Goal: Communication & Community: Share content

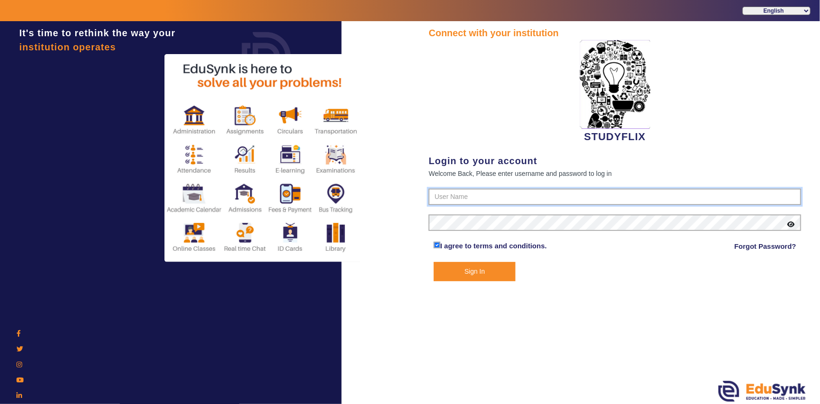
type input "6354922771"
click at [454, 273] on button "Sign In" at bounding box center [475, 271] width 82 height 19
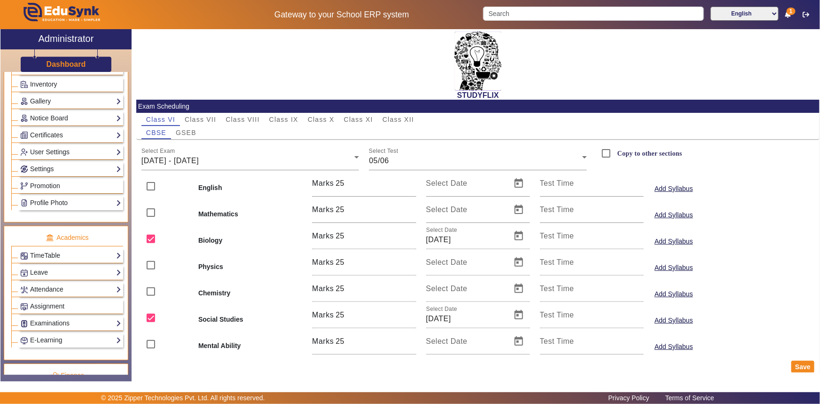
scroll to position [213, 0]
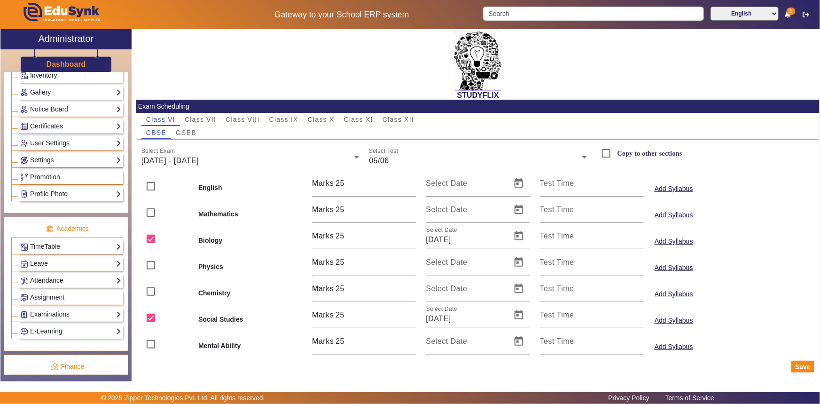
click at [46, 282] on link "Attendance" at bounding box center [70, 280] width 101 height 11
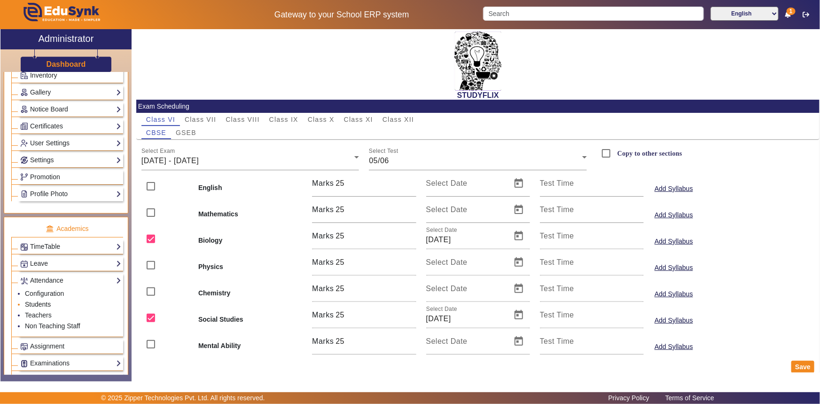
click at [31, 305] on link "Students" at bounding box center [38, 304] width 26 height 8
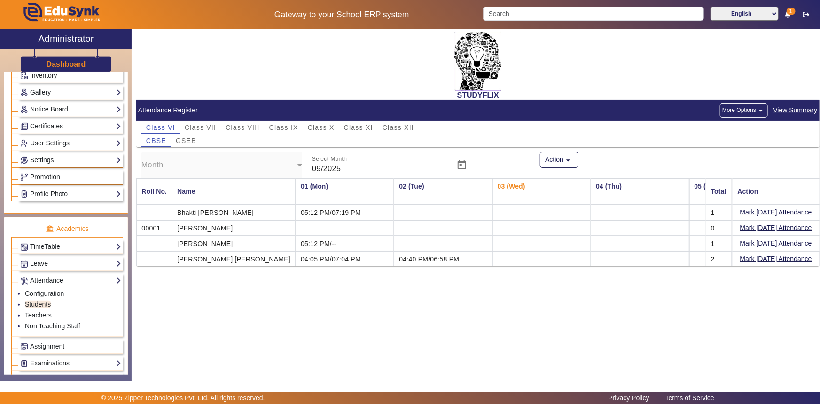
click at [798, 110] on span "View Summary" at bounding box center [795, 110] width 45 height 11
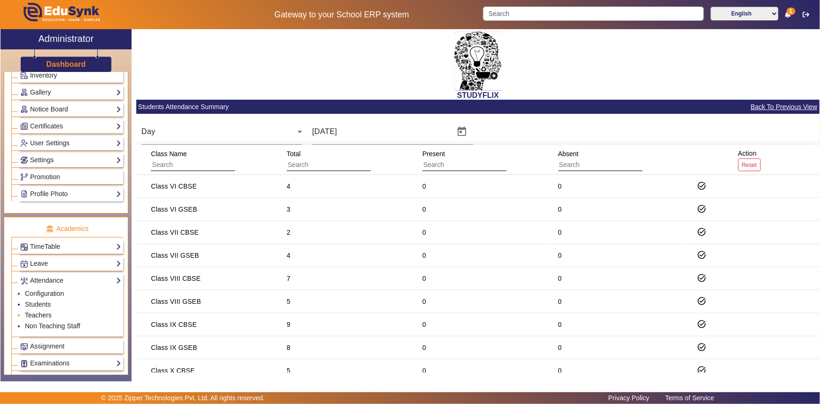
click at [42, 313] on link "Teachers" at bounding box center [38, 315] width 27 height 8
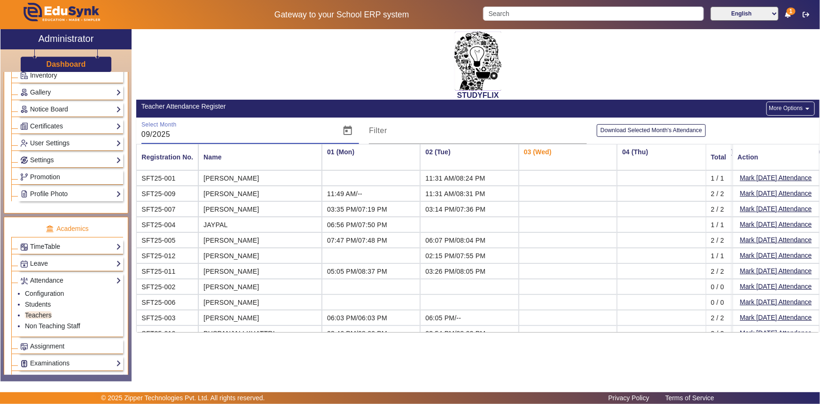
click at [218, 135] on input "09/2025" at bounding box center [238, 134] width 194 height 11
click at [352, 131] on span "Open calendar" at bounding box center [348, 130] width 23 height 23
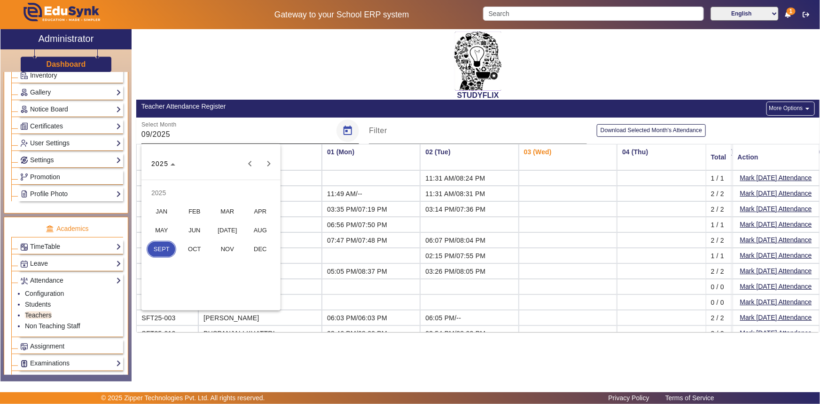
click at [352, 131] on div at bounding box center [410, 202] width 820 height 404
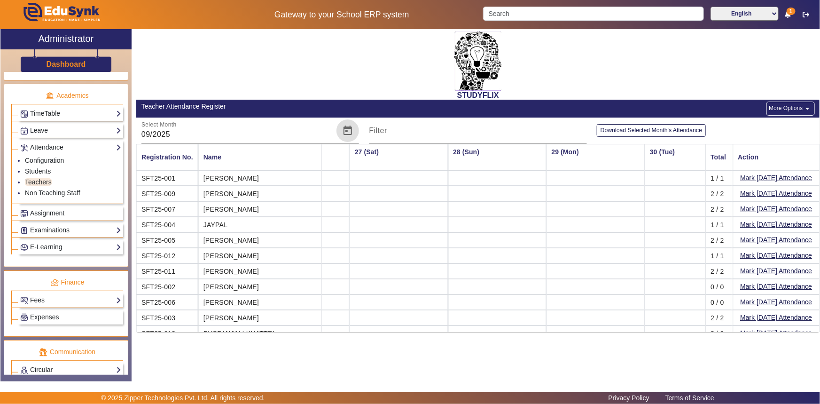
scroll to position [346, 0]
click at [56, 231] on link "Examinations" at bounding box center [70, 230] width 101 height 11
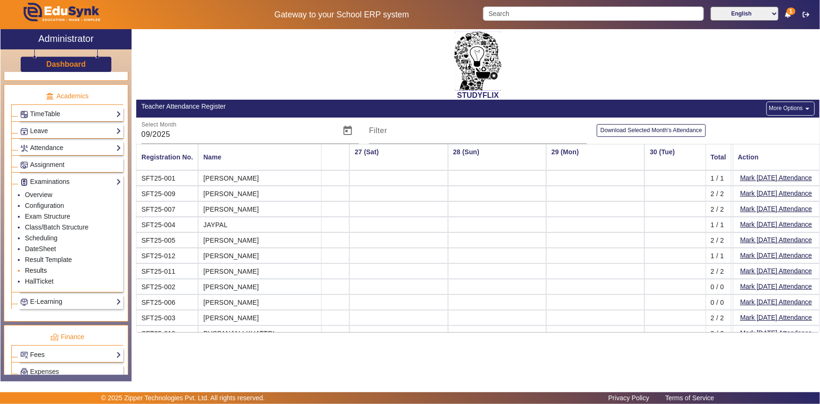
click at [34, 268] on link "Results" at bounding box center [36, 270] width 22 height 8
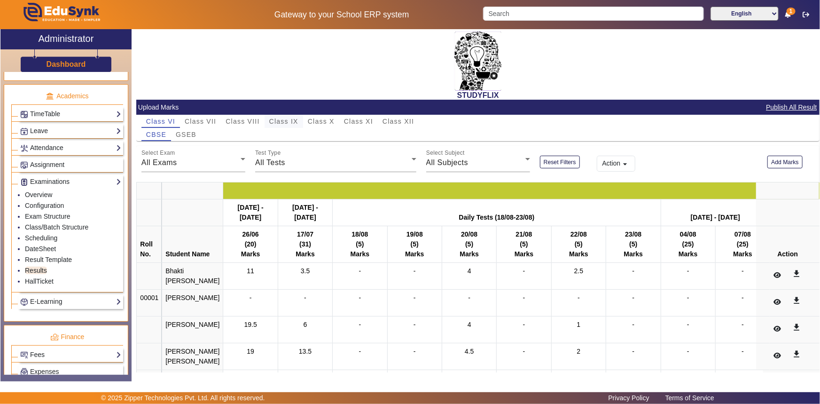
click at [292, 119] on span "Class IX" at bounding box center [283, 121] width 29 height 7
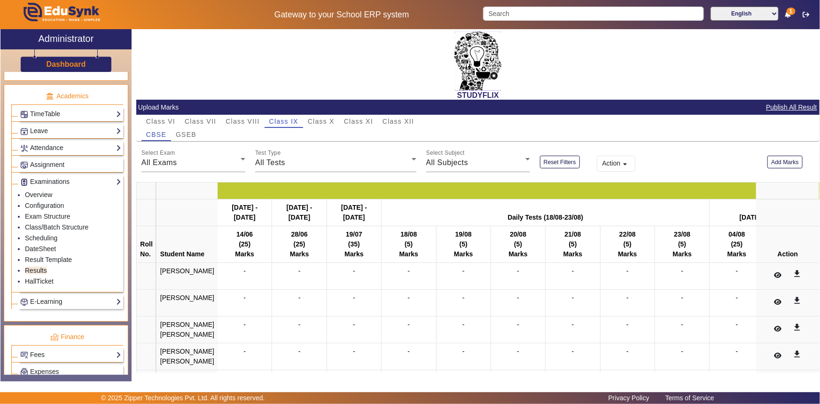
scroll to position [12, 0]
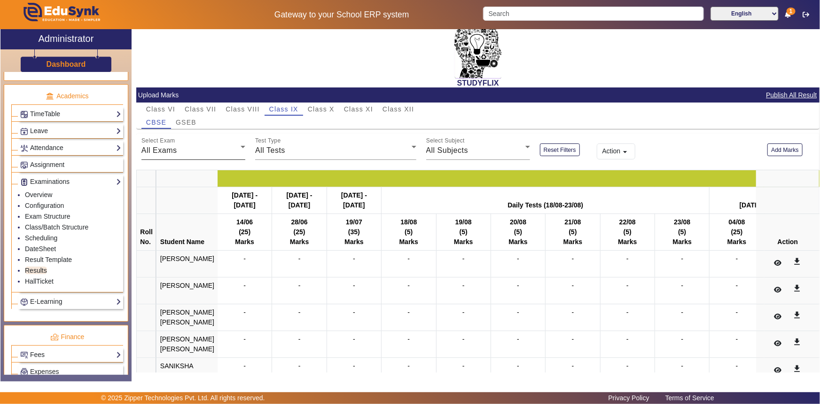
click at [195, 153] on div "All Exams" at bounding box center [190, 150] width 99 height 11
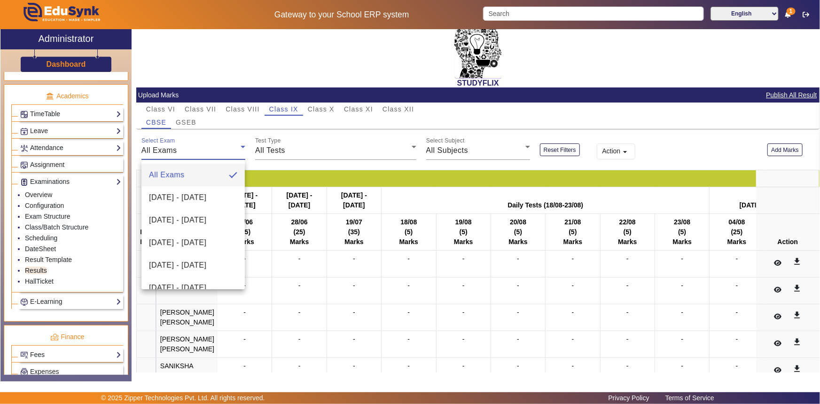
click at [193, 153] on div at bounding box center [410, 202] width 820 height 404
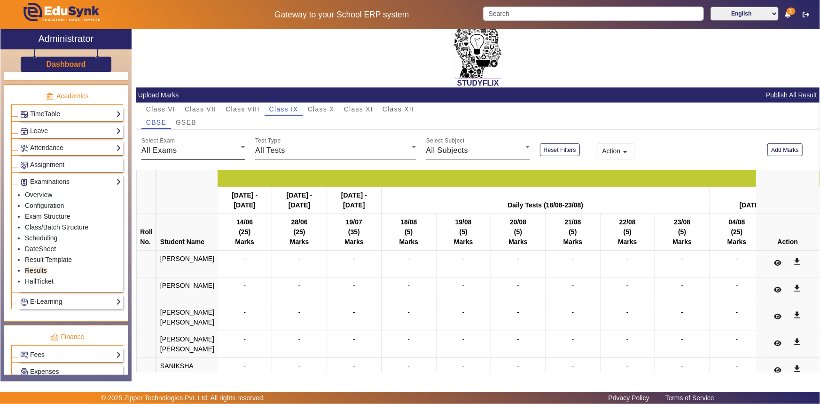
click at [199, 147] on div "All Exams" at bounding box center [190, 150] width 99 height 11
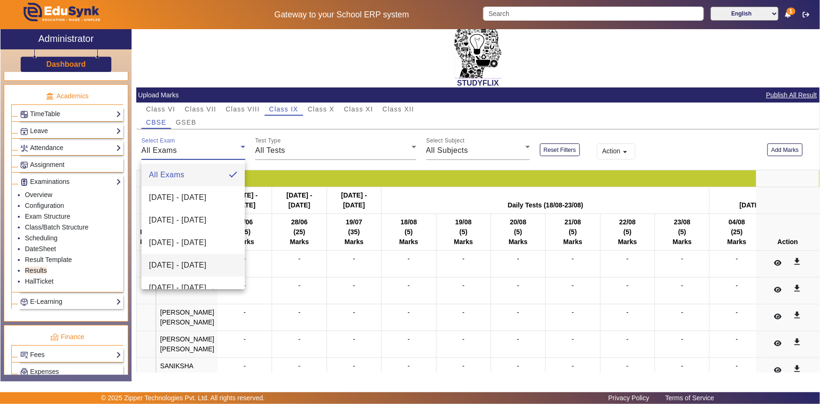
click at [164, 268] on span "[DATE] - [DATE]" at bounding box center [177, 264] width 57 height 11
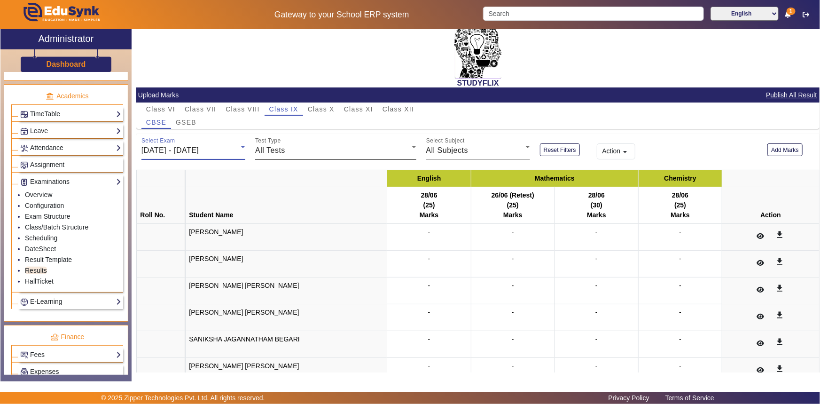
click at [274, 150] on span "All Tests" at bounding box center [270, 150] width 30 height 8
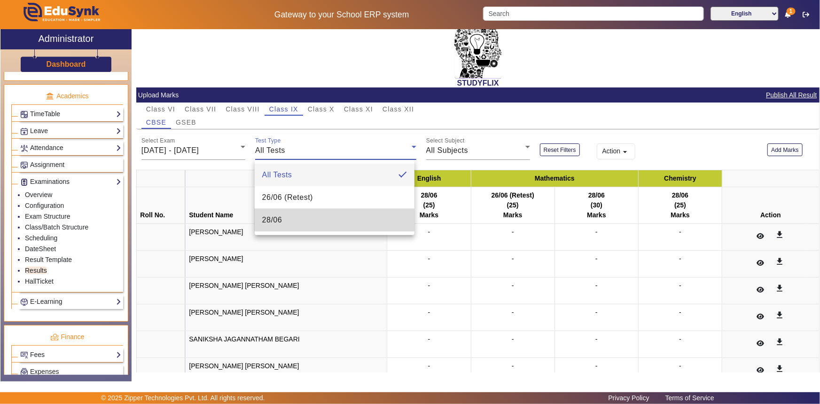
click at [263, 215] on span "28/06" at bounding box center [272, 219] width 20 height 11
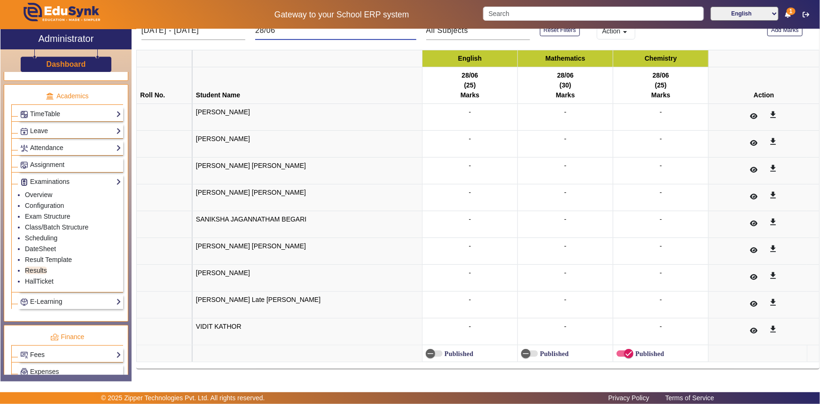
scroll to position [0, 0]
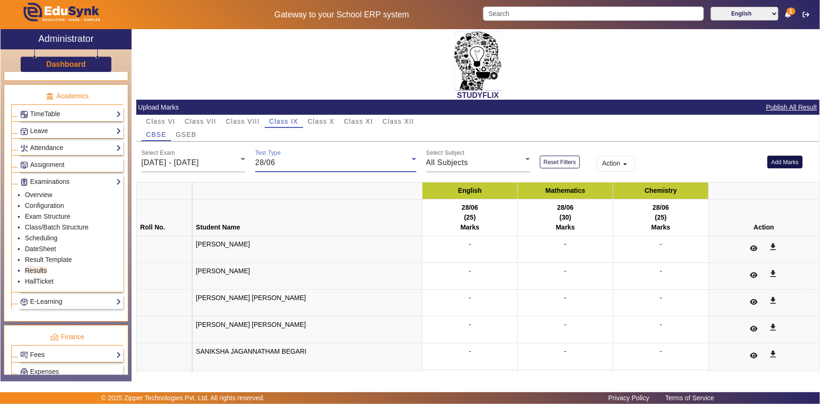
click at [774, 160] on button "Add Marks" at bounding box center [784, 162] width 35 height 13
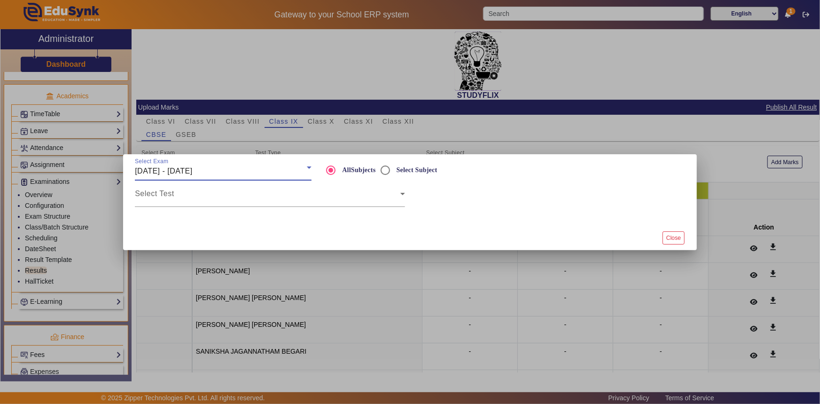
click at [244, 176] on div "[DATE] - [DATE]" at bounding box center [221, 170] width 172 height 11
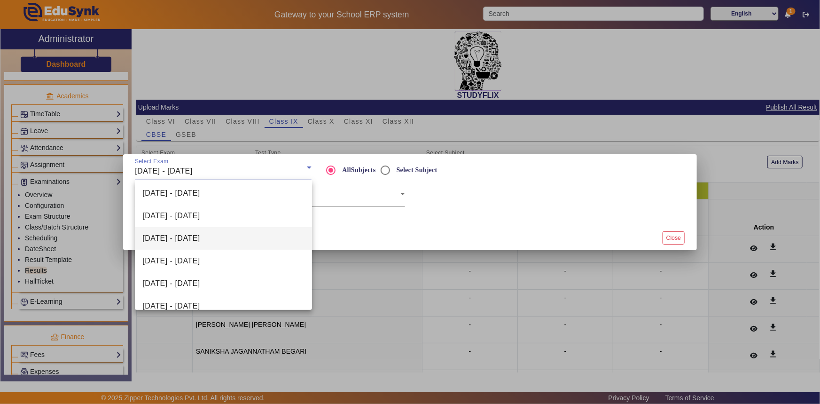
scroll to position [85, 0]
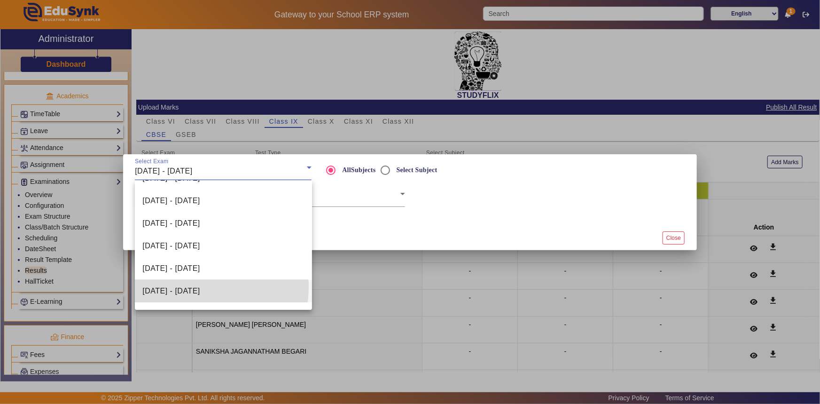
click at [196, 287] on span "[DATE] - [DATE]" at bounding box center [170, 290] width 57 height 11
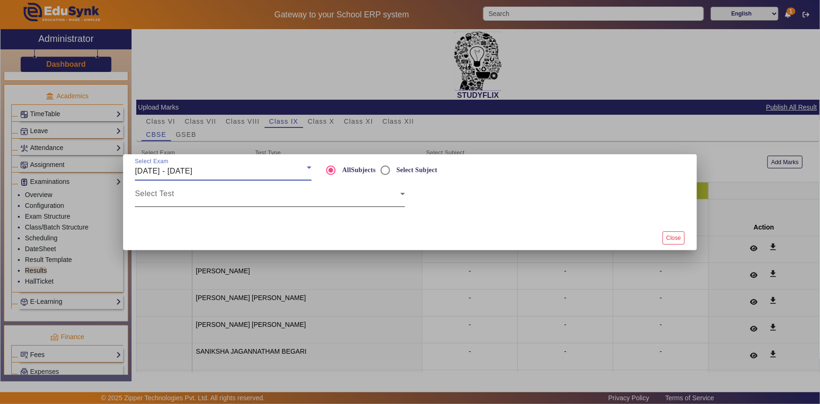
click at [220, 200] on span at bounding box center [268, 197] width 266 height 11
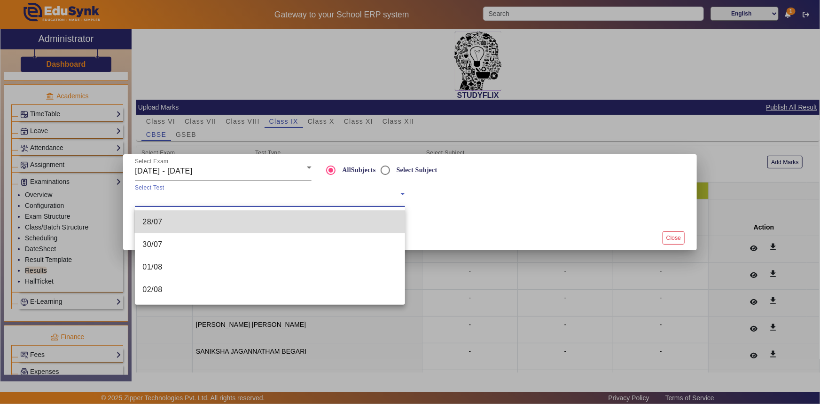
click at [188, 220] on mat-option "28/07" at bounding box center [270, 222] width 270 height 23
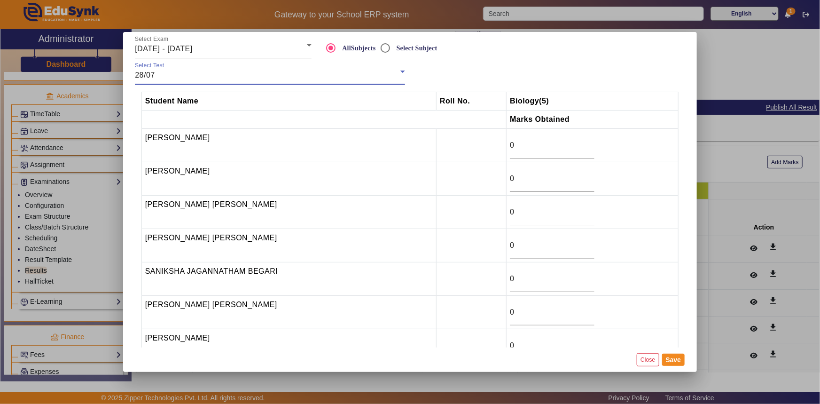
scroll to position [0, 0]
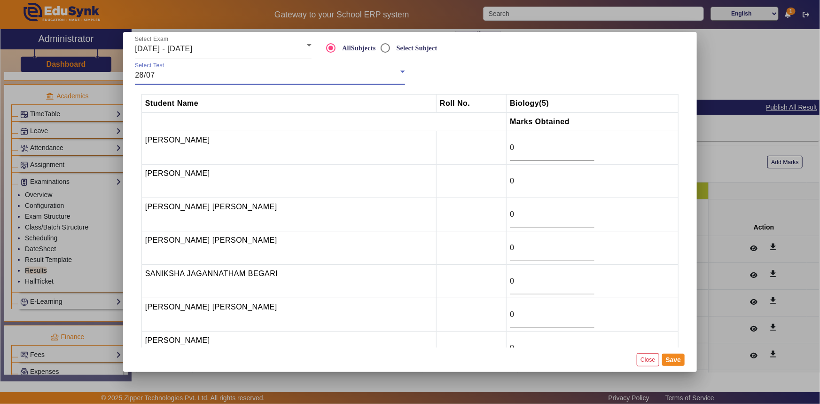
click at [159, 73] on div "28/07" at bounding box center [268, 75] width 266 height 11
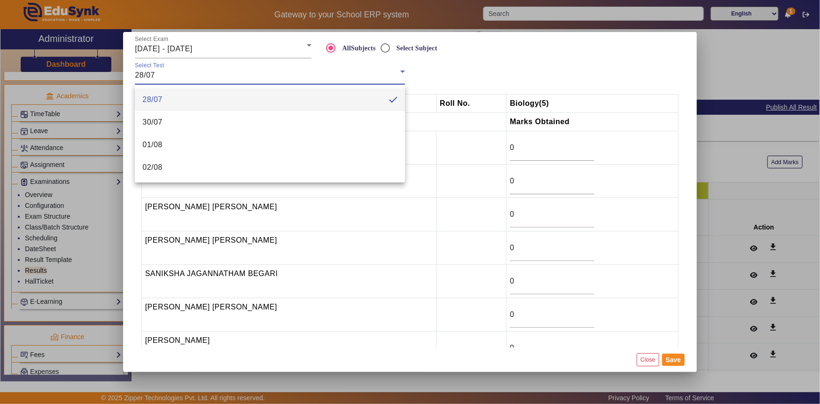
click at [170, 49] on div at bounding box center [410, 202] width 820 height 404
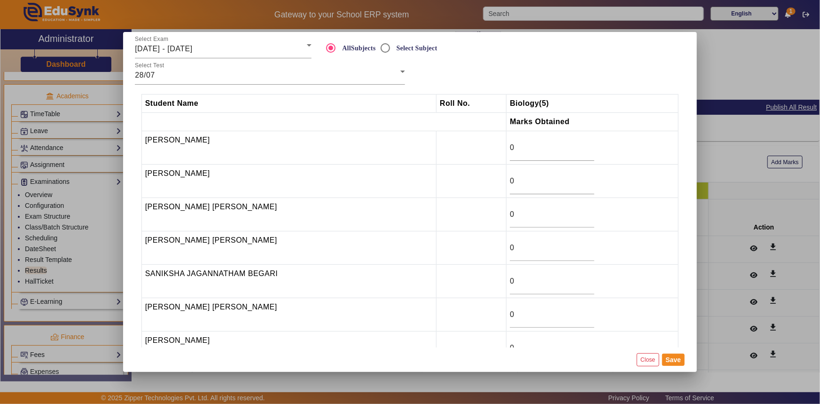
click at [170, 49] on span "[DATE] - [DATE]" at bounding box center [163, 49] width 57 height 8
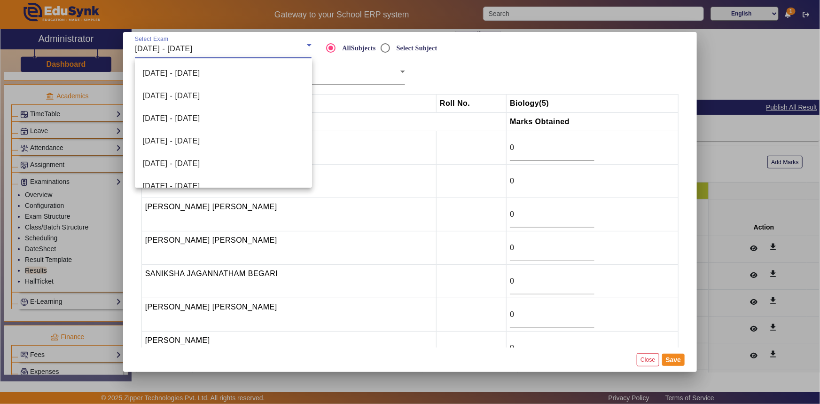
scroll to position [78, 0]
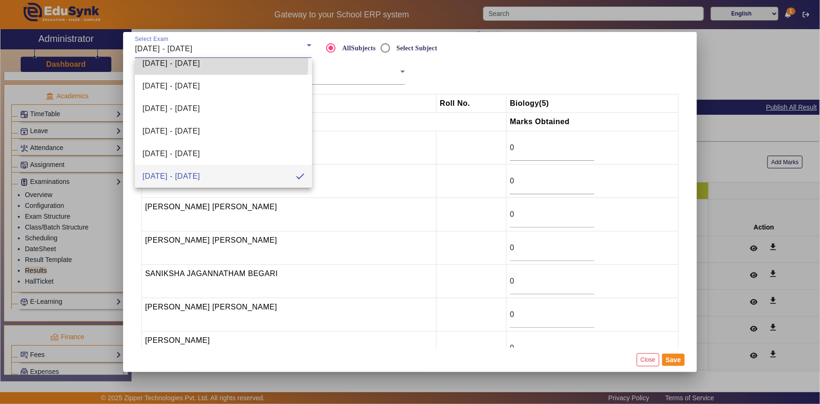
click at [165, 62] on span "[DATE] - [DATE]" at bounding box center [170, 63] width 57 height 11
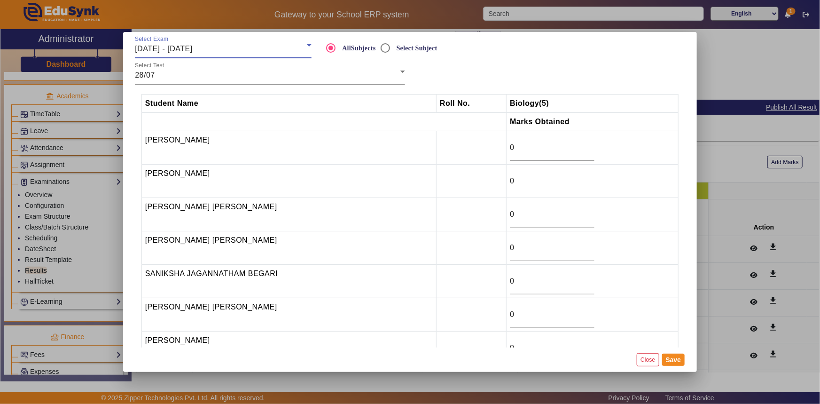
scroll to position [71, 0]
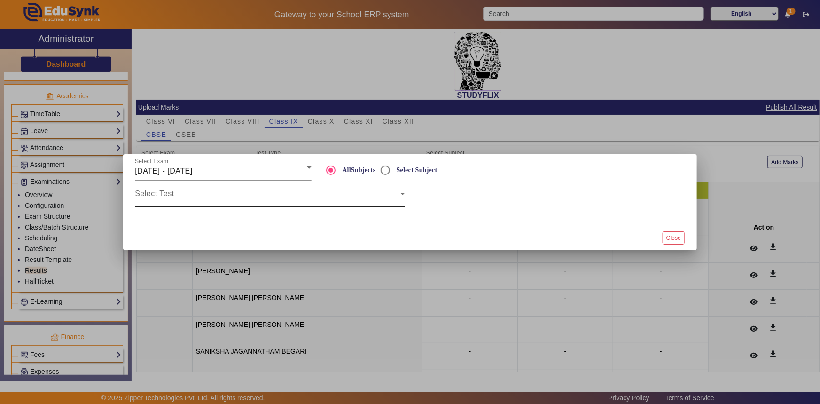
click at [152, 189] on mat-label "Select Test" at bounding box center [154, 193] width 39 height 8
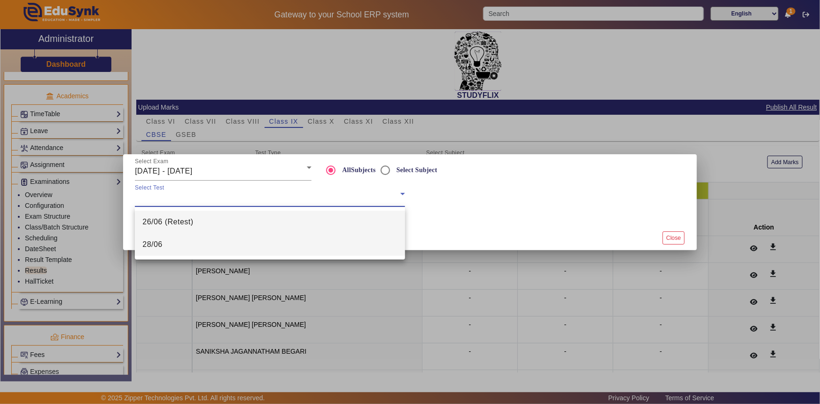
click at [154, 249] on span "28/06" at bounding box center [152, 244] width 20 height 11
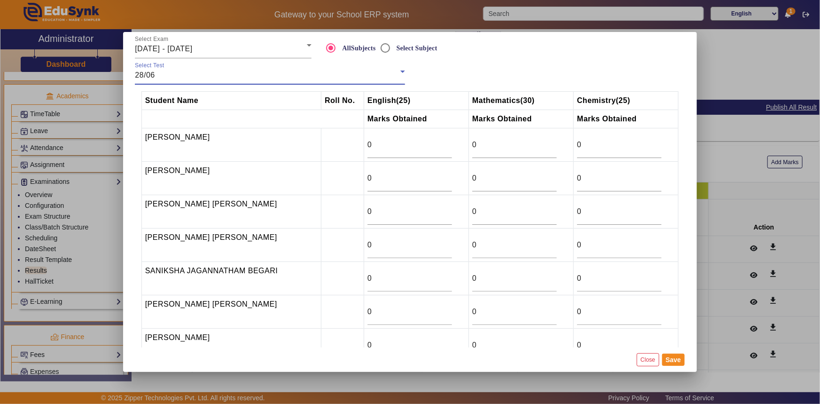
scroll to position [0, 0]
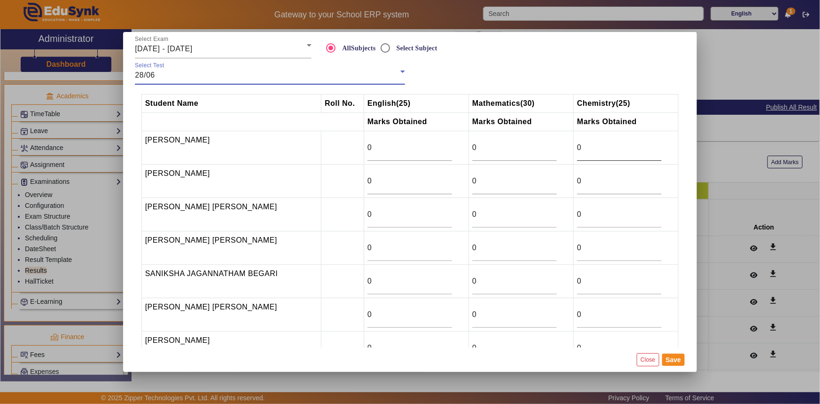
click at [592, 152] on input "0" at bounding box center [619, 147] width 85 height 11
drag, startPoint x: 592, startPoint y: 152, endPoint x: 558, endPoint y: 149, distance: 34.0
click at [558, 149] on tr "[PERSON_NAME] 0 0 0" at bounding box center [409, 147] width 537 height 33
type input "20"
drag, startPoint x: 477, startPoint y: 148, endPoint x: 462, endPoint y: 151, distance: 14.9
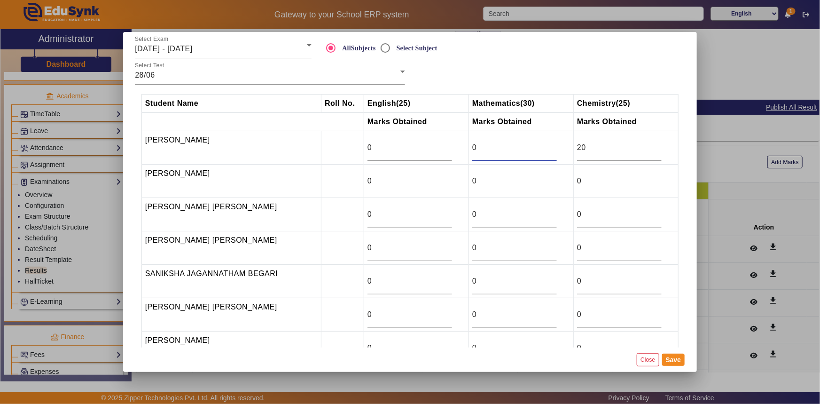
click at [472, 151] on input "0" at bounding box center [514, 147] width 85 height 11
type input "9.75"
click at [373, 149] on input "0" at bounding box center [410, 147] width 85 height 11
drag, startPoint x: 365, startPoint y: 148, endPoint x: 348, endPoint y: 150, distance: 17.5
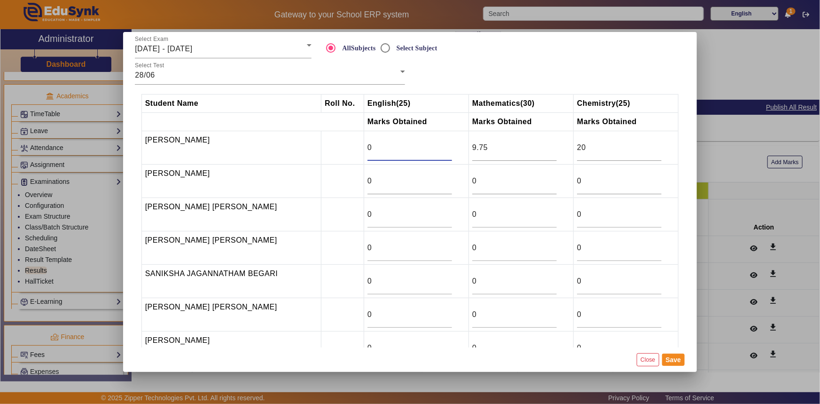
click at [348, 150] on tr "[PERSON_NAME] 0 9.75 20" at bounding box center [409, 147] width 537 height 33
type input "15"
drag, startPoint x: 577, startPoint y: 184, endPoint x: 567, endPoint y: 183, distance: 9.4
click at [574, 183] on td "0" at bounding box center [626, 180] width 105 height 33
type input "18.5"
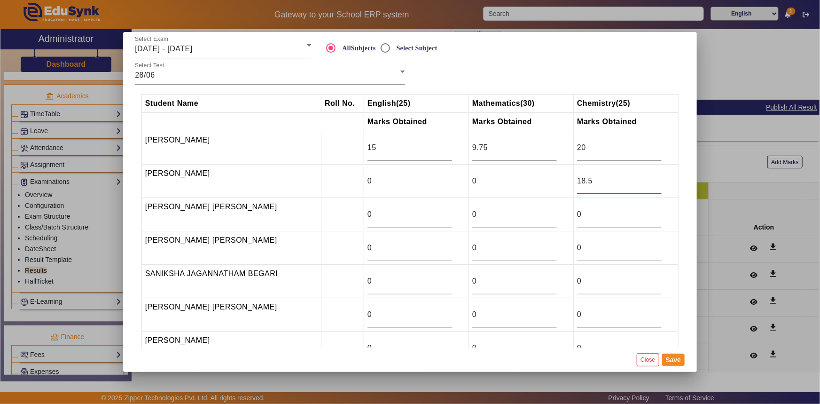
click at [519, 181] on input "0" at bounding box center [514, 180] width 85 height 11
drag, startPoint x: 467, startPoint y: 181, endPoint x: 449, endPoint y: 180, distance: 17.4
click at [449, 180] on tr "[PERSON_NAME] 0 0 18.5" at bounding box center [409, 180] width 537 height 33
type input "23.67"
click at [396, 179] on input "0" at bounding box center [410, 180] width 85 height 11
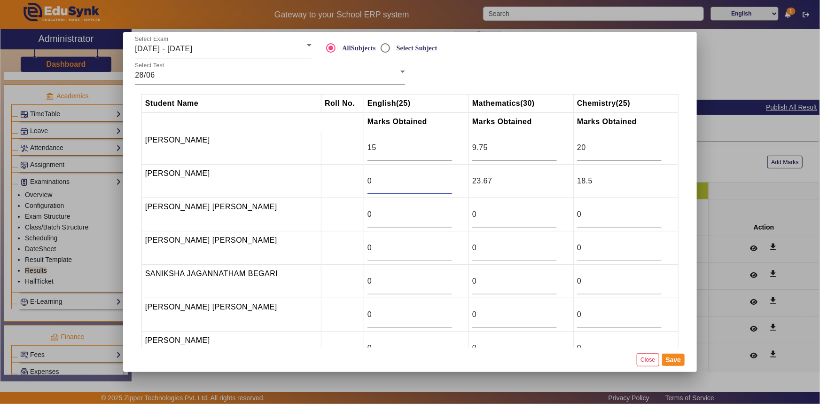
drag, startPoint x: 362, startPoint y: 179, endPoint x: 350, endPoint y: 180, distance: 12.2
click at [364, 180] on td "0" at bounding box center [416, 180] width 105 height 33
type input "23"
click at [368, 210] on input "0" at bounding box center [410, 214] width 85 height 11
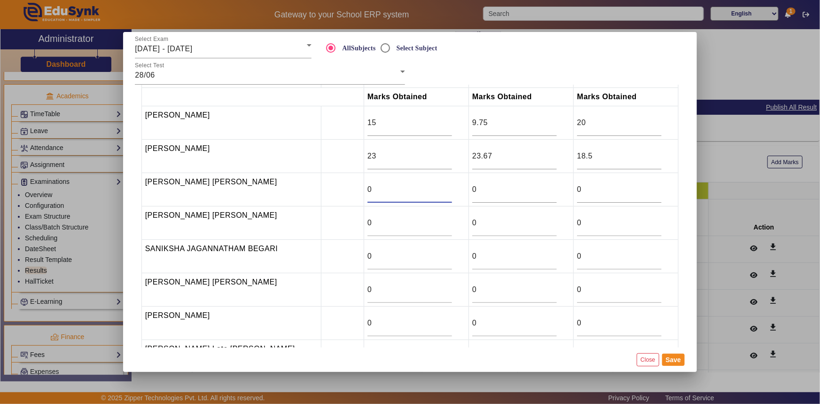
scroll to position [8, 0]
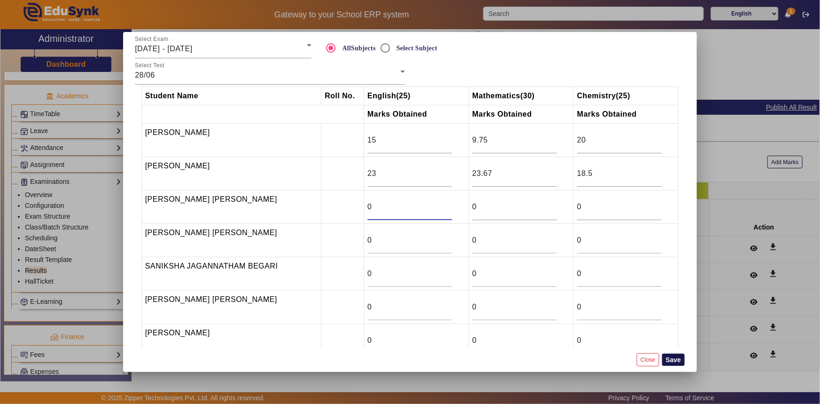
click at [671, 357] on button "Save" at bounding box center [673, 359] width 23 height 12
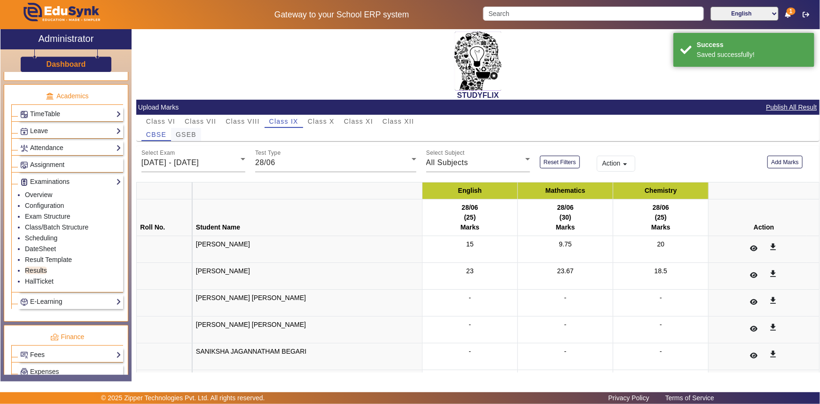
click at [189, 136] on span "GSEB" at bounding box center [186, 134] width 21 height 7
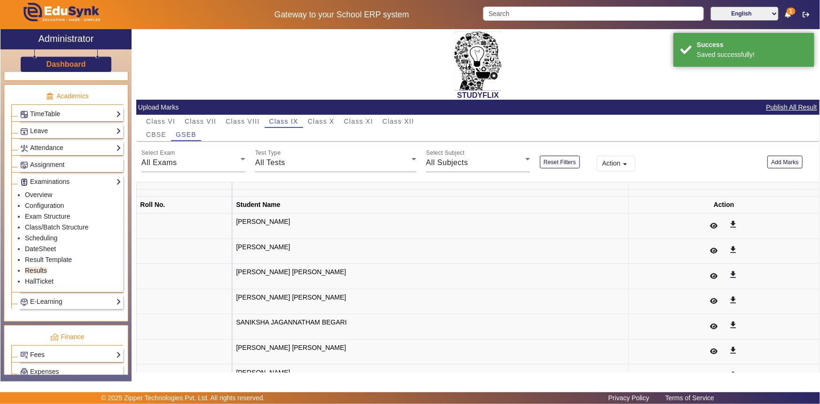
click at [184, 161] on div "All Exams" at bounding box center [190, 162] width 99 height 11
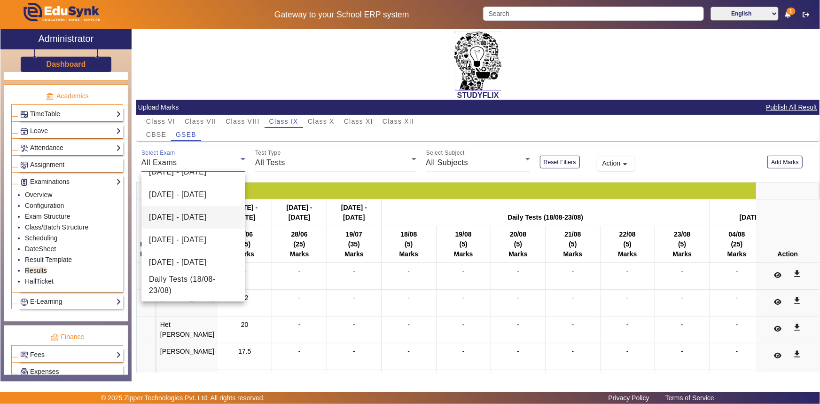
scroll to position [85, 0]
click at [176, 198] on span "[DATE] - [DATE]" at bounding box center [177, 192] width 57 height 11
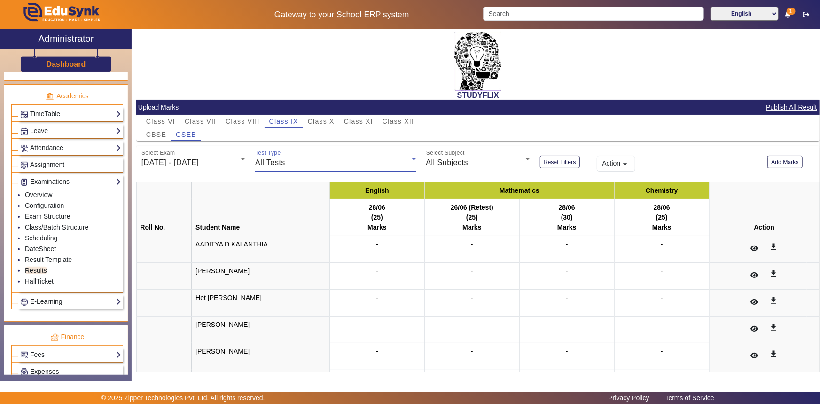
click at [273, 159] on span "All Tests" at bounding box center [270, 162] width 30 height 8
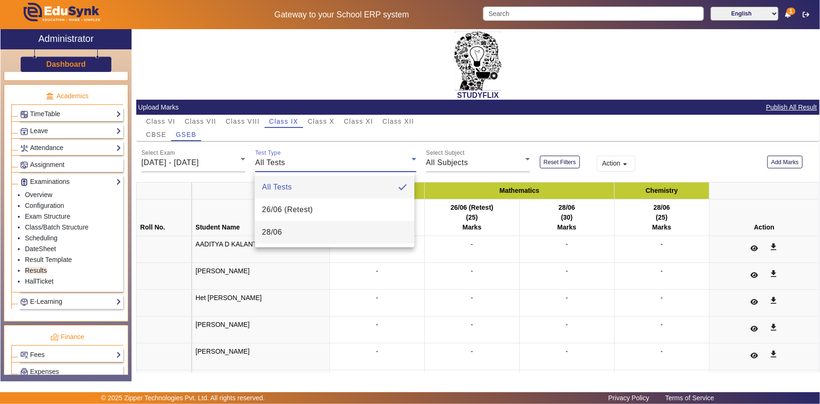
click at [274, 229] on span "28/06" at bounding box center [272, 232] width 20 height 11
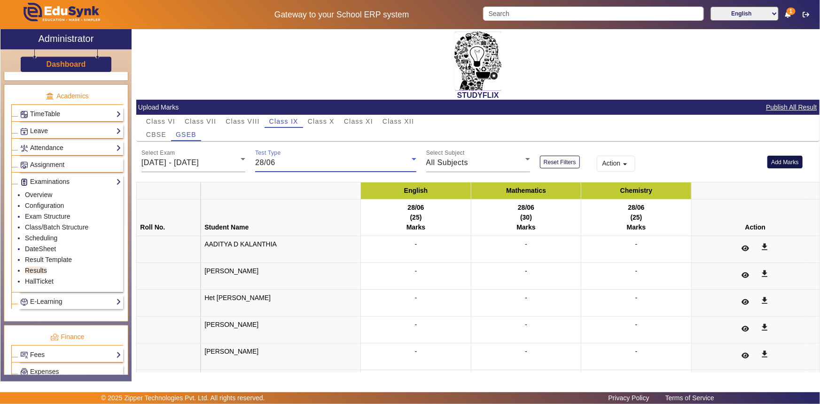
click at [775, 164] on button "Add Marks" at bounding box center [784, 162] width 35 height 13
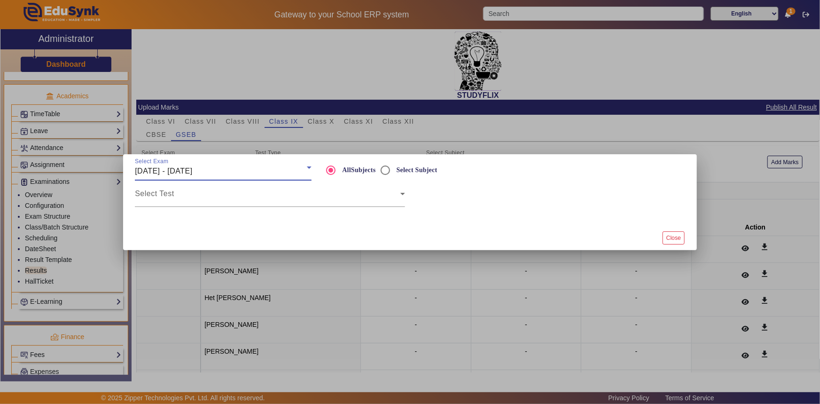
click at [192, 172] on span "[DATE] - [DATE]" at bounding box center [163, 171] width 57 height 8
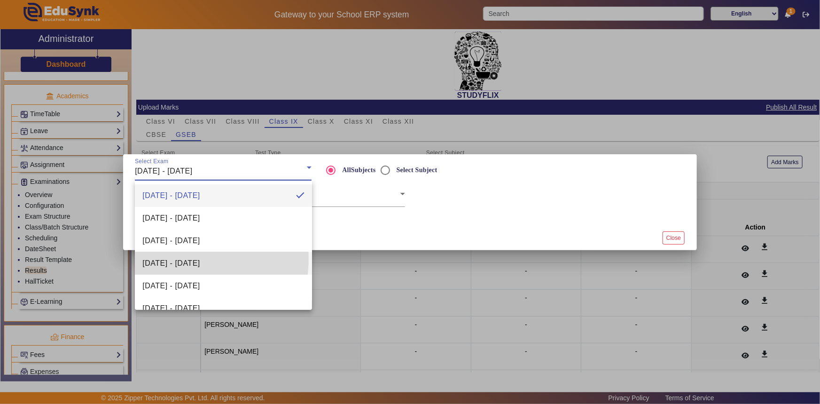
click at [174, 258] on span "[DATE] - [DATE]" at bounding box center [170, 263] width 57 height 11
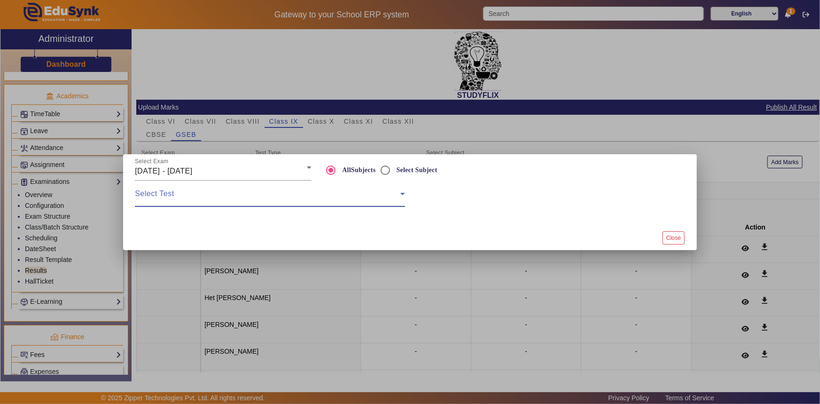
click at [185, 201] on span at bounding box center [268, 197] width 266 height 11
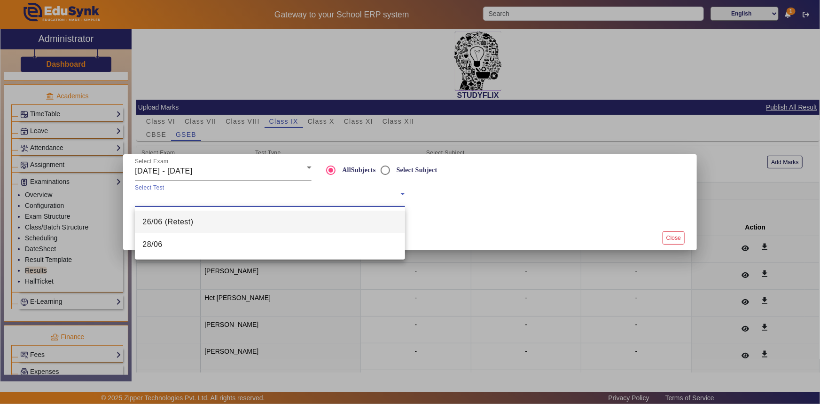
click at [177, 230] on mat-option "26/06 (Retest)" at bounding box center [270, 222] width 270 height 23
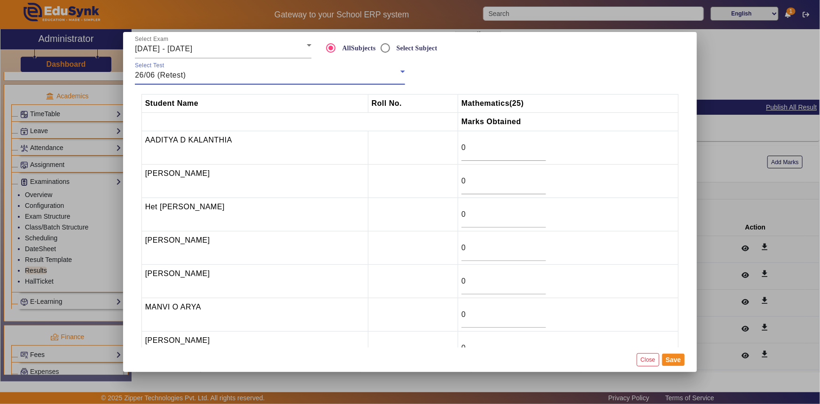
click at [183, 77] on span "26/06 (Retest)" at bounding box center [160, 75] width 51 height 8
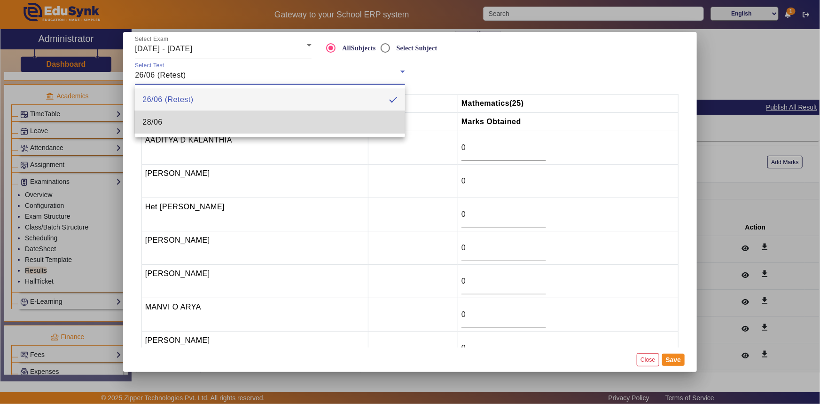
click at [173, 123] on mat-option "28/06" at bounding box center [270, 122] width 270 height 23
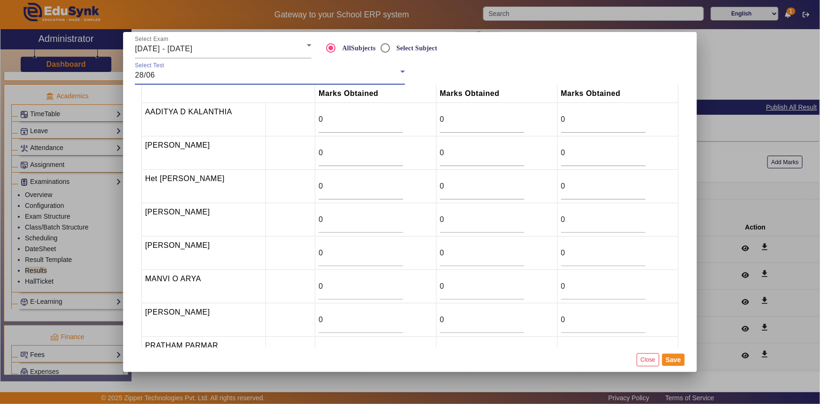
scroll to position [42, 0]
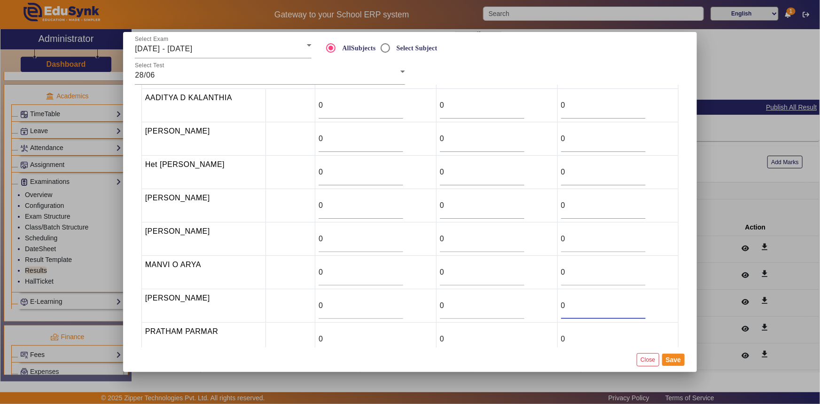
drag, startPoint x: 568, startPoint y: 309, endPoint x: 543, endPoint y: 310, distance: 24.9
click at [543, 310] on tr "[PERSON_NAME] 0 0 0" at bounding box center [409, 305] width 537 height 33
drag, startPoint x: 454, startPoint y: 308, endPoint x: 432, endPoint y: 308, distance: 21.1
click at [432, 308] on tr "[PERSON_NAME] 0 0 0" at bounding box center [409, 305] width 537 height 33
type input "6.5"
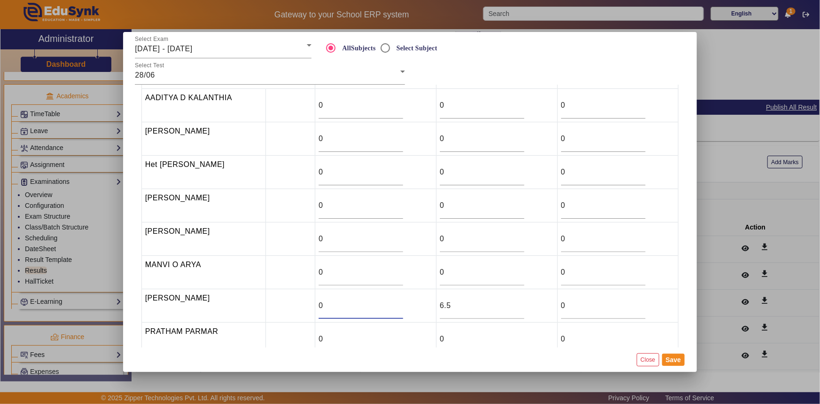
drag, startPoint x: 387, startPoint y: 308, endPoint x: 313, endPoint y: 305, distance: 74.3
click at [313, 305] on tr "[PERSON_NAME] 0 6.5 0" at bounding box center [409, 305] width 537 height 33
type input ".5"
drag, startPoint x: 565, startPoint y: 171, endPoint x: 556, endPoint y: 171, distance: 8.5
click at [557, 171] on td "0" at bounding box center [617, 172] width 121 height 33
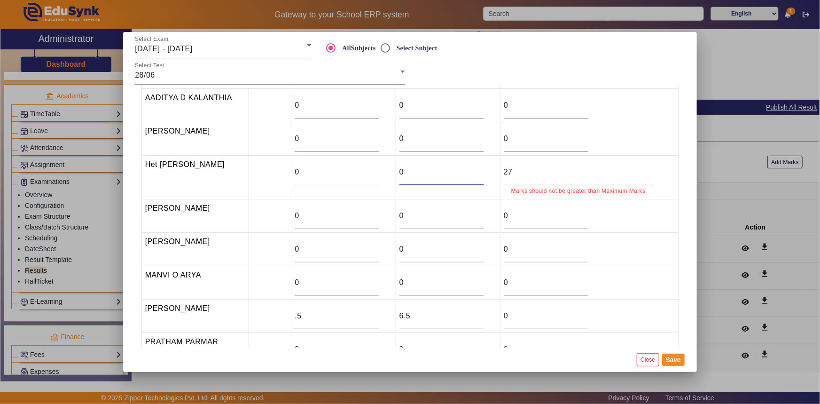
drag, startPoint x: 462, startPoint y: 175, endPoint x: 424, endPoint y: 178, distance: 38.6
click at [424, 178] on div "0" at bounding box center [441, 172] width 85 height 26
click at [521, 172] on input "27" at bounding box center [578, 171] width 149 height 11
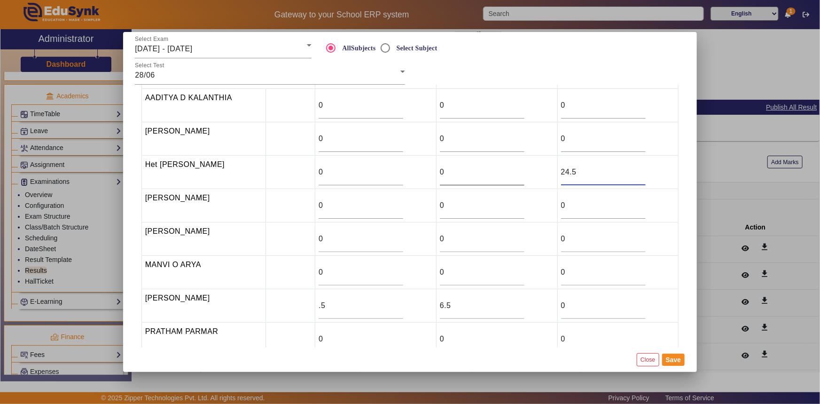
type input "24.5"
click at [459, 174] on input "0" at bounding box center [482, 171] width 85 height 11
drag, startPoint x: 456, startPoint y: 172, endPoint x: 415, endPoint y: 172, distance: 41.8
click at [415, 172] on tr "Het [PERSON_NAME] 0 0 24.5" at bounding box center [409, 172] width 537 height 33
type input "29.5"
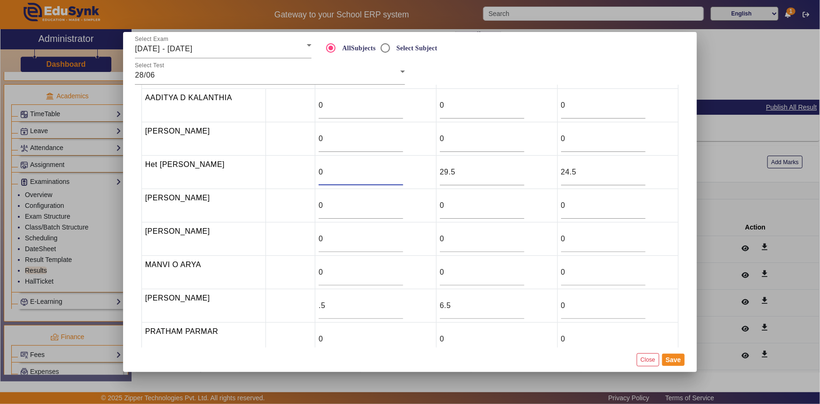
drag, startPoint x: 323, startPoint y: 170, endPoint x: 312, endPoint y: 171, distance: 11.3
click at [313, 171] on tr "Het [PERSON_NAME] 0 29.5 24.5" at bounding box center [409, 172] width 537 height 33
type input "5"
drag, startPoint x: 569, startPoint y: 202, endPoint x: 557, endPoint y: 204, distance: 12.0
click at [557, 204] on td "0" at bounding box center [617, 205] width 121 height 33
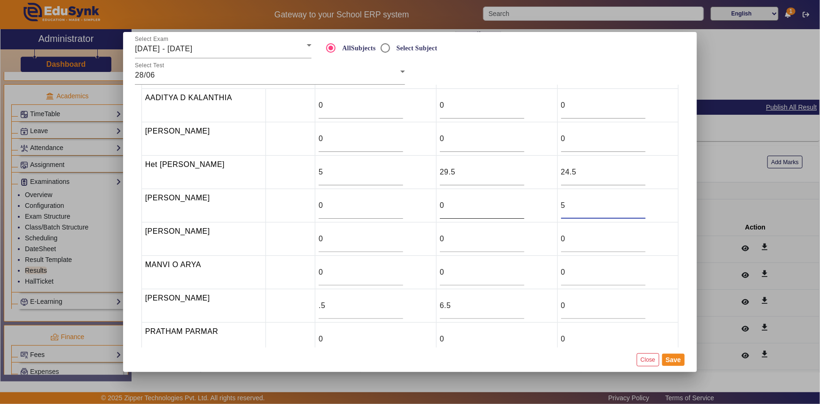
type input "5"
drag, startPoint x: 446, startPoint y: 207, endPoint x: 431, endPoint y: 208, distance: 15.5
click at [431, 208] on tr "[PERSON_NAME] 0 0 5" at bounding box center [409, 205] width 537 height 33
type input "8.3"
drag, startPoint x: 328, startPoint y: 206, endPoint x: 313, endPoint y: 206, distance: 15.0
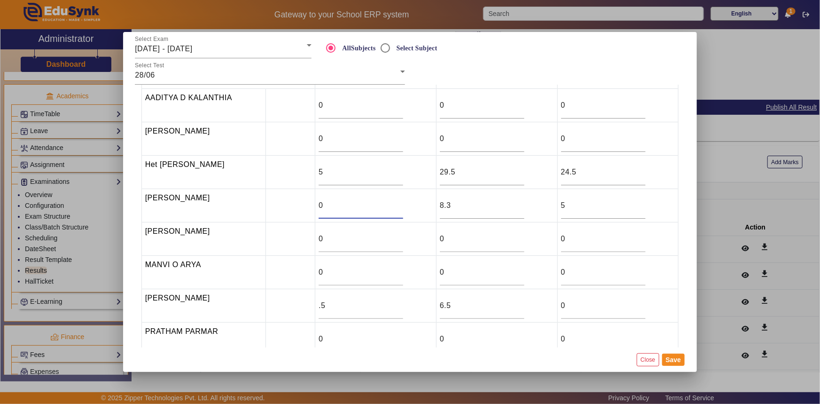
click at [313, 206] on tr "HIRANSHI SONI 0 8.3 5" at bounding box center [409, 205] width 537 height 33
type input "5"
drag, startPoint x: 569, startPoint y: 131, endPoint x: 559, endPoint y: 135, distance: 10.3
click at [561, 135] on div "0" at bounding box center [603, 138] width 85 height 26
drag, startPoint x: 562, startPoint y: 137, endPoint x: 552, endPoint y: 137, distance: 9.4
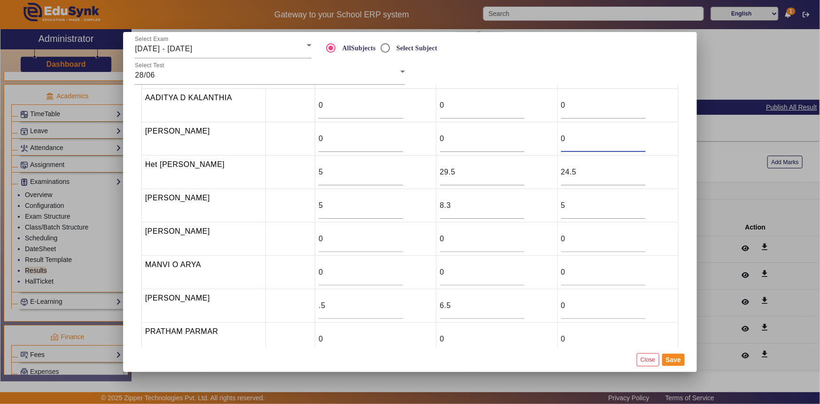
click at [552, 137] on tr "[PERSON_NAME] 0 0 0" at bounding box center [409, 138] width 537 height 33
type input "10"
drag, startPoint x: 470, startPoint y: 140, endPoint x: 433, endPoint y: 142, distance: 36.7
click at [433, 142] on tr "[PERSON_NAME] 0 0 10" at bounding box center [409, 138] width 537 height 33
type input "9"
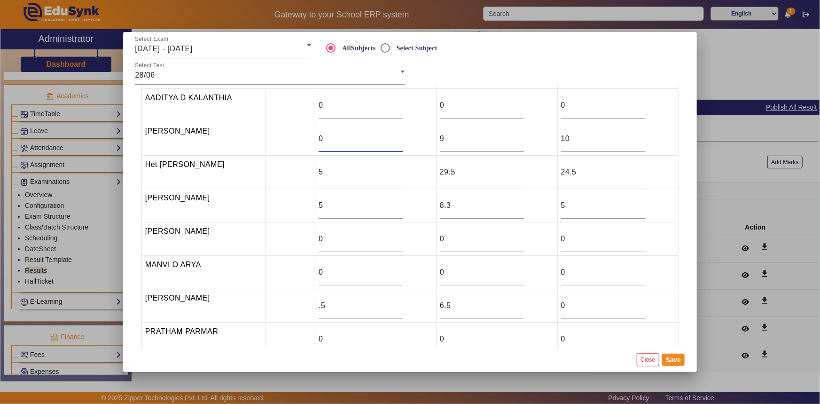
drag, startPoint x: 339, startPoint y: 141, endPoint x: 313, endPoint y: 141, distance: 26.3
click at [313, 141] on tr "[PERSON_NAME] 0 9 10" at bounding box center [409, 138] width 537 height 33
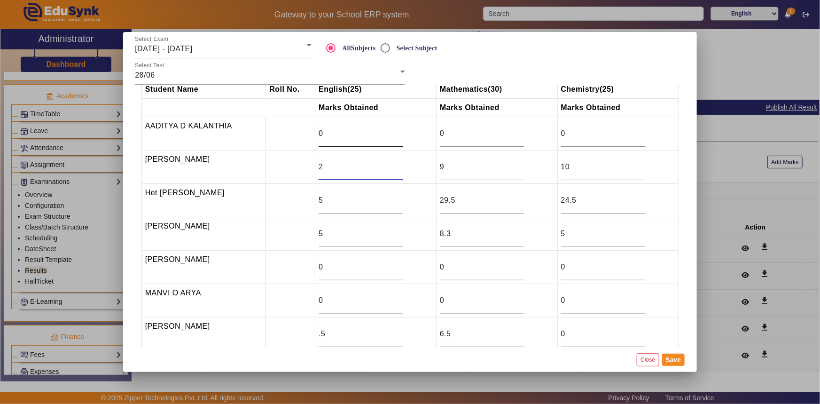
scroll to position [0, 0]
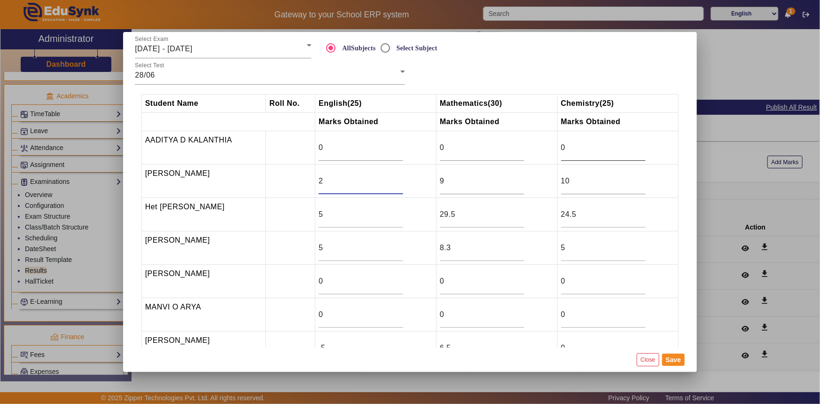
type input "2"
drag, startPoint x: 579, startPoint y: 146, endPoint x: 553, endPoint y: 149, distance: 26.0
click at [553, 149] on tr "[PERSON_NAME] D KALANTHIA 0 0 0" at bounding box center [409, 147] width 537 height 33
drag, startPoint x: 457, startPoint y: 150, endPoint x: 429, endPoint y: 157, distance: 29.0
click at [429, 157] on tr "[PERSON_NAME] D KALANTHIA 0 0 0" at bounding box center [409, 147] width 537 height 33
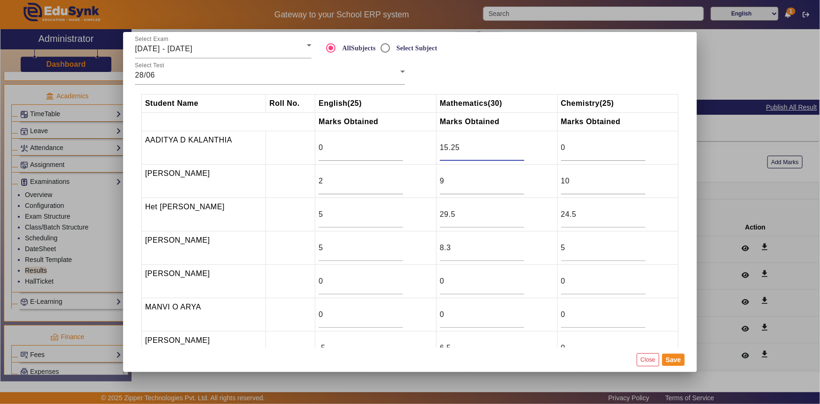
type input "15.25"
drag, startPoint x: 313, startPoint y: 148, endPoint x: 305, endPoint y: 149, distance: 8.0
click at [305, 149] on tr "[PERSON_NAME] D KALANTHIA 0 15.25 0" at bounding box center [409, 147] width 537 height 33
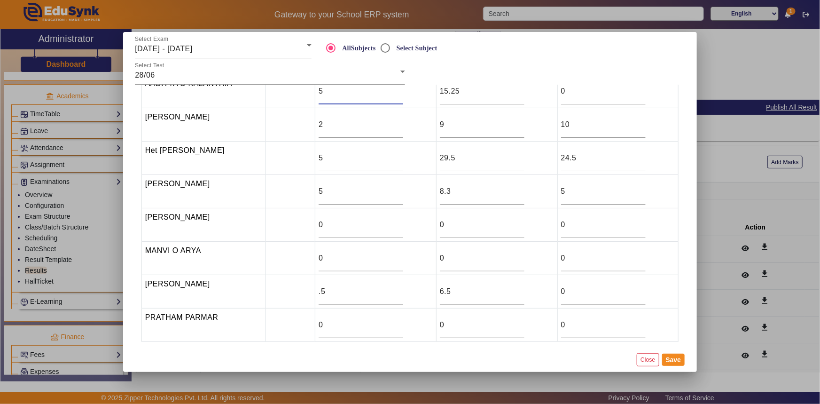
scroll to position [60, 0]
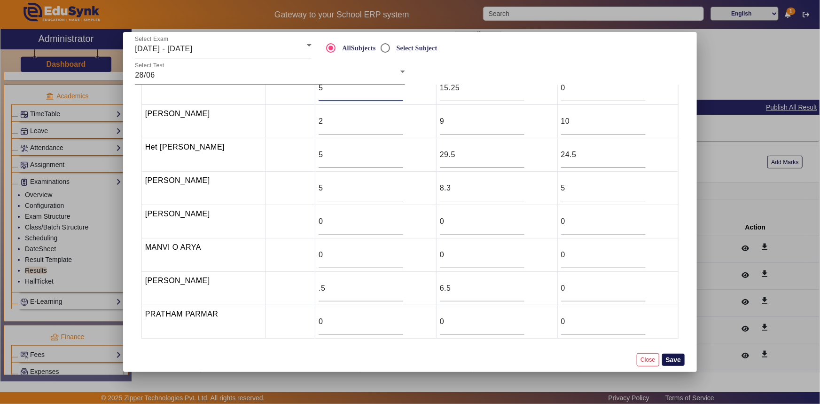
type input "5"
click at [673, 363] on button "Save" at bounding box center [673, 359] width 23 height 12
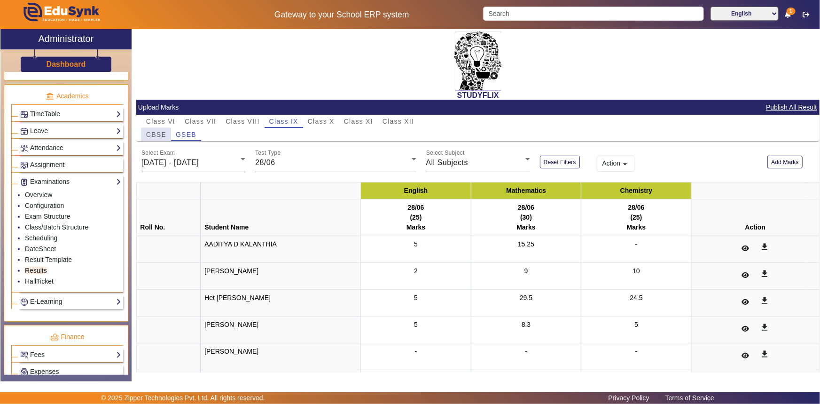
click at [164, 136] on span "CBSE" at bounding box center [156, 134] width 20 height 7
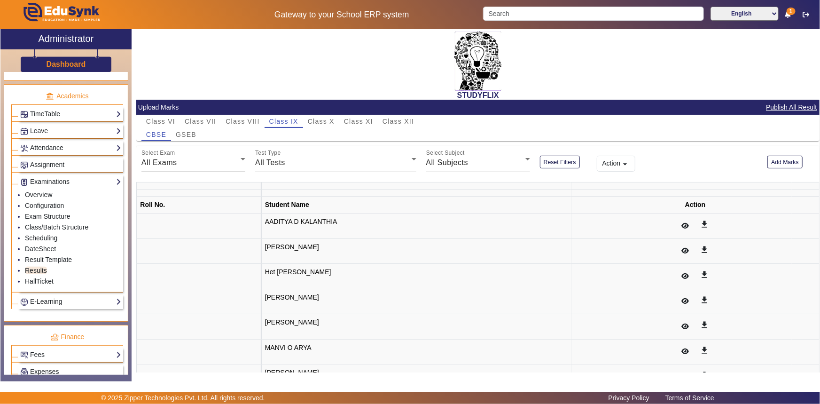
click at [164, 158] on span "All Exams" at bounding box center [159, 162] width 36 height 8
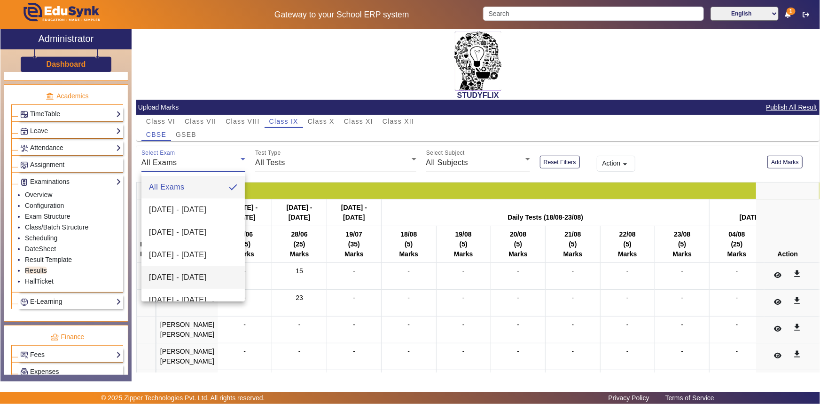
scroll to position [42, 0]
click at [163, 235] on span "[DATE] - [DATE]" at bounding box center [177, 234] width 57 height 11
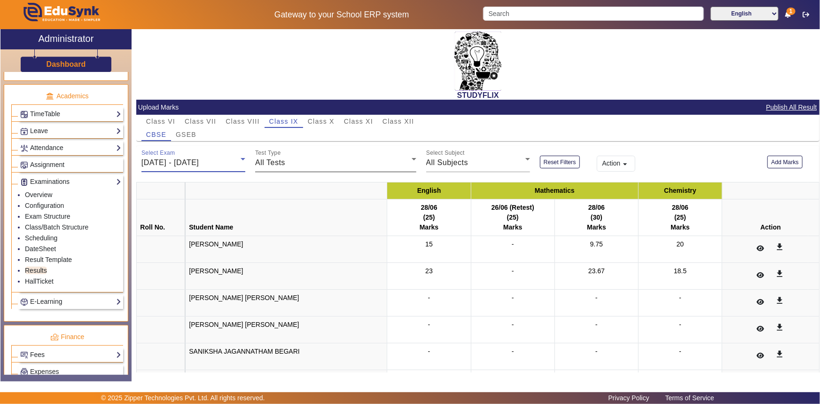
click at [276, 166] on span "All Tests" at bounding box center [270, 162] width 30 height 8
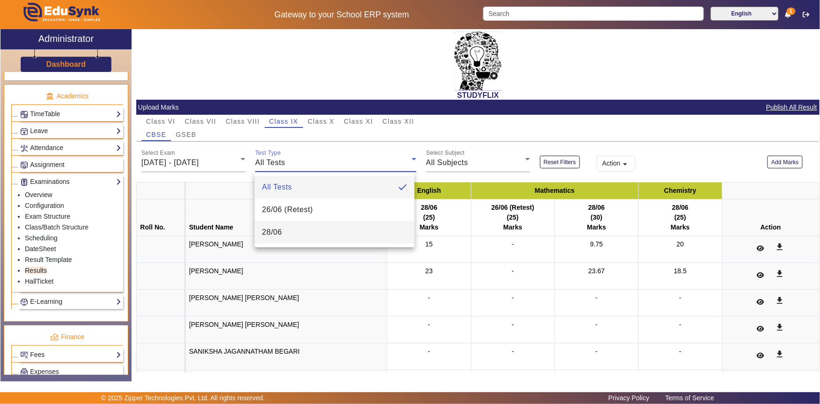
click at [274, 225] on mat-option "28/06" at bounding box center [335, 232] width 160 height 23
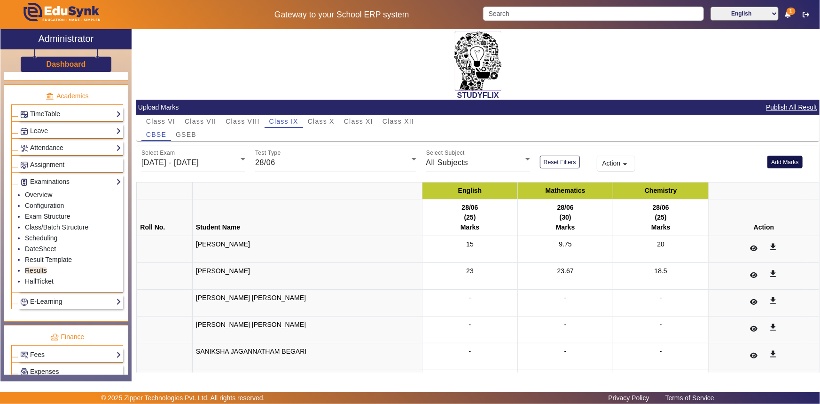
click at [771, 158] on button "Add Marks" at bounding box center [784, 162] width 35 height 13
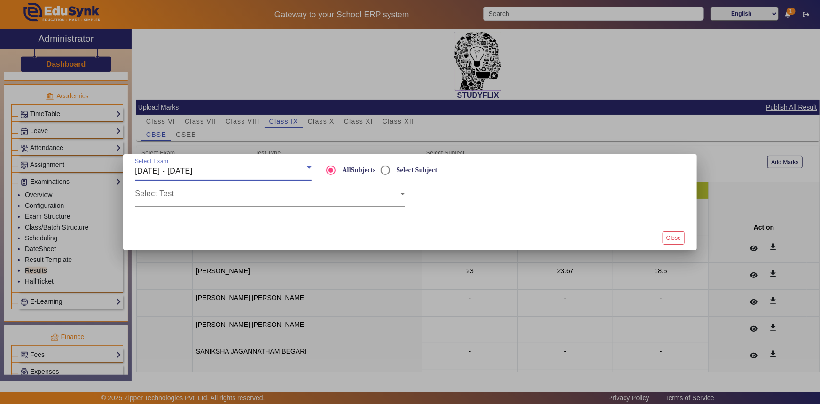
click at [192, 172] on span "[DATE] - [DATE]" at bounding box center [163, 171] width 57 height 8
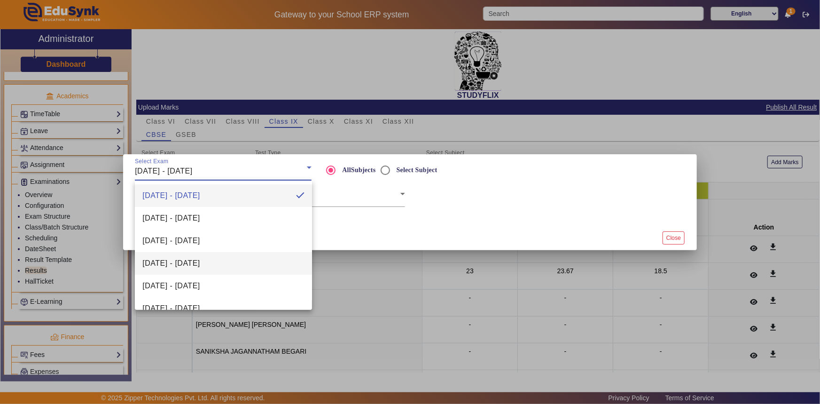
click at [195, 260] on span "[DATE] - [DATE]" at bounding box center [170, 263] width 57 height 11
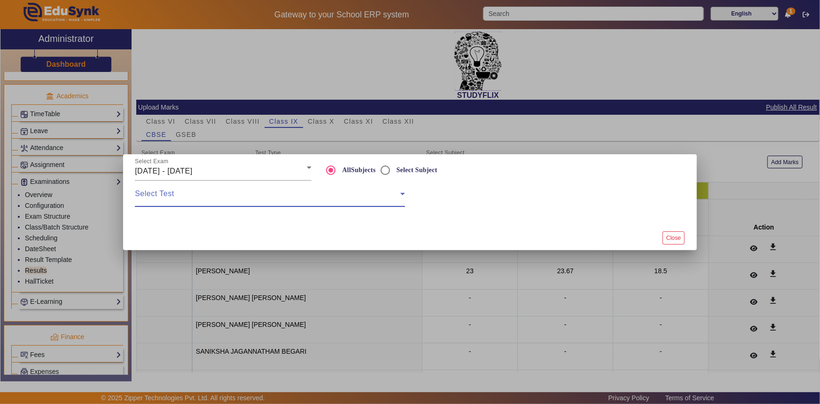
click at [197, 197] on span at bounding box center [268, 197] width 266 height 11
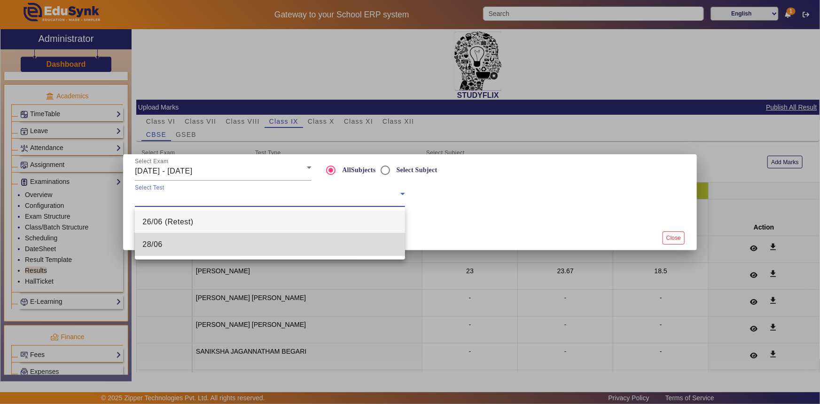
click at [179, 236] on mat-option "28/06" at bounding box center [270, 244] width 270 height 23
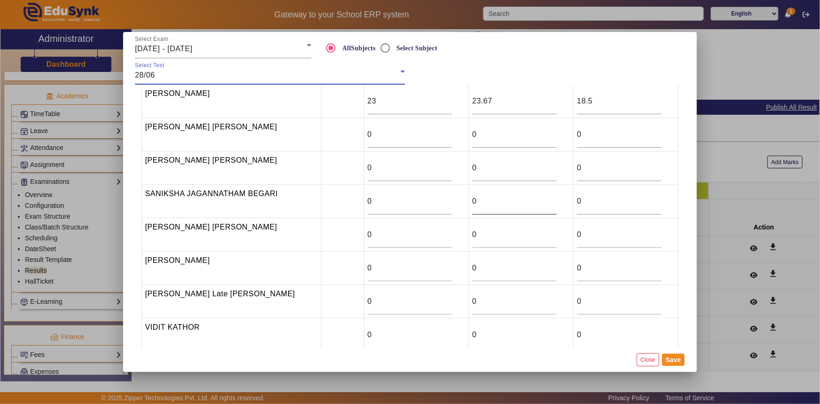
scroll to position [93, 0]
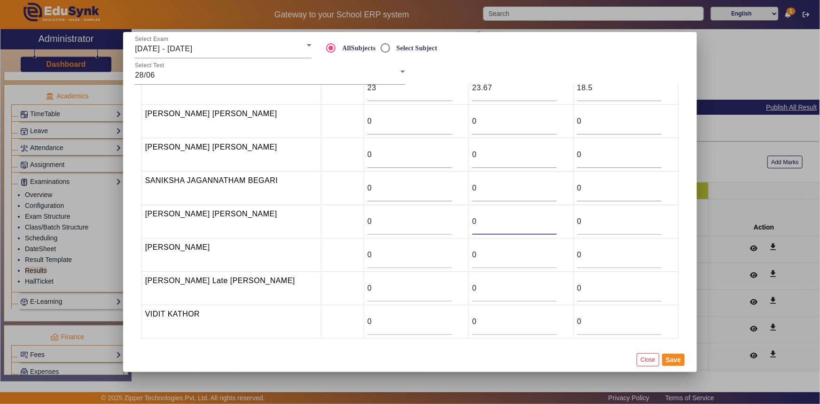
drag, startPoint x: 486, startPoint y: 220, endPoint x: 447, endPoint y: 225, distance: 39.2
click at [447, 225] on tr "[PERSON_NAME] [PERSON_NAME] 0 0 0" at bounding box center [409, 221] width 537 height 33
type input "23"
drag, startPoint x: 371, startPoint y: 221, endPoint x: 345, endPoint y: 222, distance: 25.9
click at [345, 222] on tr "[PERSON_NAME] [PERSON_NAME] 0 23 0" at bounding box center [409, 221] width 537 height 33
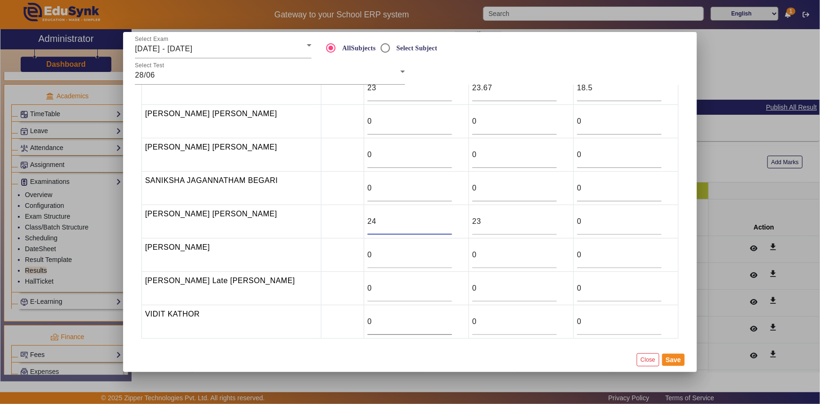
type input "24"
click at [368, 325] on input "0" at bounding box center [410, 321] width 85 height 11
drag, startPoint x: 490, startPoint y: 323, endPoint x: 429, endPoint y: 325, distance: 61.6
click at [429, 325] on tr "[PERSON_NAME] KATHOR 0 0 0" at bounding box center [409, 321] width 537 height 33
type input "6.87"
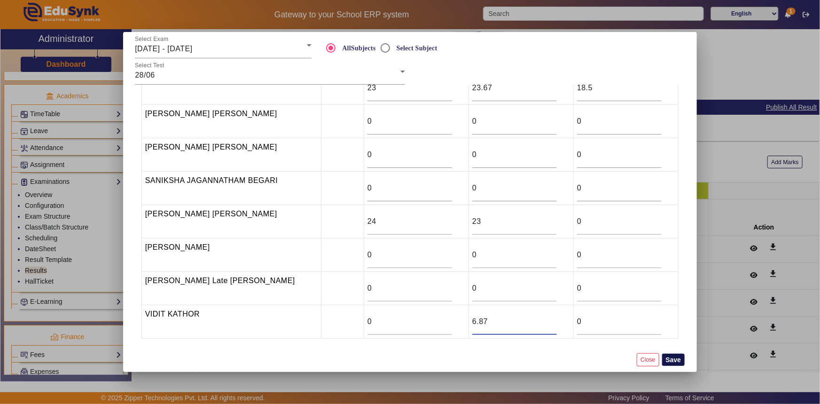
click at [672, 360] on button "Save" at bounding box center [673, 359] width 23 height 12
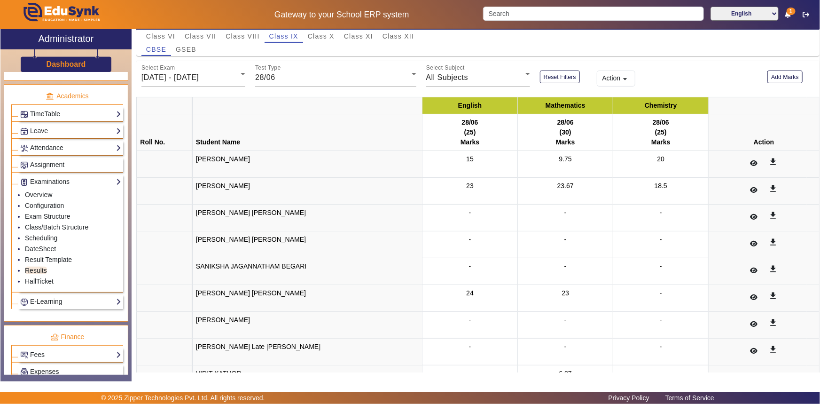
scroll to position [128, 0]
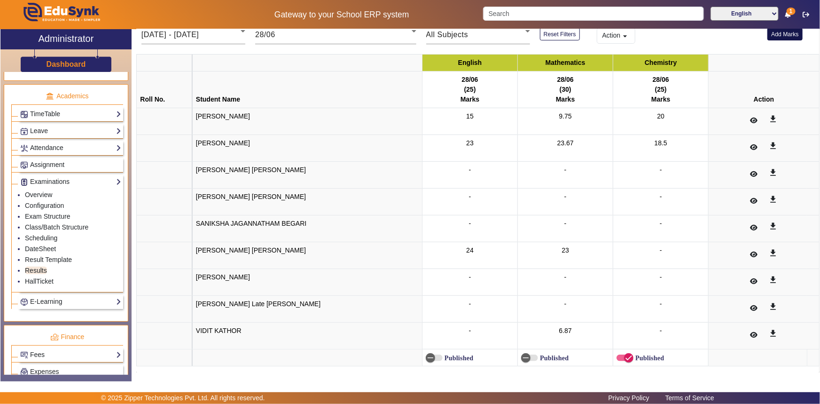
click at [780, 30] on button "Add Marks" at bounding box center [784, 34] width 35 height 13
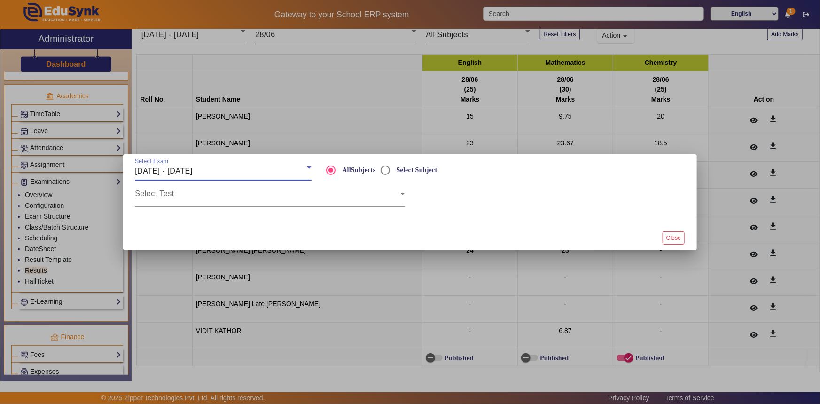
click at [219, 175] on div "[DATE] - [DATE]" at bounding box center [221, 170] width 172 height 11
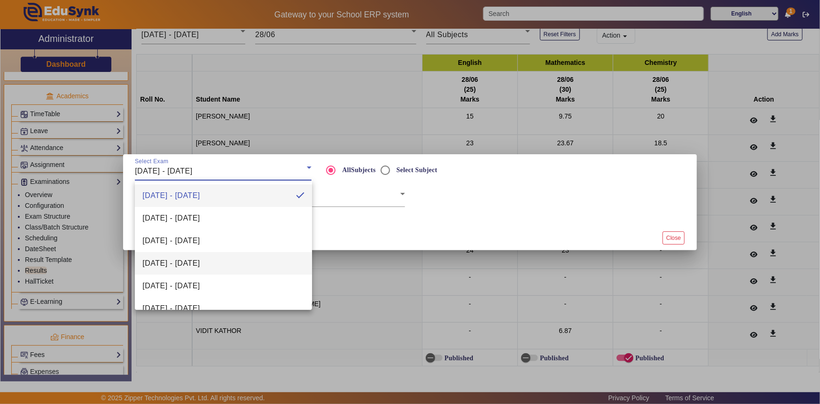
click at [182, 264] on span "[DATE] - [DATE]" at bounding box center [170, 263] width 57 height 11
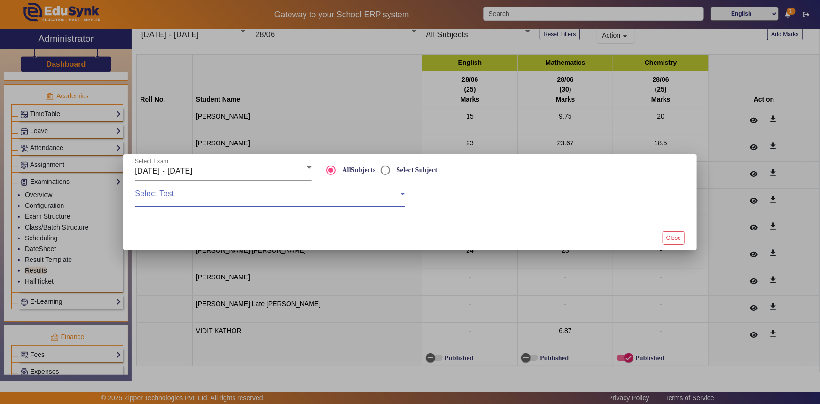
click at [180, 197] on span at bounding box center [268, 197] width 266 height 11
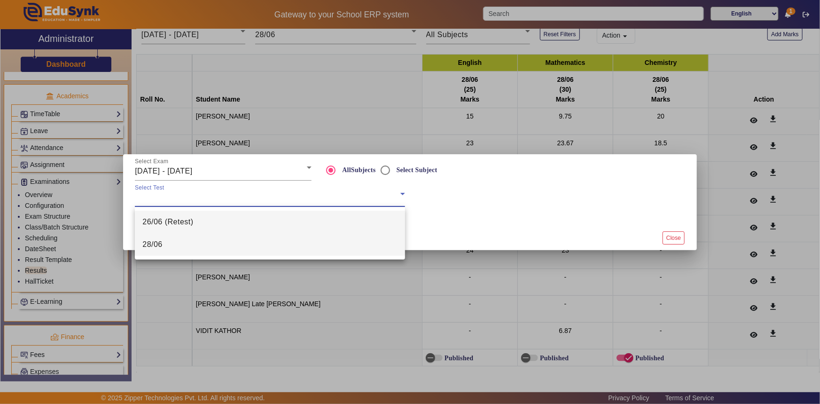
click at [175, 251] on mat-option "28/06" at bounding box center [270, 244] width 270 height 23
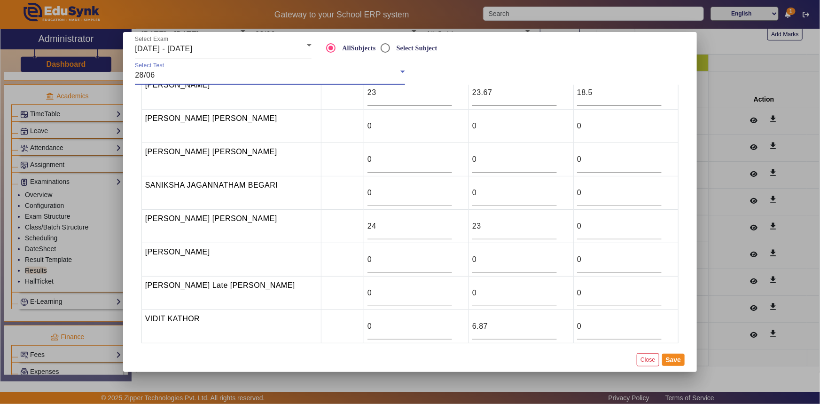
scroll to position [93, 0]
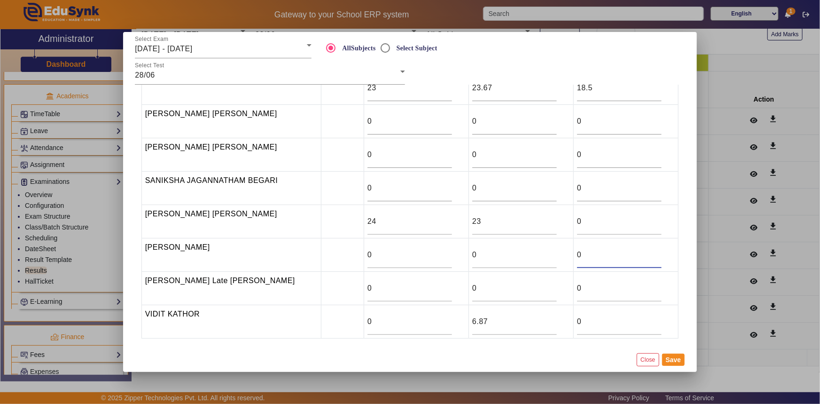
drag, startPoint x: 582, startPoint y: 254, endPoint x: 557, endPoint y: 254, distance: 24.9
click at [557, 254] on tr "[PERSON_NAME] 0 0 0" at bounding box center [409, 254] width 537 height 33
drag, startPoint x: 465, startPoint y: 254, endPoint x: 455, endPoint y: 254, distance: 9.4
click at [455, 254] on tr "[PERSON_NAME] 0 0 0" at bounding box center [409, 254] width 537 height 33
type input "13.42"
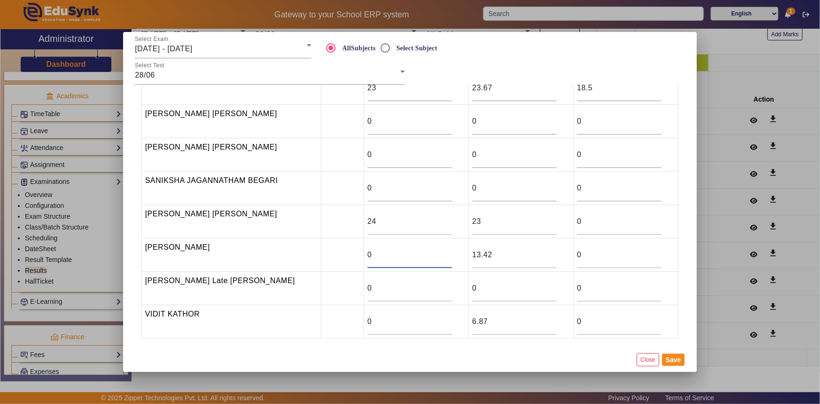
drag, startPoint x: 362, startPoint y: 251, endPoint x: 346, endPoint y: 254, distance: 16.7
click at [346, 254] on tr "[PERSON_NAME] 0 13.42 0" at bounding box center [409, 254] width 537 height 33
type input "25"
click at [674, 362] on button "Save" at bounding box center [673, 359] width 23 height 12
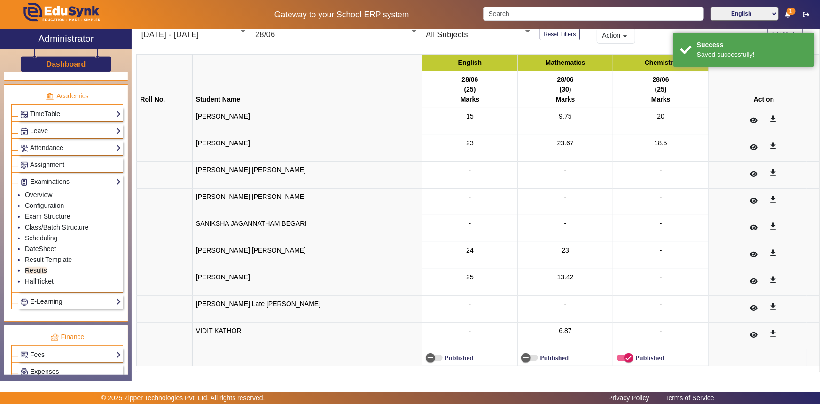
scroll to position [126, 0]
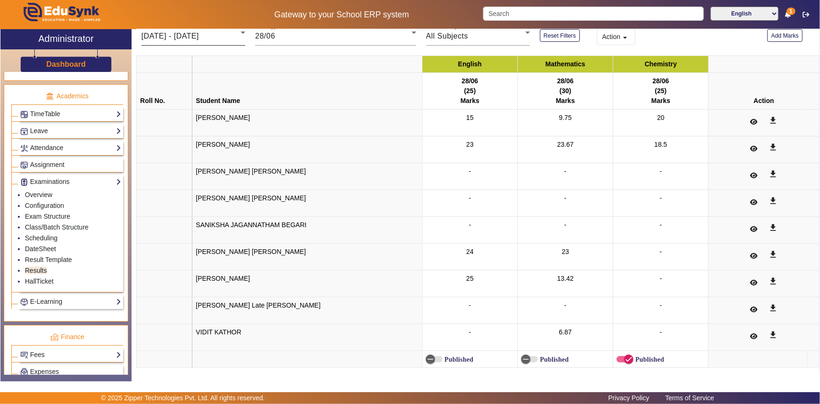
click at [220, 41] on div "[DATE] - [DATE]" at bounding box center [190, 36] width 99 height 11
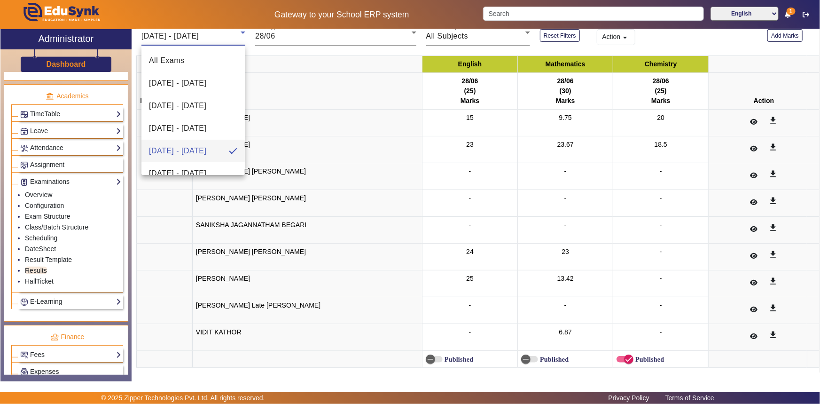
click at [297, 63] on div at bounding box center [410, 202] width 820 height 404
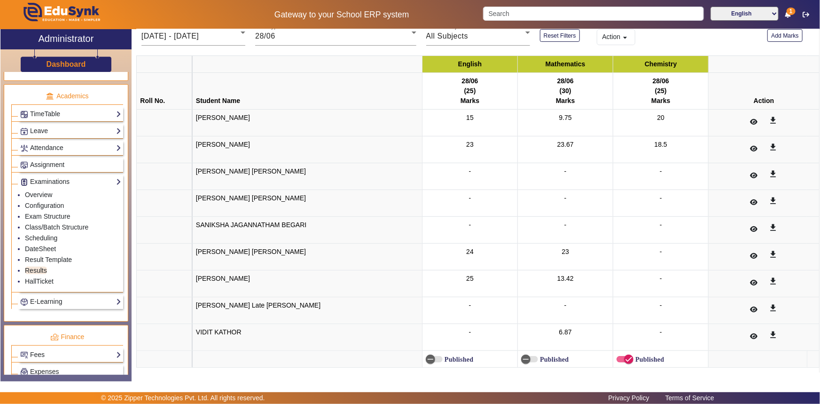
click at [301, 49] on div "English Mathematics Chemistry Roll No. Student Name 28/06 (25) Marks 28/06 (30)…" at bounding box center [477, 210] width 683 height 329
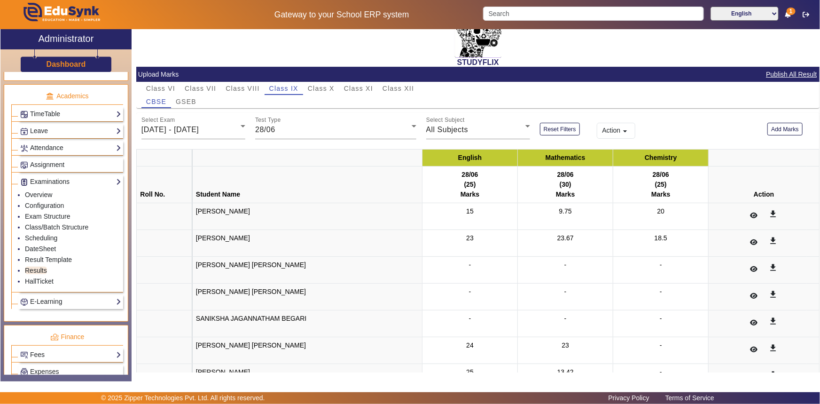
scroll to position [0, 0]
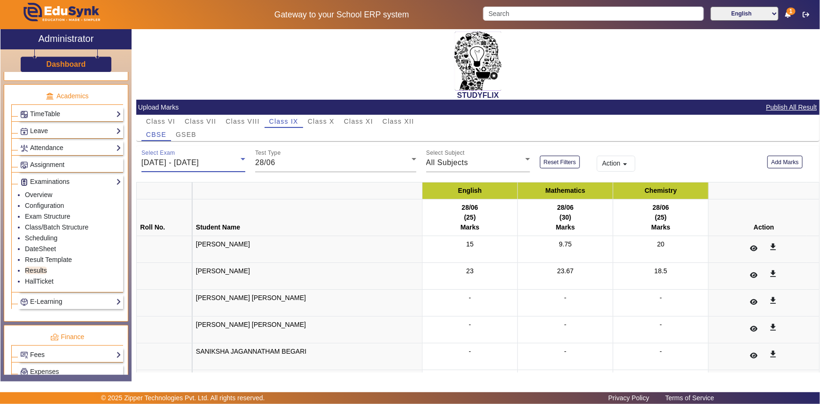
click at [185, 159] on span "[DATE] - [DATE]" at bounding box center [169, 162] width 57 height 8
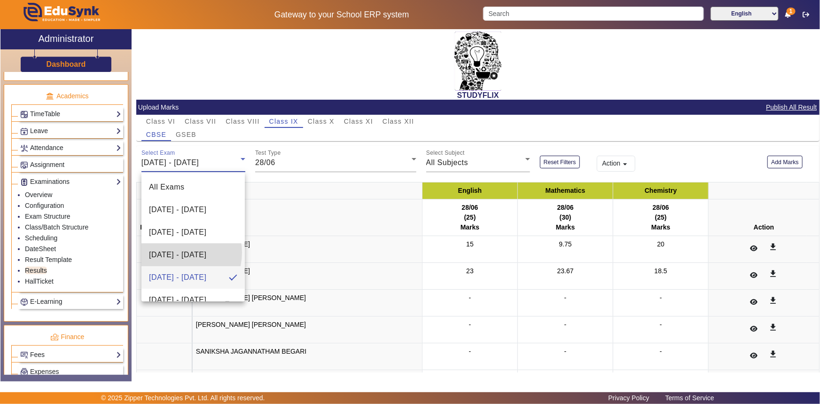
click at [176, 252] on span "[DATE] - [DATE]" at bounding box center [177, 254] width 57 height 11
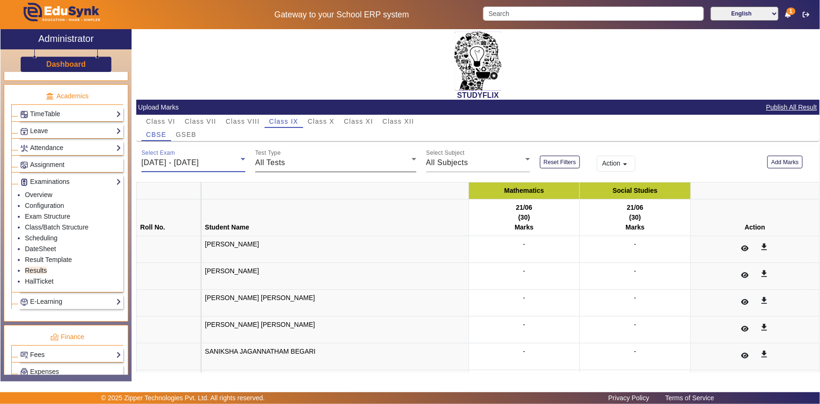
click at [286, 164] on div "All Tests" at bounding box center [333, 162] width 156 height 11
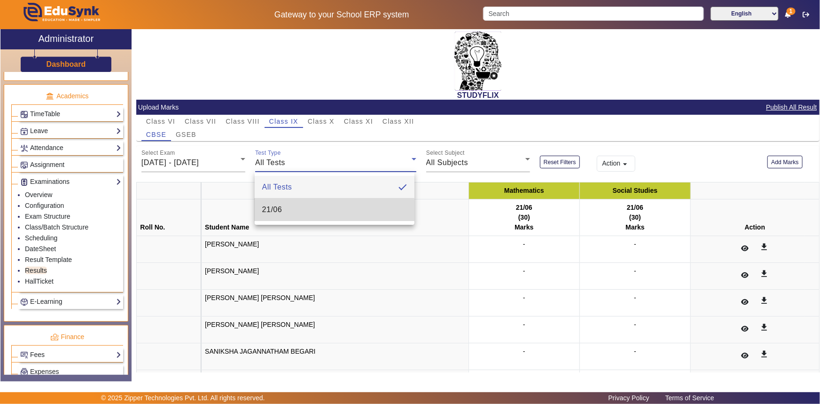
click at [287, 211] on mat-option "21/06" at bounding box center [335, 209] width 160 height 23
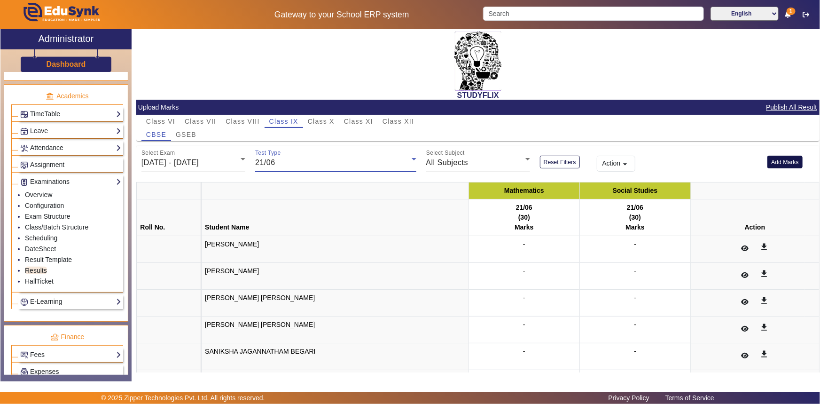
click at [782, 160] on button "Add Marks" at bounding box center [784, 162] width 35 height 13
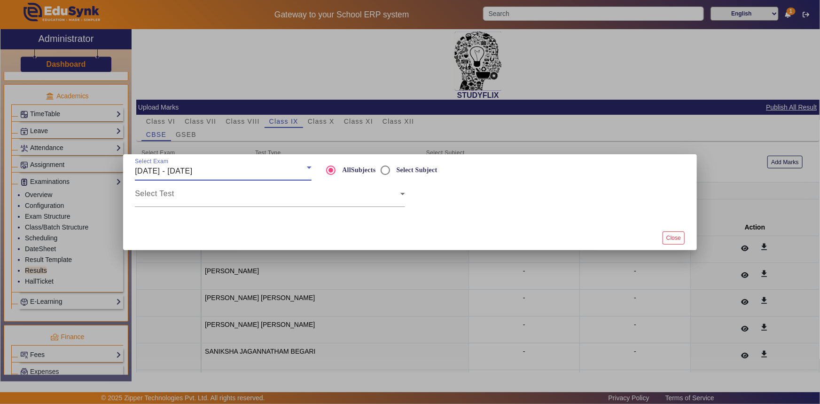
click at [192, 170] on span "[DATE] - [DATE]" at bounding box center [163, 171] width 57 height 8
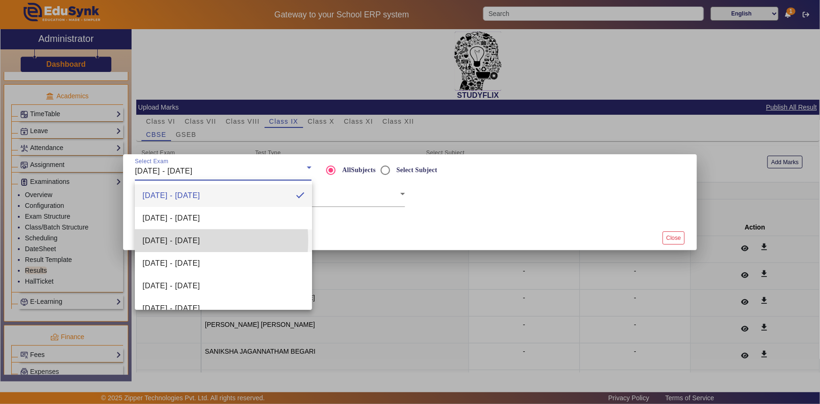
click at [179, 241] on span "[DATE] - [DATE]" at bounding box center [170, 240] width 57 height 11
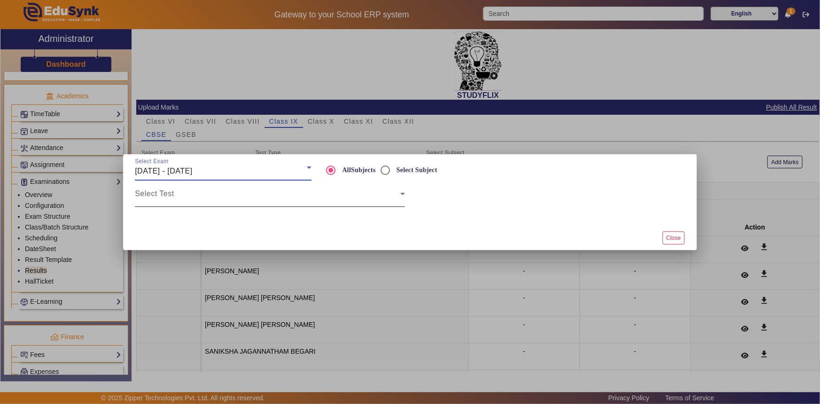
click at [186, 194] on span at bounding box center [268, 197] width 266 height 11
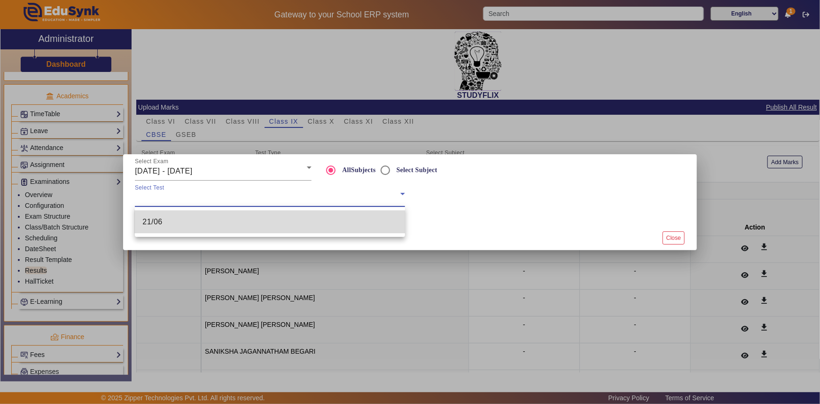
click at [178, 224] on mat-option "21/06" at bounding box center [270, 222] width 270 height 23
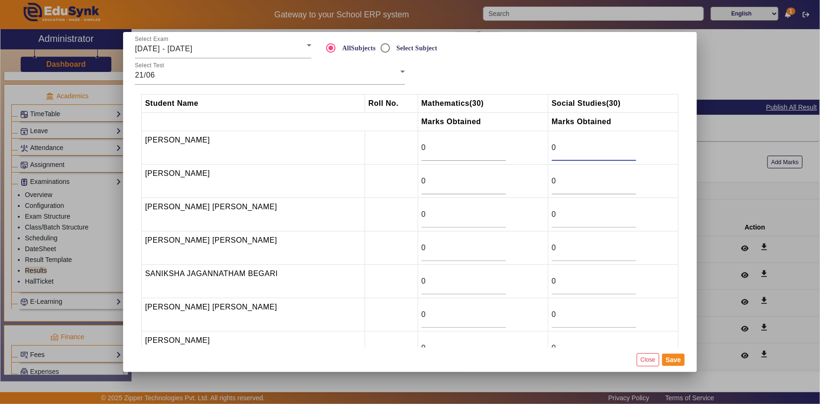
drag, startPoint x: 555, startPoint y: 150, endPoint x: 546, endPoint y: 147, distance: 9.1
click at [552, 147] on input "0" at bounding box center [594, 147] width 85 height 11
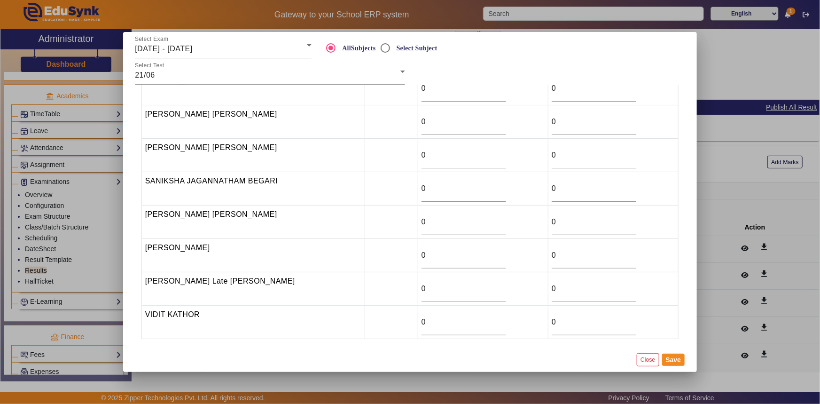
scroll to position [93, 0]
drag, startPoint x: 558, startPoint y: 324, endPoint x: 538, endPoint y: 325, distance: 20.2
click at [538, 325] on tr "[PERSON_NAME] KATHOR 0 0" at bounding box center [409, 321] width 537 height 33
type input "14"
drag, startPoint x: 422, startPoint y: 321, endPoint x: 408, endPoint y: 321, distance: 13.6
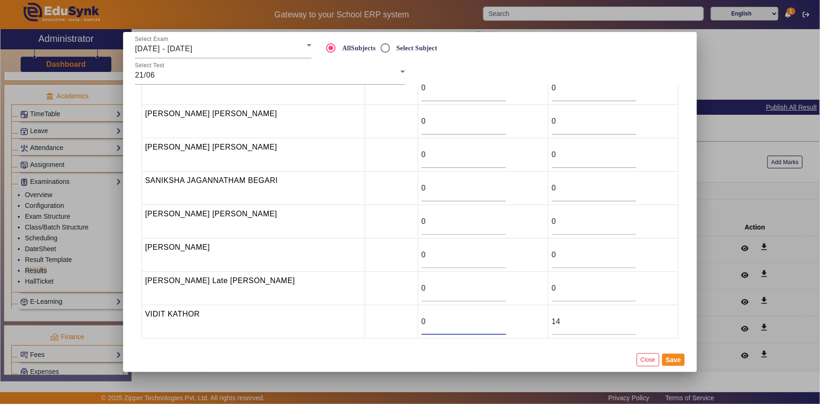
click at [422, 321] on input "0" at bounding box center [464, 321] width 85 height 11
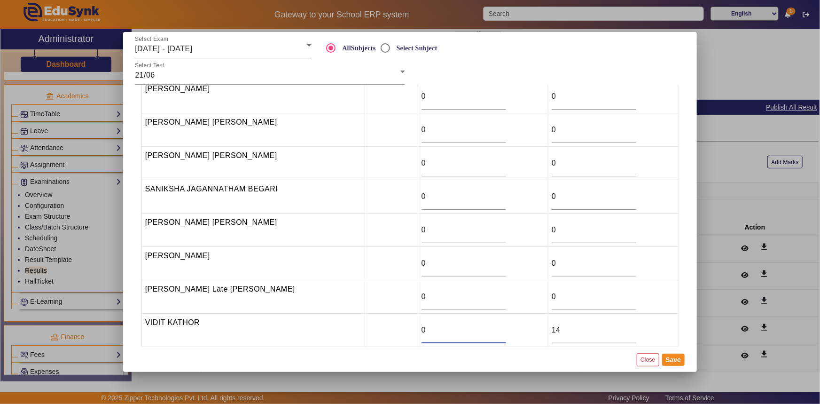
scroll to position [85, 0]
drag, startPoint x: 548, startPoint y: 225, endPoint x: 543, endPoint y: 226, distance: 5.8
click at [552, 226] on input "0" at bounding box center [594, 229] width 85 height 11
type input "24.5"
drag, startPoint x: 416, startPoint y: 233, endPoint x: 398, endPoint y: 230, distance: 19.0
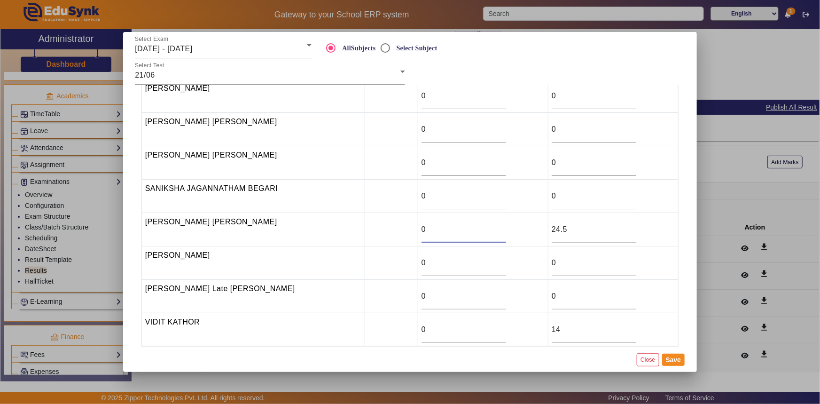
click at [398, 230] on tr "[PERSON_NAME] [PERSON_NAME] 0 24.5" at bounding box center [409, 229] width 537 height 33
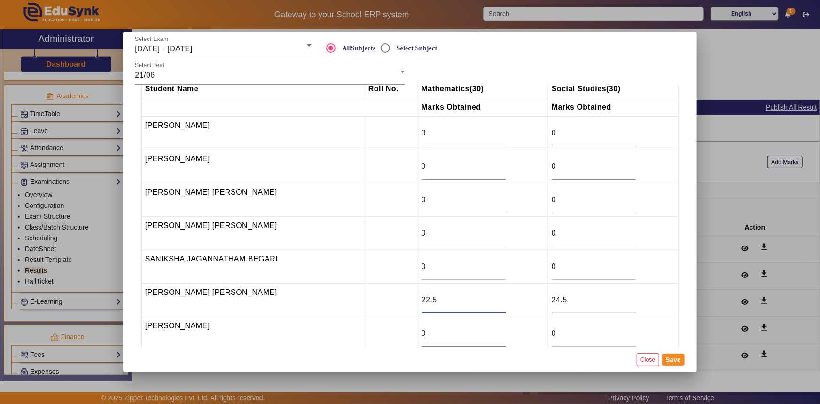
scroll to position [8, 0]
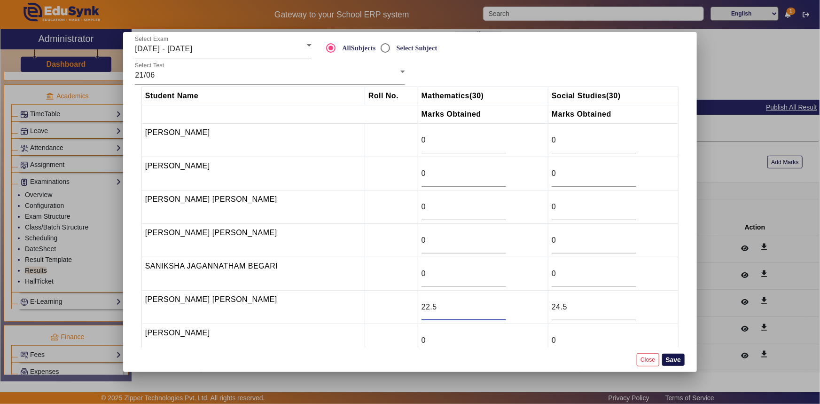
type input "22.5"
click at [665, 359] on button "Save" at bounding box center [673, 359] width 23 height 12
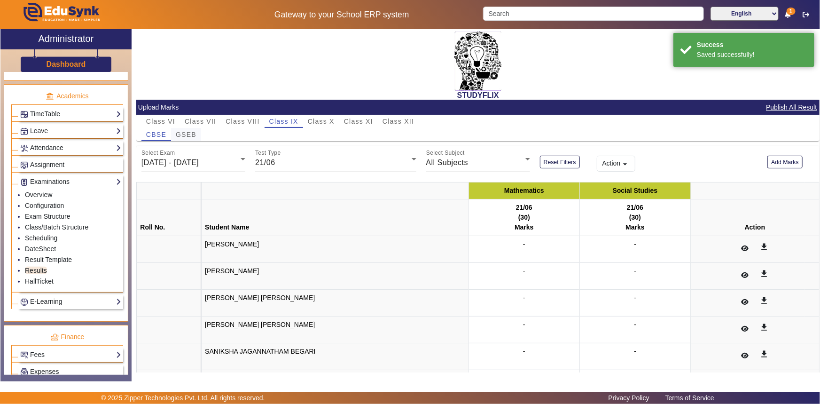
click at [178, 135] on span "GSEB" at bounding box center [186, 134] width 21 height 7
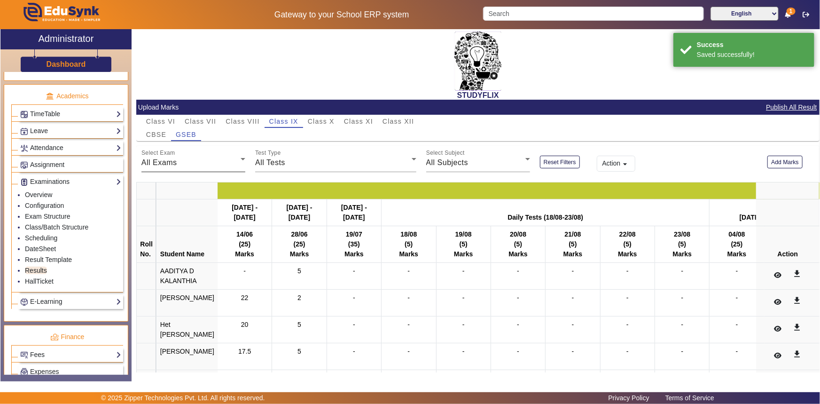
click at [182, 159] on div "All Exams" at bounding box center [190, 162] width 99 height 11
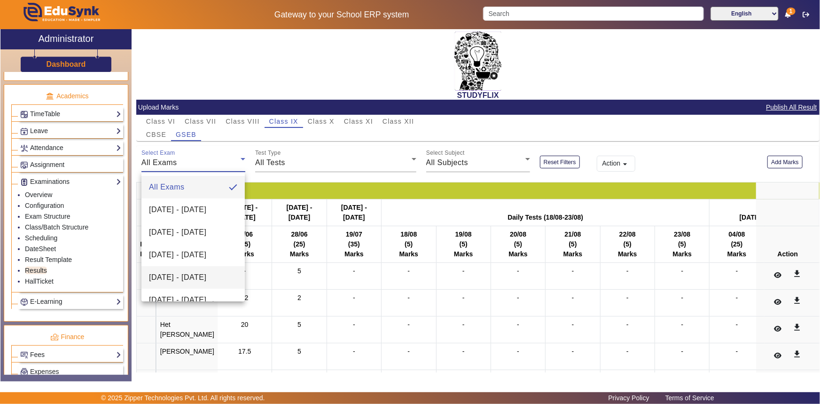
click at [175, 272] on span "[DATE] - [DATE]" at bounding box center [177, 277] width 57 height 11
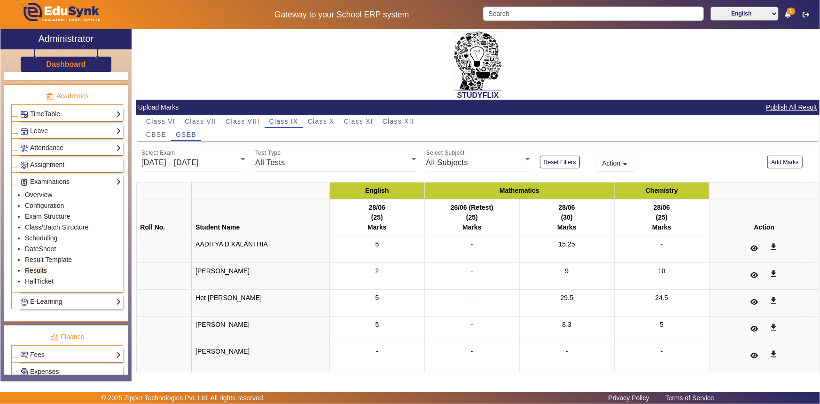
click at [276, 169] on div "Test Type All Tests" at bounding box center [335, 159] width 161 height 26
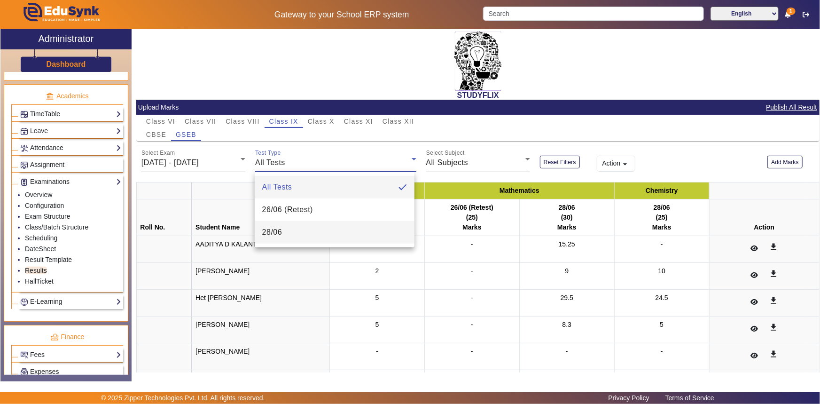
click at [275, 225] on mat-option "28/06" at bounding box center [335, 232] width 160 height 23
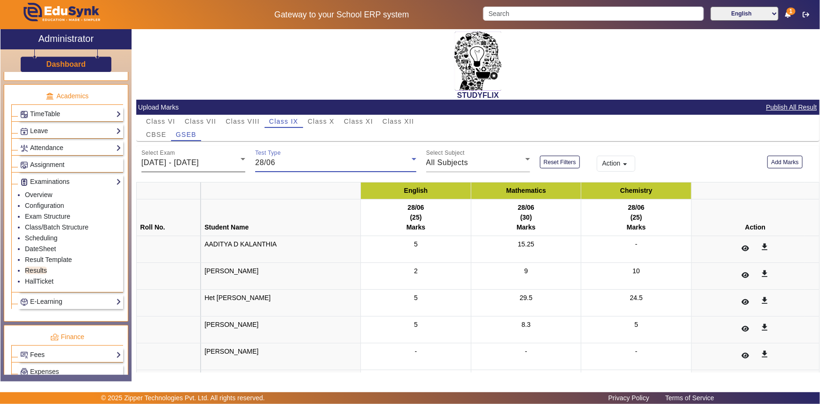
click at [210, 155] on div "Select Exam [DATE] - [DATE]" at bounding box center [193, 159] width 104 height 26
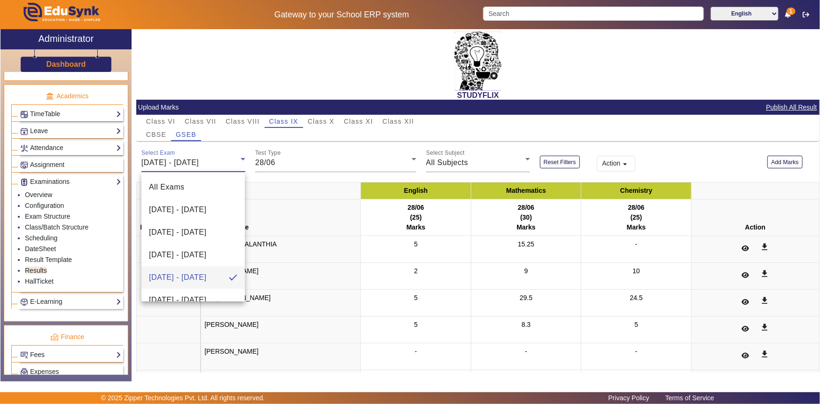
click at [210, 155] on div at bounding box center [410, 202] width 820 height 404
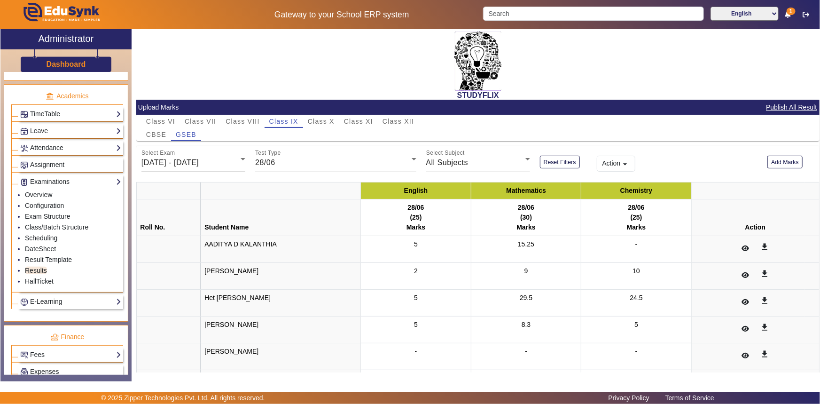
click at [210, 155] on div "Select Exam [DATE] - [DATE]" at bounding box center [193, 159] width 104 height 26
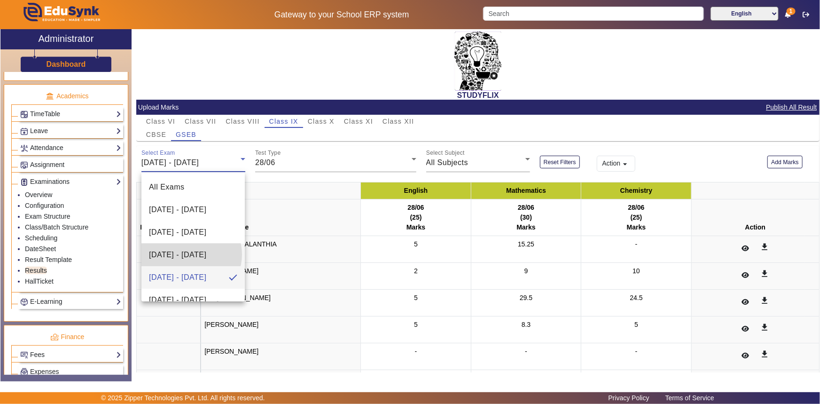
click at [190, 254] on span "[DATE] - [DATE]" at bounding box center [177, 254] width 57 height 11
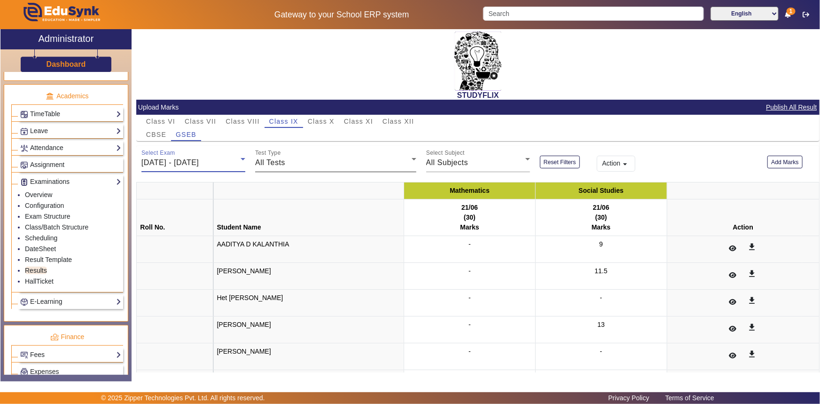
click at [273, 169] on div "Test Type All Tests" at bounding box center [335, 159] width 161 height 26
click at [217, 167] on div at bounding box center [410, 202] width 820 height 404
click at [217, 167] on div "[DATE] - [DATE]" at bounding box center [190, 162] width 99 height 11
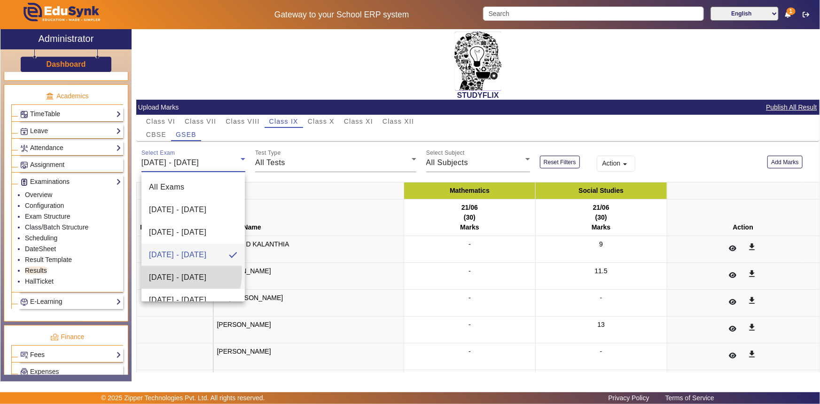
click at [173, 273] on span "[DATE] - [DATE]" at bounding box center [177, 277] width 57 height 11
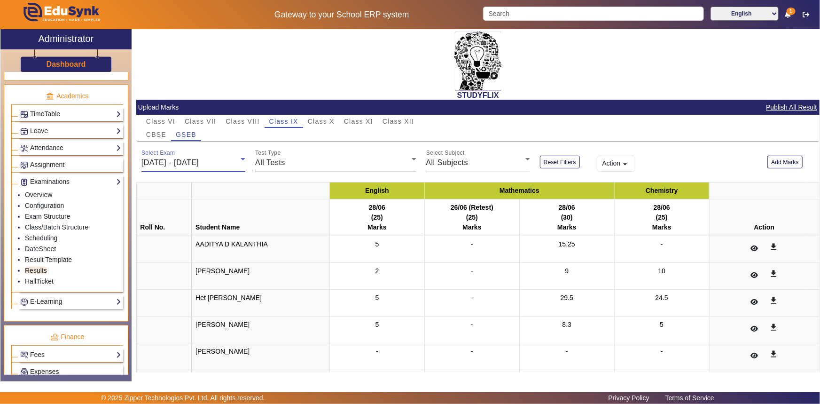
click at [285, 157] on div "All Tests" at bounding box center [333, 162] width 156 height 11
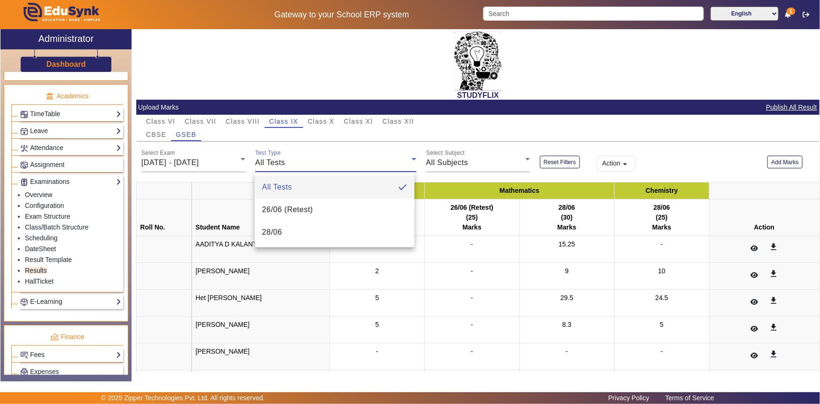
click at [235, 164] on div at bounding box center [410, 202] width 820 height 404
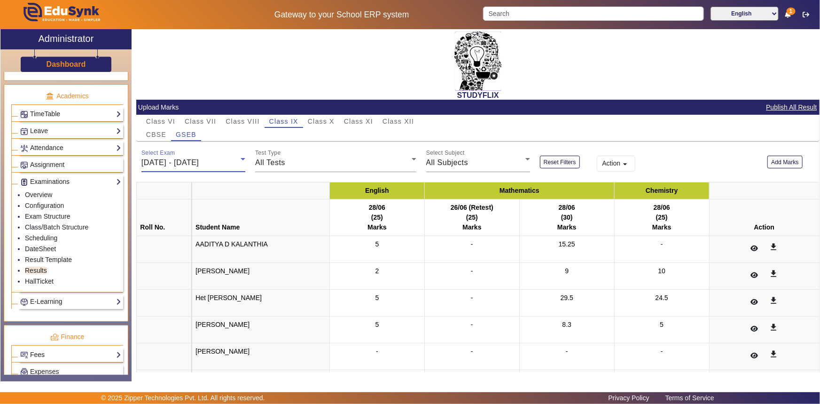
click at [199, 161] on span "[DATE] - [DATE]" at bounding box center [169, 162] width 57 height 8
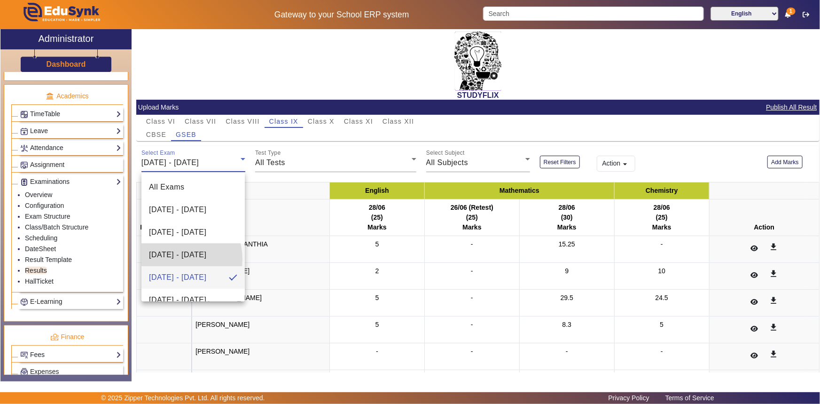
click at [177, 259] on span "[DATE] - [DATE]" at bounding box center [177, 254] width 57 height 11
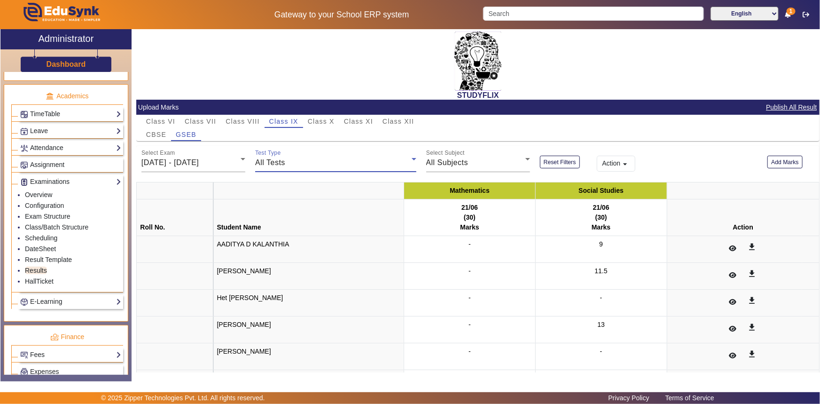
click at [269, 166] on span "All Tests" at bounding box center [270, 162] width 30 height 8
click at [269, 166] on div at bounding box center [410, 202] width 820 height 404
click at [301, 161] on div "All Tests" at bounding box center [333, 162] width 156 height 11
drag, startPoint x: 277, startPoint y: 216, endPoint x: 279, endPoint y: 210, distance: 5.8
click at [277, 214] on mat-option "21/06" at bounding box center [335, 209] width 160 height 23
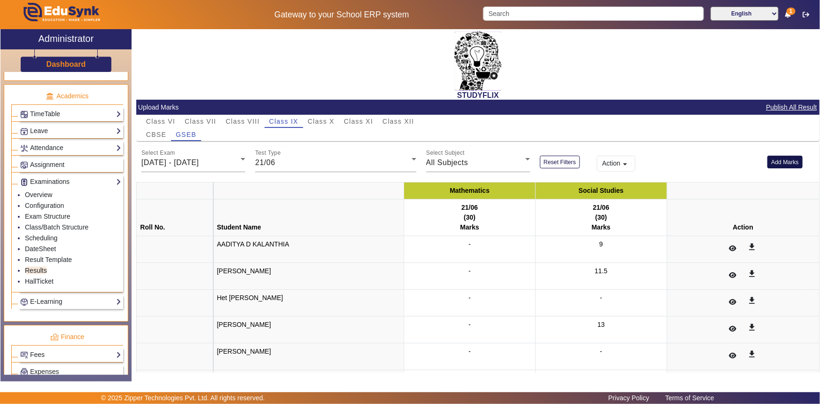
click at [777, 163] on button "Add Marks" at bounding box center [784, 162] width 35 height 13
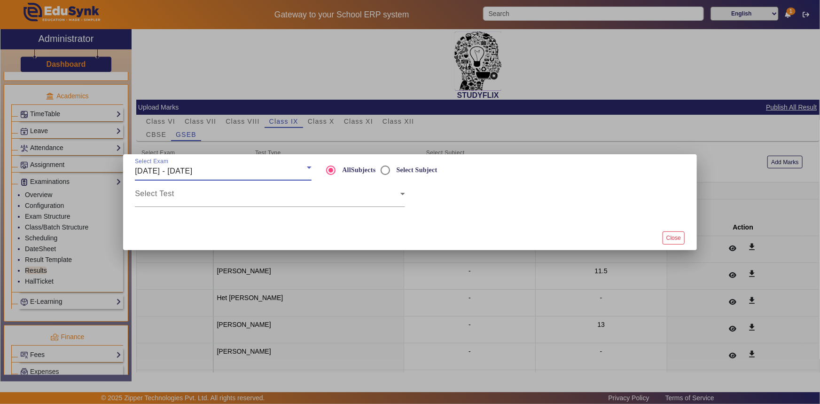
click at [192, 171] on span "[DATE] - [DATE]" at bounding box center [163, 171] width 57 height 8
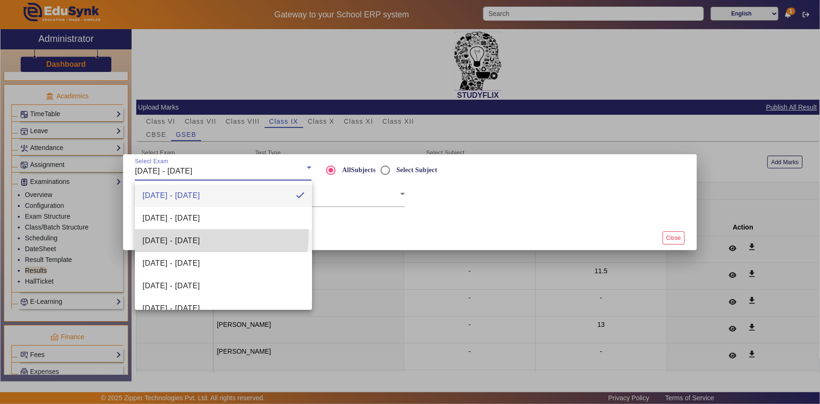
click at [183, 235] on span "[DATE] - [DATE]" at bounding box center [170, 240] width 57 height 11
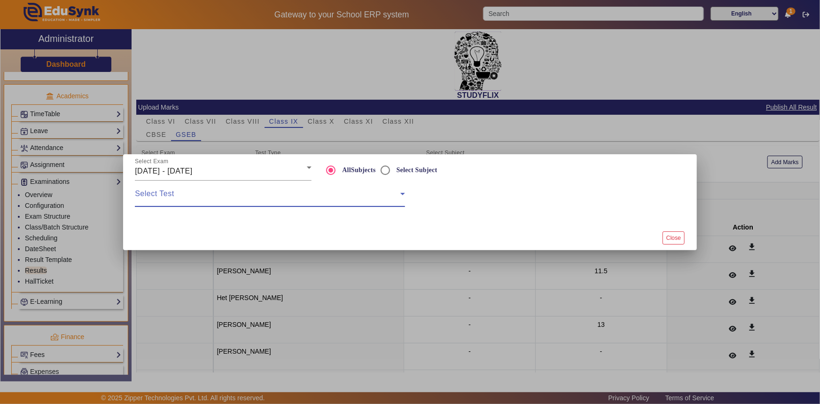
click at [184, 197] on span at bounding box center [268, 197] width 266 height 11
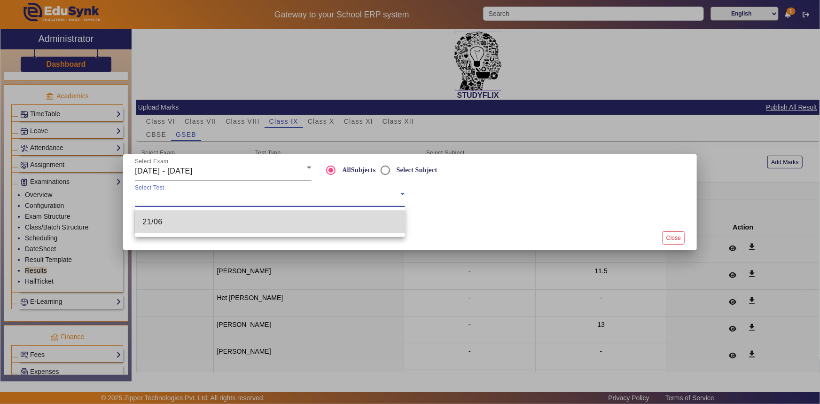
click at [176, 219] on mat-option "21/06" at bounding box center [270, 222] width 270 height 23
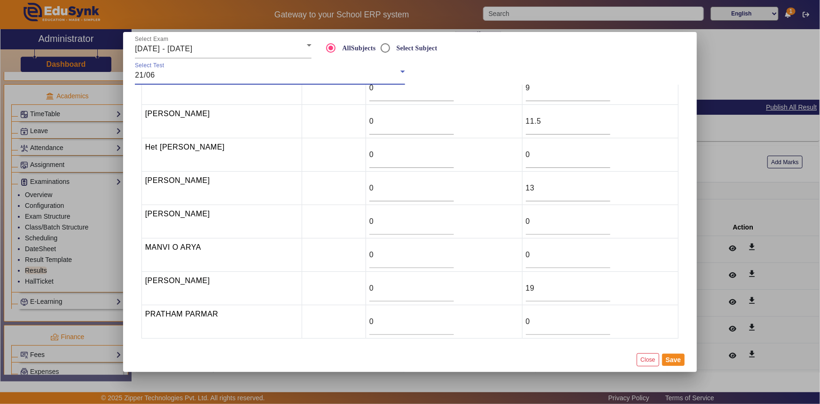
scroll to position [0, 0]
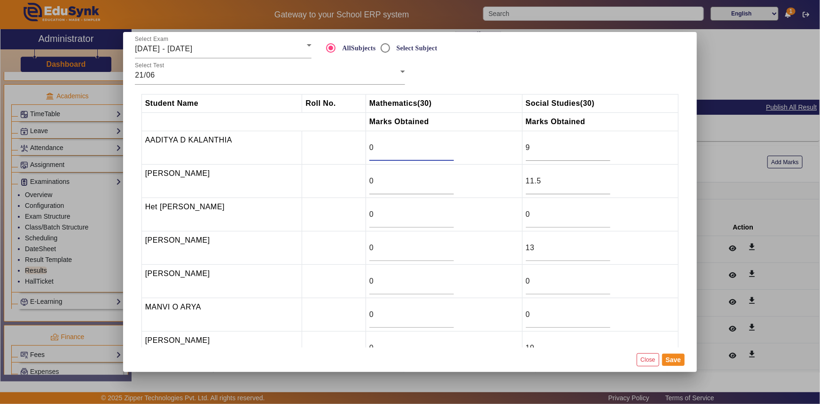
drag, startPoint x: 378, startPoint y: 147, endPoint x: 365, endPoint y: 147, distance: 12.7
click at [366, 147] on td "0" at bounding box center [444, 147] width 157 height 33
type input "24"
drag, startPoint x: 377, startPoint y: 180, endPoint x: 367, endPoint y: 181, distance: 10.9
click at [367, 181] on td "0" at bounding box center [444, 180] width 157 height 33
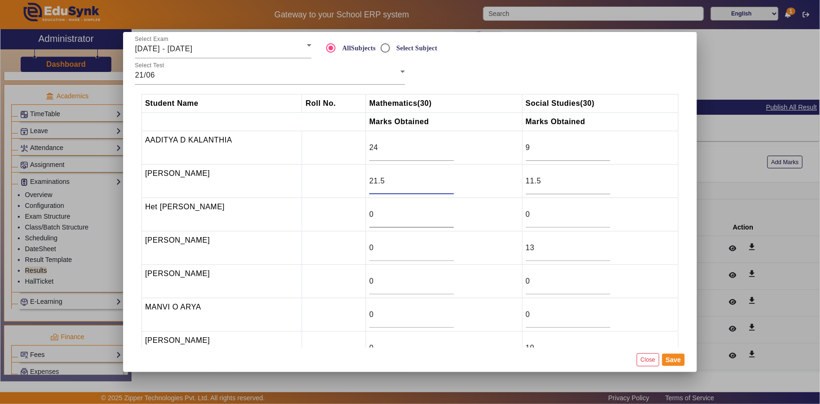
type input "21.5"
drag, startPoint x: 373, startPoint y: 216, endPoint x: 362, endPoint y: 216, distance: 10.8
click at [362, 216] on tr "Het [PERSON_NAME] 0 0" at bounding box center [409, 214] width 537 height 33
type input "20"
click at [376, 250] on input "0" at bounding box center [411, 247] width 85 height 11
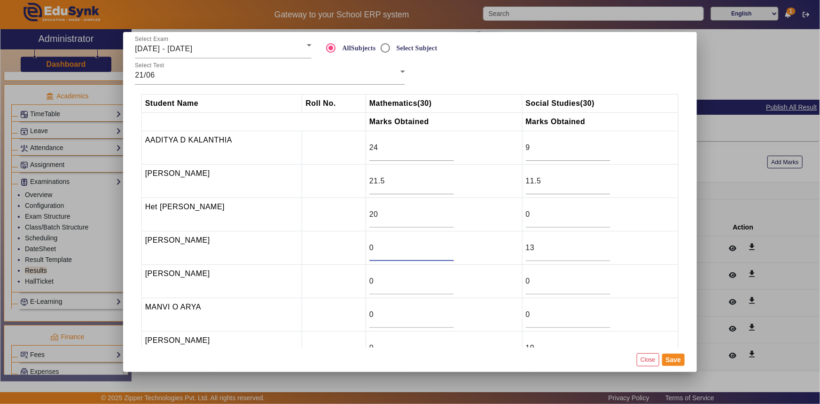
drag, startPoint x: 377, startPoint y: 248, endPoint x: 356, endPoint y: 248, distance: 21.2
click at [356, 248] on tr "HIRANSHI SONI 0 13" at bounding box center [409, 247] width 537 height 33
type input "16.5"
click at [377, 283] on input "0" at bounding box center [411, 280] width 85 height 11
drag, startPoint x: 376, startPoint y: 312, endPoint x: 362, endPoint y: 318, distance: 15.6
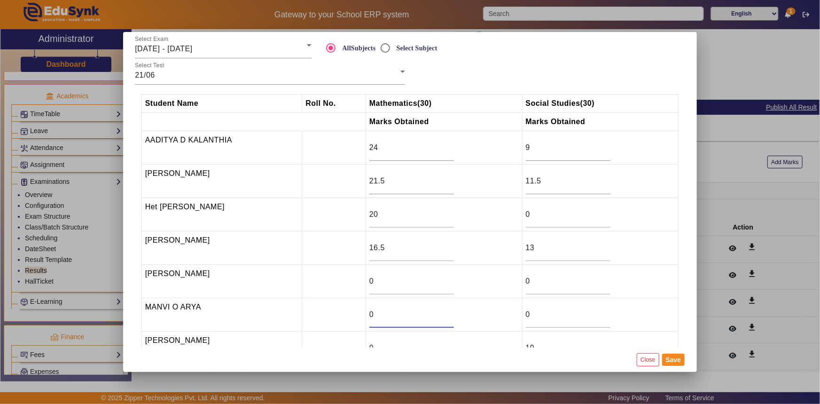
click at [362, 318] on tr "[PERSON_NAME] 0 0" at bounding box center [409, 314] width 537 height 33
type input "3"
click at [465, 323] on td "3" at bounding box center [444, 314] width 157 height 33
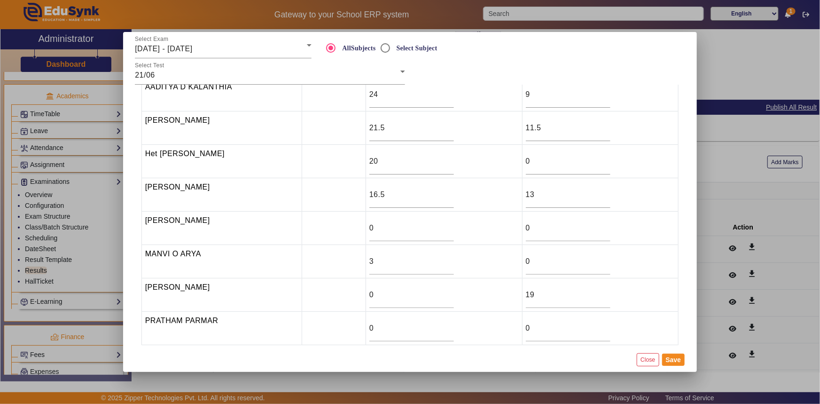
scroll to position [60, 0]
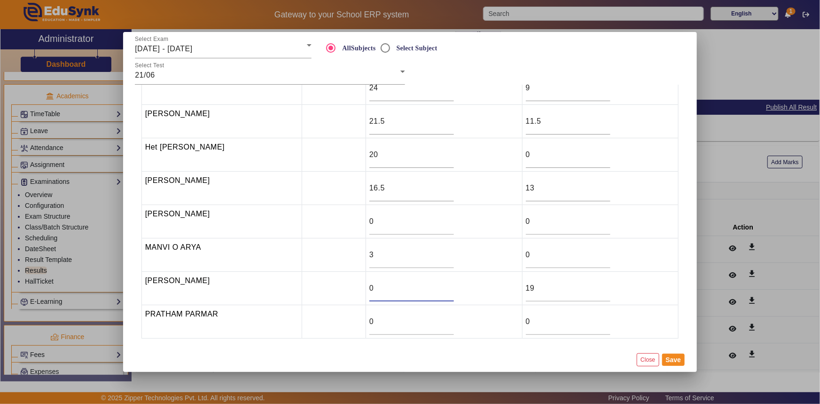
drag, startPoint x: 374, startPoint y: 282, endPoint x: 368, endPoint y: 285, distance: 7.0
click at [369, 285] on input "0" at bounding box center [411, 287] width 85 height 11
type input "18"
click at [671, 362] on button "Save" at bounding box center [673, 359] width 23 height 12
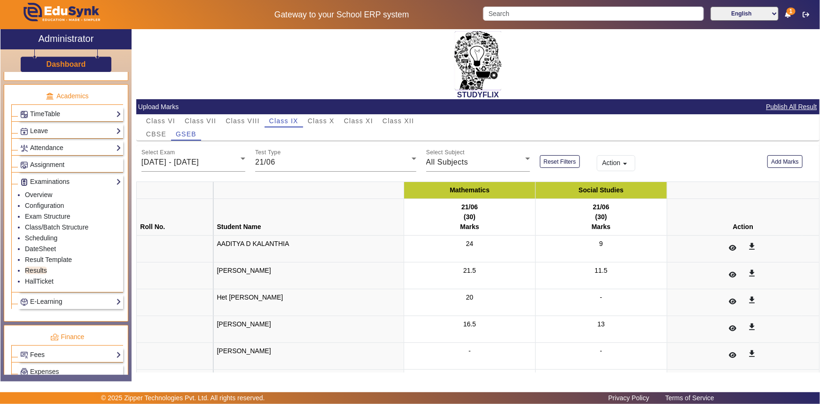
scroll to position [0, 0]
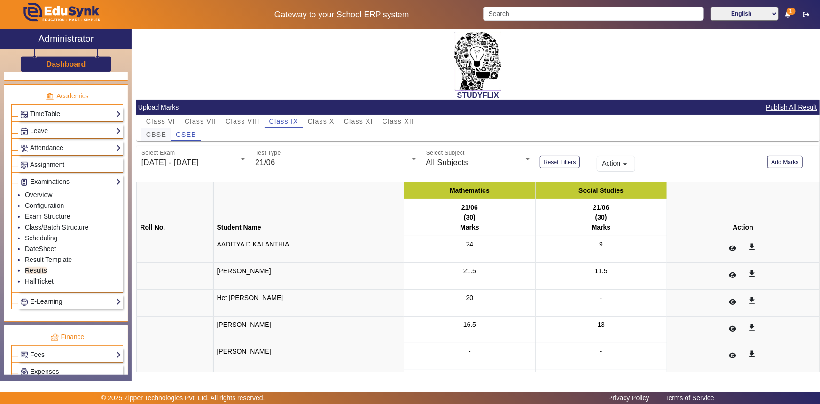
click at [160, 133] on span "CBSE" at bounding box center [156, 134] width 20 height 7
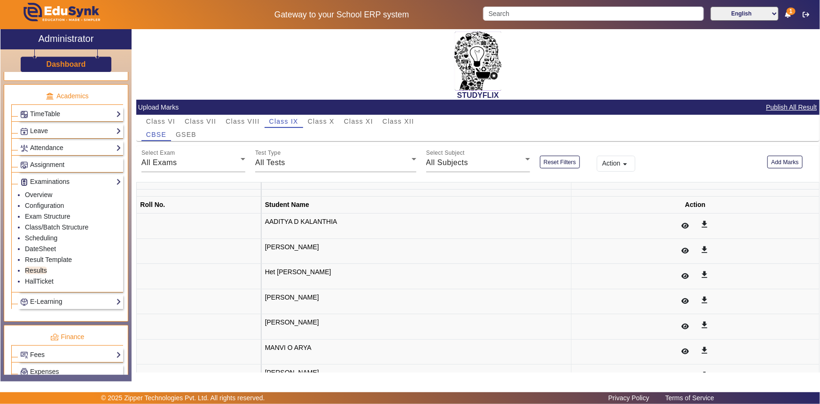
click at [168, 164] on span "All Exams" at bounding box center [159, 162] width 36 height 8
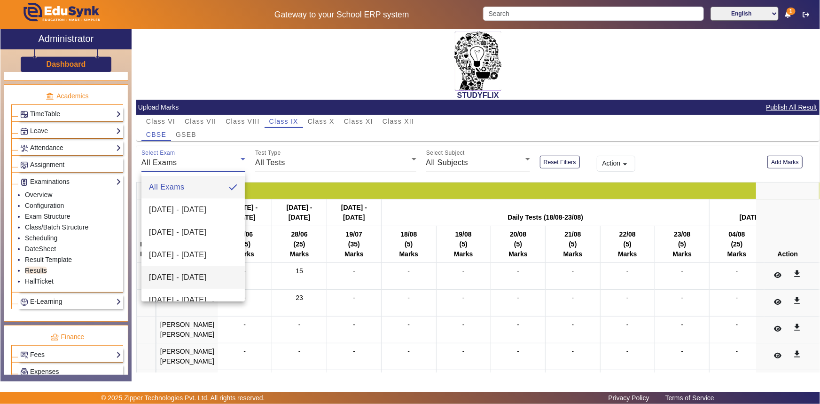
click at [186, 274] on span "[DATE] - [DATE]" at bounding box center [177, 277] width 57 height 11
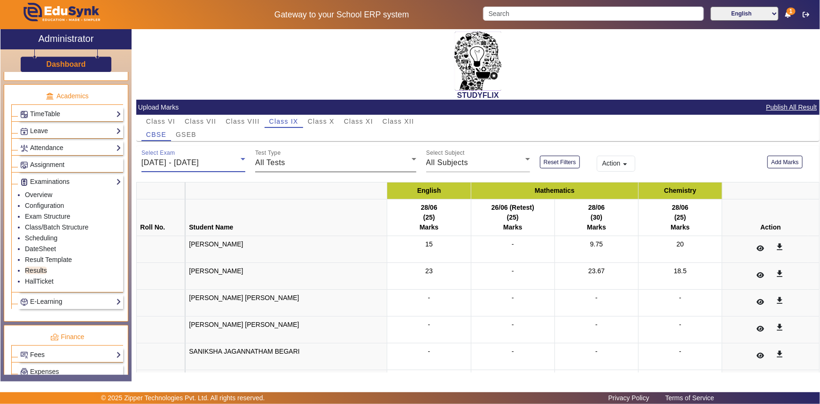
click at [272, 161] on span "All Tests" at bounding box center [270, 162] width 30 height 8
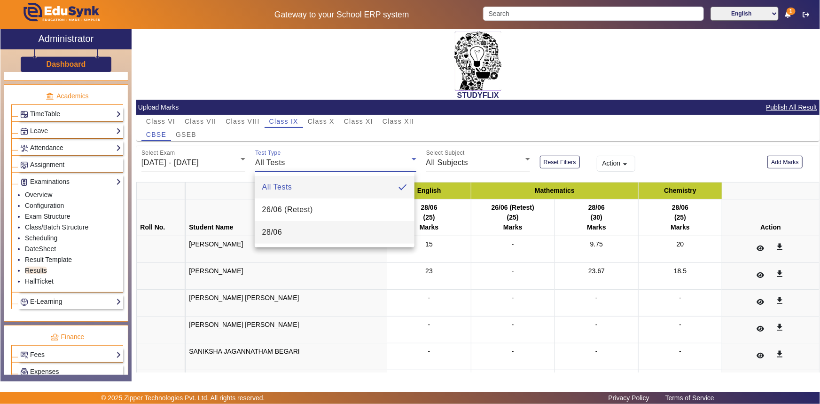
click at [277, 235] on span "28/06" at bounding box center [272, 232] width 20 height 11
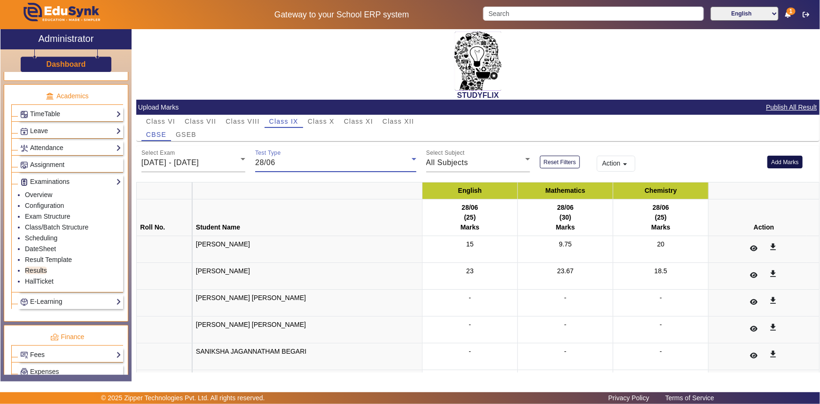
click at [775, 158] on button "Add Marks" at bounding box center [784, 162] width 35 height 13
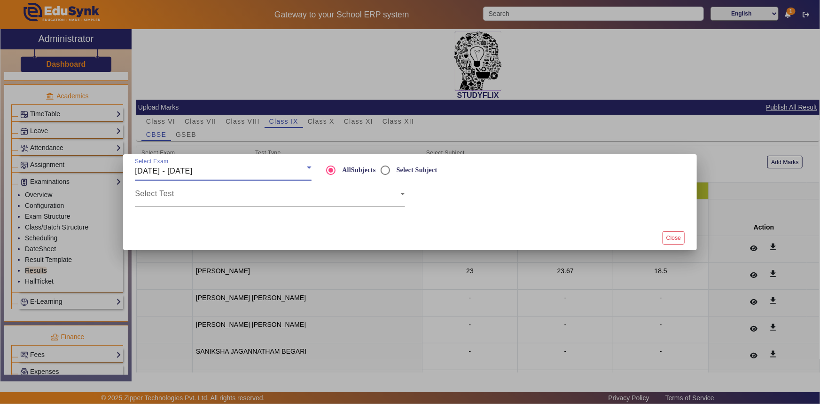
click at [176, 167] on span "[DATE] - [DATE]" at bounding box center [163, 171] width 57 height 8
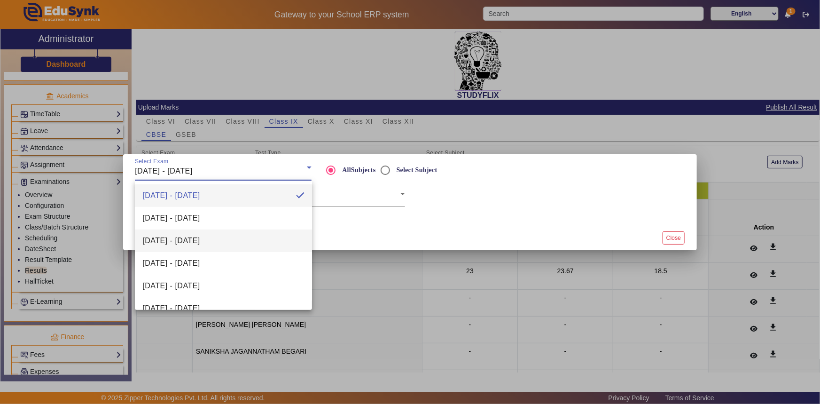
click at [194, 238] on span "[DATE] - [DATE]" at bounding box center [170, 240] width 57 height 11
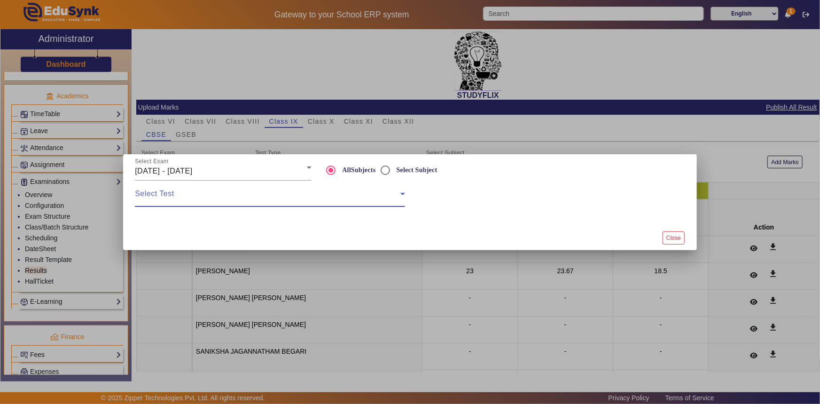
click at [206, 200] on span at bounding box center [268, 197] width 266 height 11
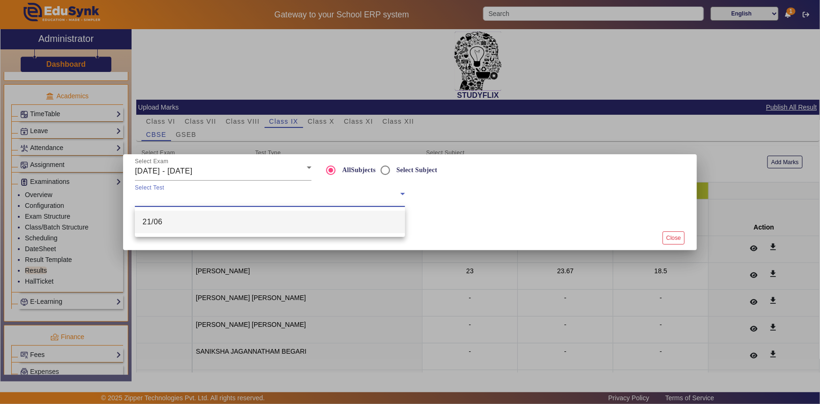
click at [198, 223] on mat-option "21/06" at bounding box center [270, 222] width 270 height 23
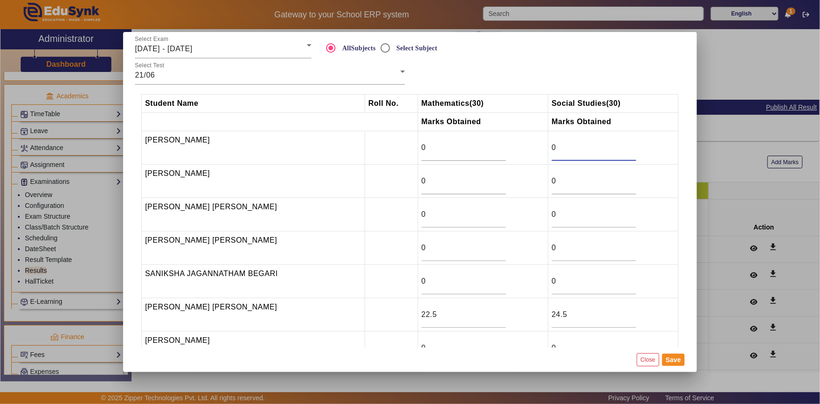
drag, startPoint x: 554, startPoint y: 149, endPoint x: 541, endPoint y: 149, distance: 12.7
click at [548, 149] on td "0" at bounding box center [613, 147] width 130 height 33
type input "16"
drag, startPoint x: 411, startPoint y: 149, endPoint x: 403, endPoint y: 149, distance: 8.0
click at [418, 149] on td "0" at bounding box center [483, 147] width 130 height 33
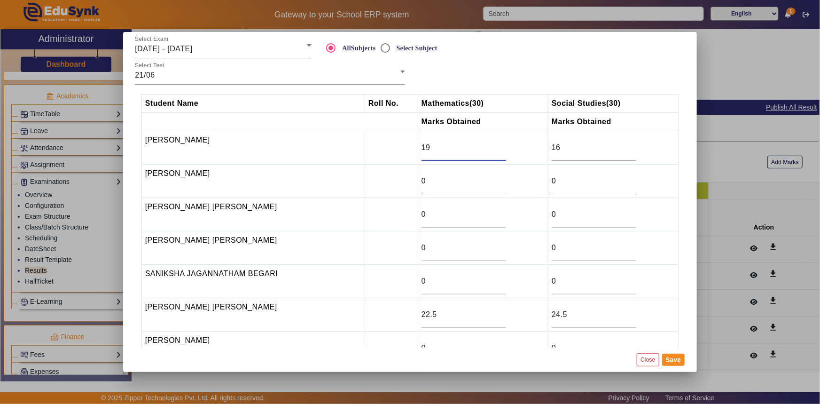
type input "19"
drag, startPoint x: 417, startPoint y: 182, endPoint x: 406, endPoint y: 183, distance: 11.3
click at [418, 183] on td "0" at bounding box center [483, 180] width 130 height 33
type input "19"
drag, startPoint x: 549, startPoint y: 180, endPoint x: 542, endPoint y: 181, distance: 6.7
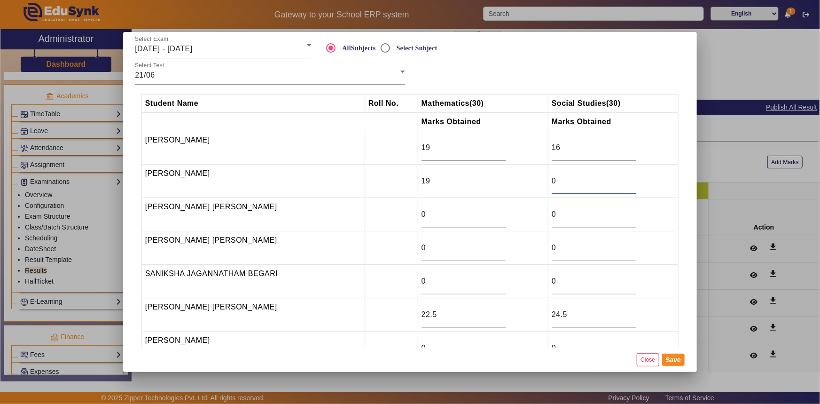
click at [552, 181] on input "0" at bounding box center [594, 180] width 85 height 11
type input "21"
drag, startPoint x: 431, startPoint y: 215, endPoint x: 408, endPoint y: 217, distance: 22.6
click at [422, 217] on input "0" at bounding box center [464, 214] width 85 height 11
drag, startPoint x: 556, startPoint y: 213, endPoint x: 525, endPoint y: 218, distance: 30.9
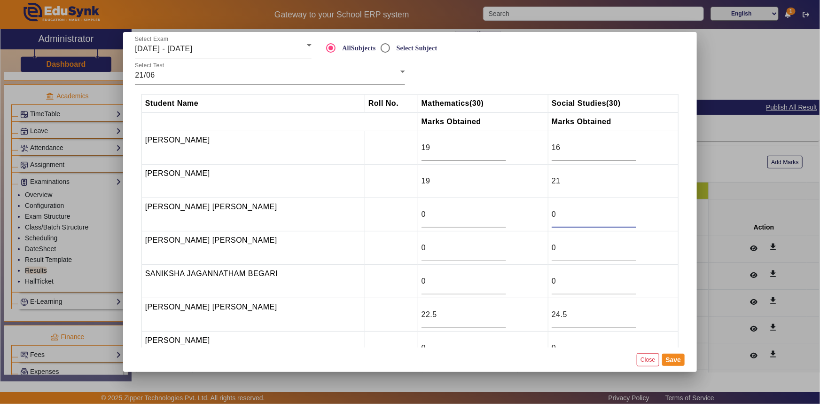
click at [525, 218] on tr "[PERSON_NAME] [PERSON_NAME] 0 0" at bounding box center [409, 214] width 537 height 33
type input "4"
drag, startPoint x: 413, startPoint y: 215, endPoint x: 400, endPoint y: 215, distance: 12.7
click at [400, 215] on tr "[PERSON_NAME] [PERSON_NAME] 0 4" at bounding box center [409, 214] width 537 height 33
type input "21.5"
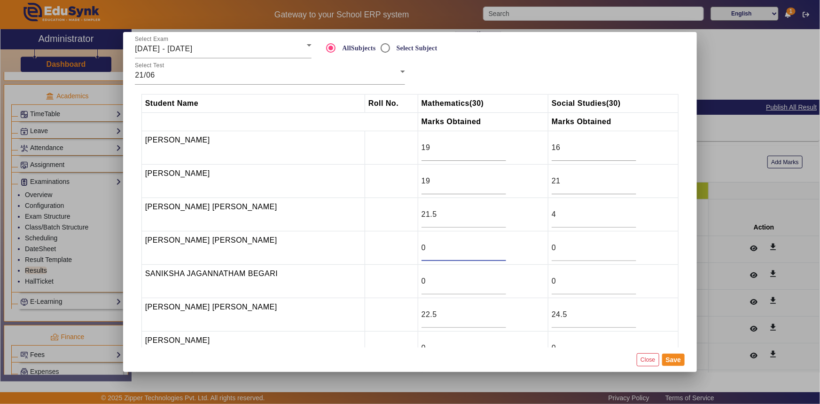
drag, startPoint x: 415, startPoint y: 246, endPoint x: 410, endPoint y: 248, distance: 5.9
click at [422, 248] on input "0" at bounding box center [464, 247] width 85 height 11
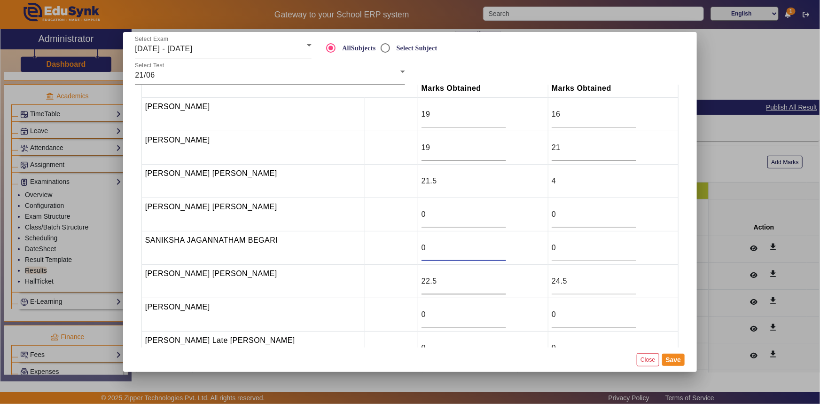
scroll to position [93, 0]
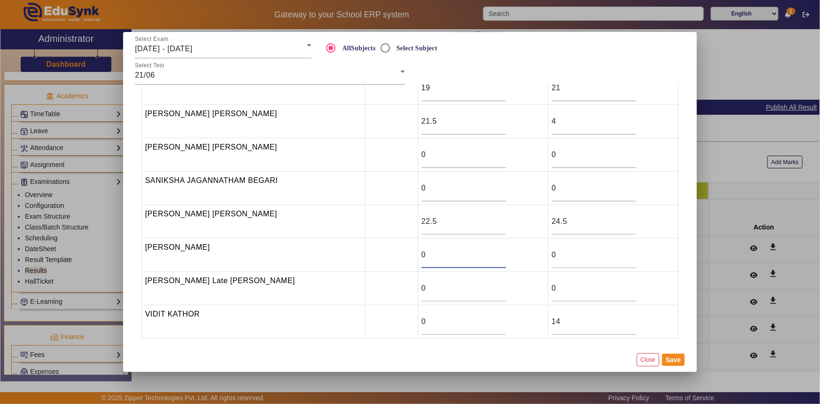
drag, startPoint x: 418, startPoint y: 255, endPoint x: 403, endPoint y: 255, distance: 14.6
click at [418, 255] on td "0" at bounding box center [483, 254] width 130 height 33
drag, startPoint x: 428, startPoint y: 288, endPoint x: 406, endPoint y: 292, distance: 22.4
click at [418, 292] on td "0" at bounding box center [483, 288] width 130 height 33
drag, startPoint x: 551, startPoint y: 289, endPoint x: 537, endPoint y: 289, distance: 14.1
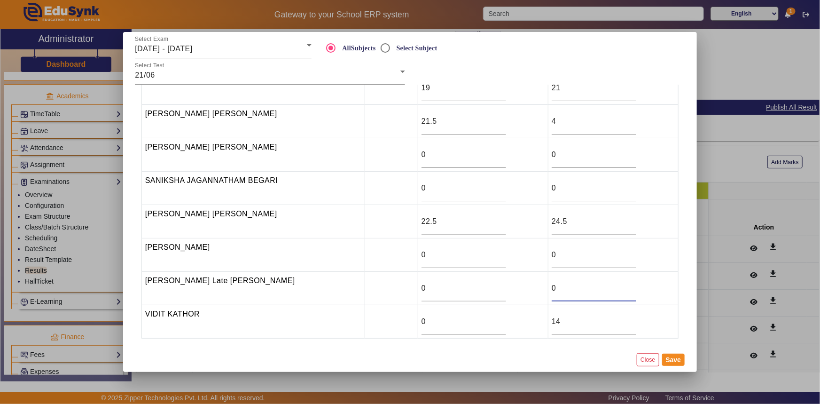
click at [537, 289] on tr "[PERSON_NAME] Late [PERSON_NAME] 0 0" at bounding box center [409, 288] width 537 height 33
type input "22"
drag, startPoint x: 413, startPoint y: 290, endPoint x: 405, endPoint y: 290, distance: 8.0
click at [418, 290] on td "0" at bounding box center [483, 288] width 130 height 33
drag, startPoint x: 418, startPoint y: 322, endPoint x: 402, endPoint y: 324, distance: 16.6
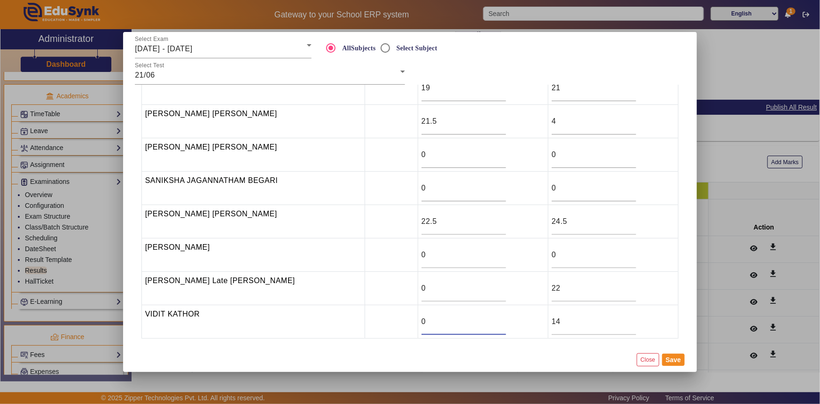
click at [402, 324] on tr "[PERSON_NAME] KATHOR 0 14" at bounding box center [409, 321] width 537 height 33
click at [675, 361] on button "Save" at bounding box center [673, 359] width 23 height 12
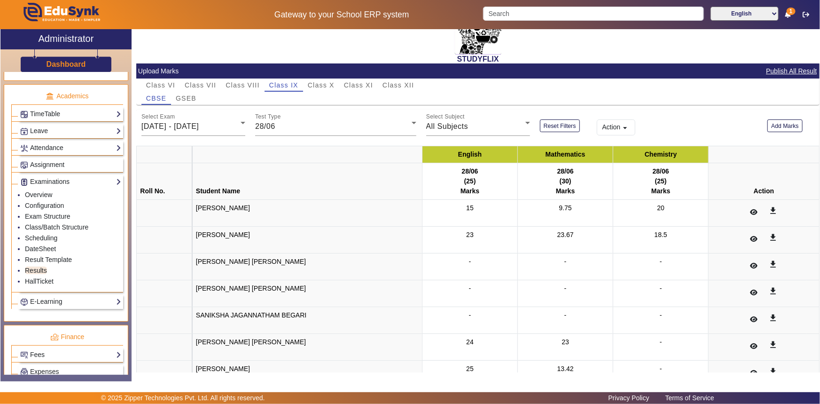
scroll to position [85, 0]
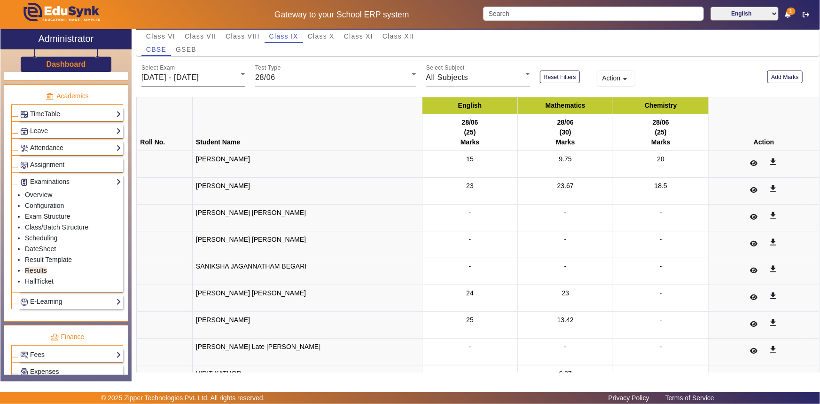
click at [198, 78] on span "[DATE] - [DATE]" at bounding box center [169, 77] width 57 height 8
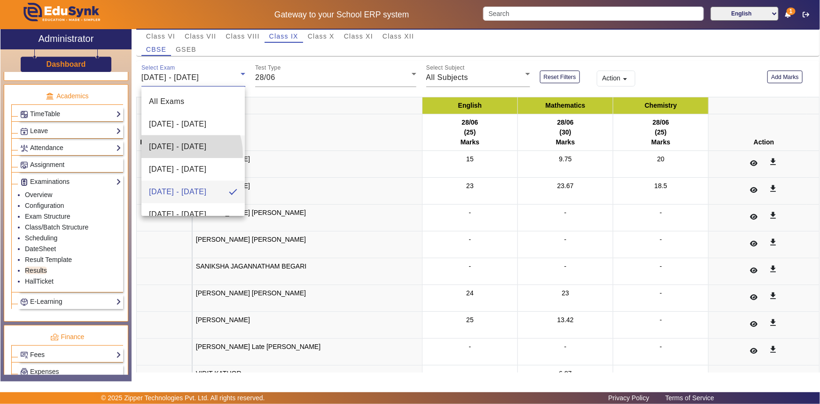
click at [173, 152] on span "[DATE] - [DATE]" at bounding box center [177, 146] width 57 height 11
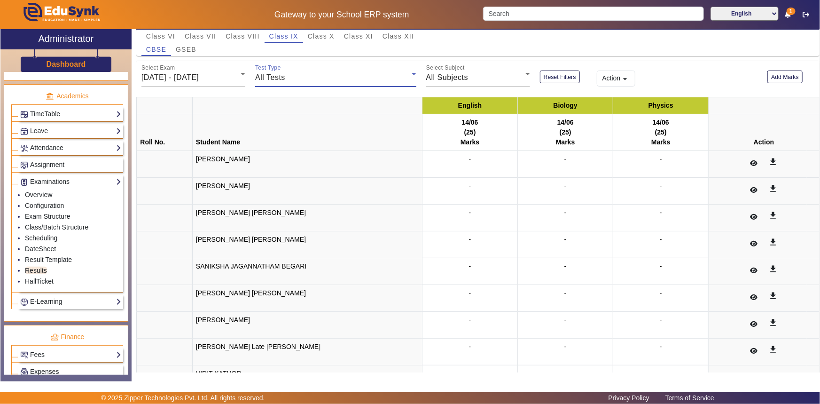
click at [284, 78] on span "All Tests" at bounding box center [270, 77] width 30 height 8
click at [284, 125] on mat-option "14/06" at bounding box center [335, 124] width 160 height 23
click at [781, 79] on button "Add Marks" at bounding box center [784, 76] width 35 height 13
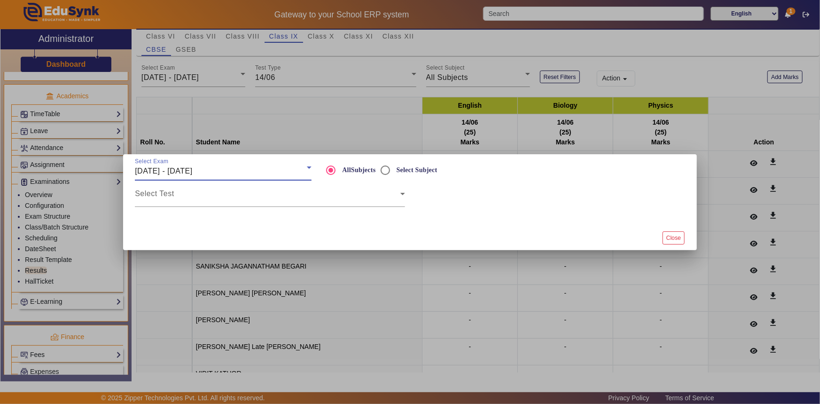
click at [192, 172] on span "[DATE] - [DATE]" at bounding box center [163, 171] width 57 height 8
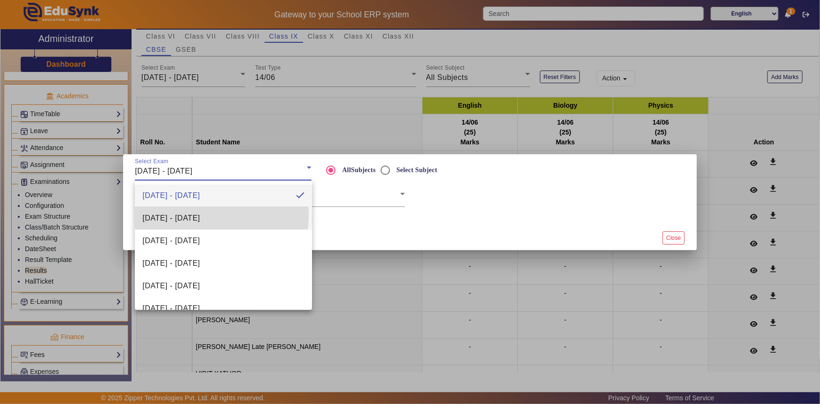
click at [192, 214] on span "[DATE] - [DATE]" at bounding box center [170, 217] width 57 height 11
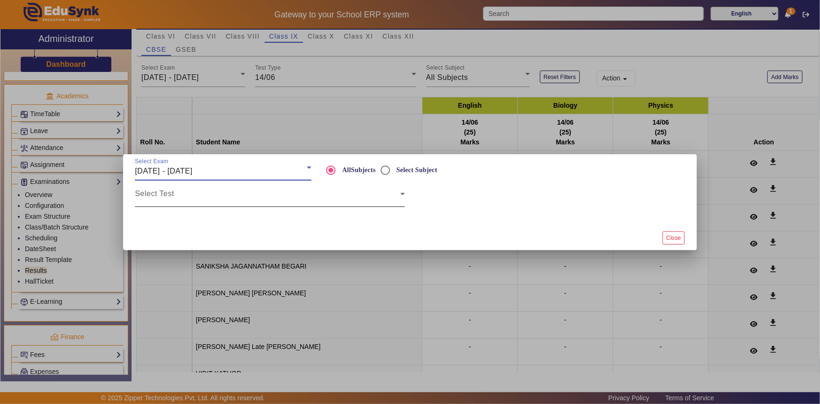
click at [188, 193] on span at bounding box center [268, 197] width 266 height 11
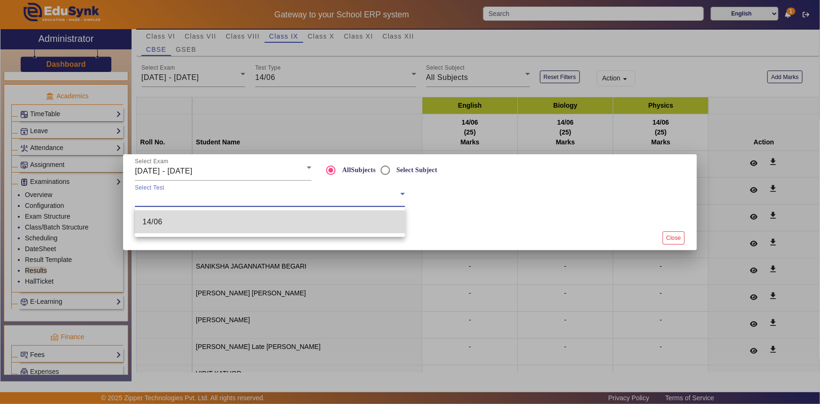
click at [170, 226] on mat-option "14/06" at bounding box center [270, 222] width 270 height 23
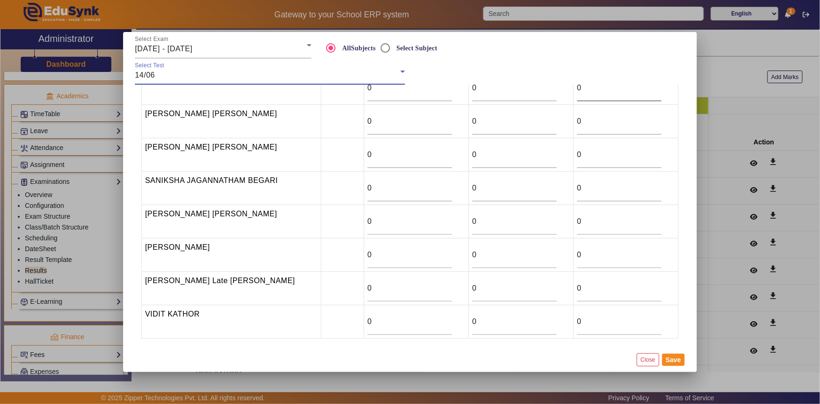
scroll to position [0, 0]
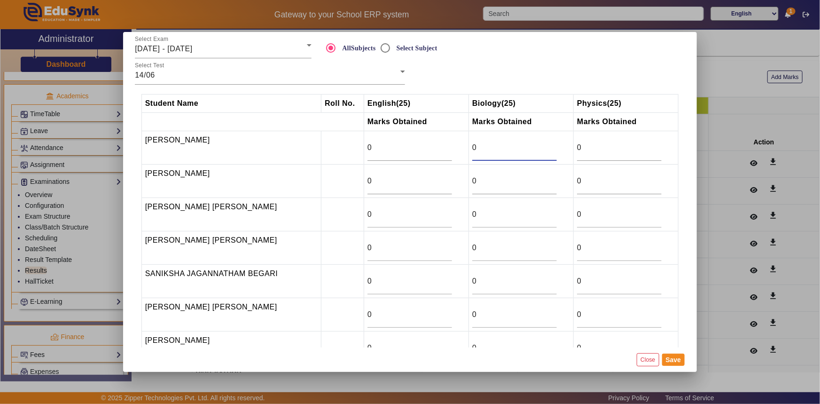
drag, startPoint x: 470, startPoint y: 148, endPoint x: 459, endPoint y: 150, distance: 11.5
click at [469, 150] on td "0" at bounding box center [521, 147] width 105 height 33
type input "14"
drag, startPoint x: 583, startPoint y: 150, endPoint x: 556, endPoint y: 152, distance: 27.3
click at [556, 152] on tr "[PERSON_NAME] 0 14 0" at bounding box center [409, 147] width 537 height 33
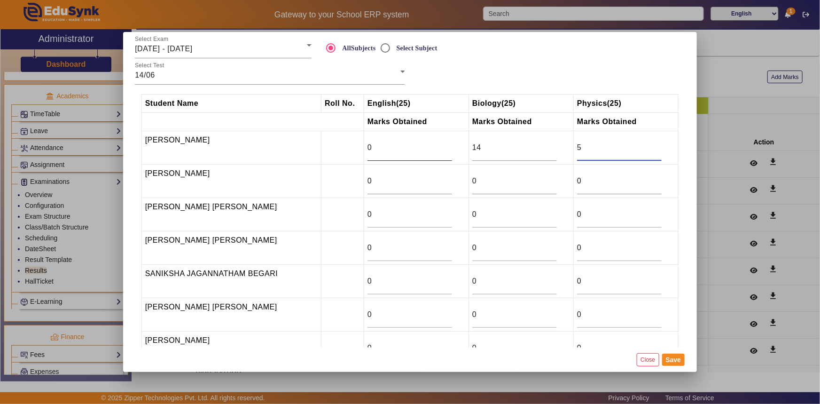
type input "5"
drag, startPoint x: 368, startPoint y: 146, endPoint x: 338, endPoint y: 152, distance: 31.2
click at [338, 152] on tr "[PERSON_NAME] 0 14 5" at bounding box center [409, 147] width 537 height 33
type input "16.5"
drag, startPoint x: 360, startPoint y: 179, endPoint x: 346, endPoint y: 180, distance: 14.1
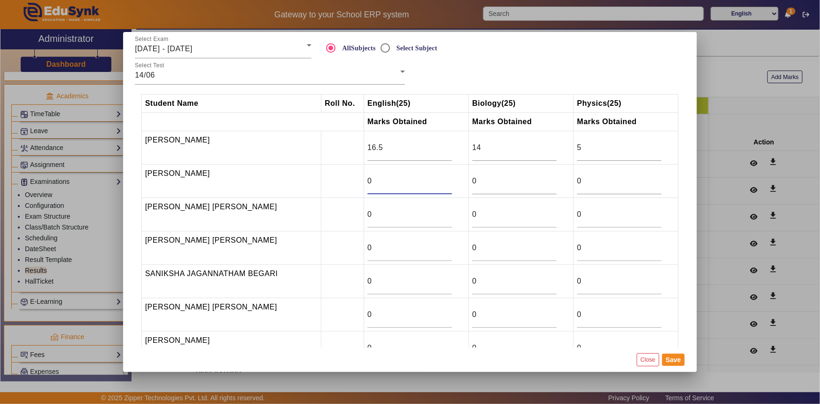
click at [346, 180] on tr "[PERSON_NAME] 0 0 0" at bounding box center [409, 180] width 537 height 33
drag, startPoint x: 470, startPoint y: 182, endPoint x: 459, endPoint y: 183, distance: 11.3
click at [469, 183] on td "0" at bounding box center [521, 180] width 105 height 33
type input "18"
drag, startPoint x: 362, startPoint y: 181, endPoint x: 350, endPoint y: 183, distance: 12.4
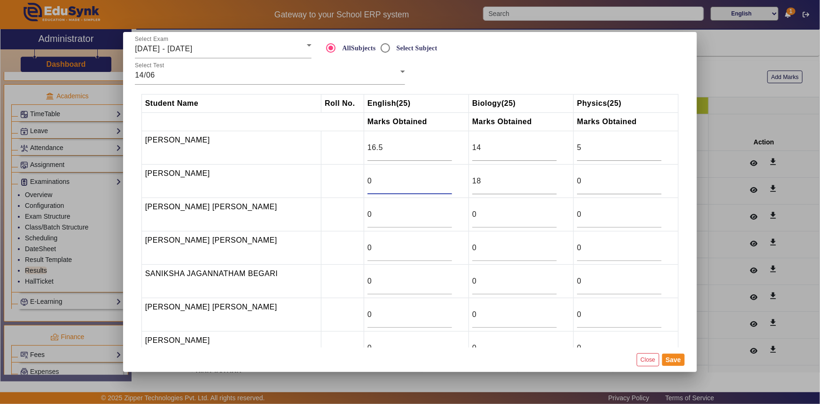
click at [350, 183] on tr "[PERSON_NAME] 0 18 0" at bounding box center [409, 180] width 537 height 33
drag, startPoint x: 582, startPoint y: 183, endPoint x: 556, endPoint y: 184, distance: 25.9
click at [556, 184] on tr "[PERSON_NAME] 0 18 0" at bounding box center [409, 180] width 537 height 33
type input "14"
drag, startPoint x: 364, startPoint y: 179, endPoint x: 345, endPoint y: 182, distance: 19.2
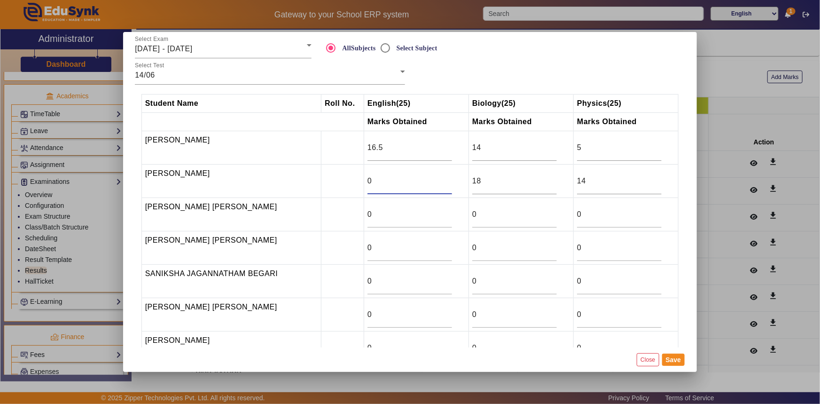
click at [345, 182] on tr "[PERSON_NAME] 0 18 14" at bounding box center [409, 180] width 537 height 33
type input "21"
click at [674, 356] on button "Save" at bounding box center [673, 359] width 23 height 12
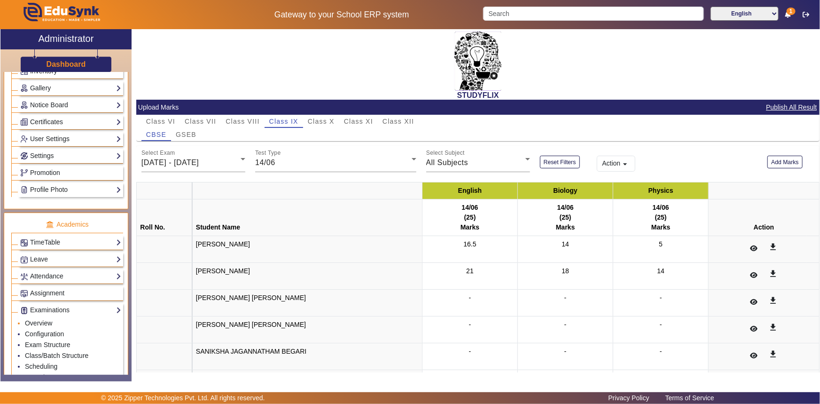
scroll to position [175, 0]
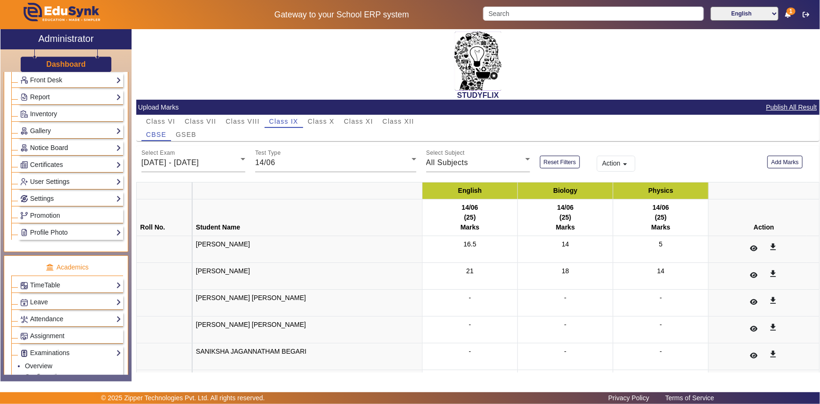
click at [55, 148] on link "Notice Board" at bounding box center [70, 147] width 101 height 11
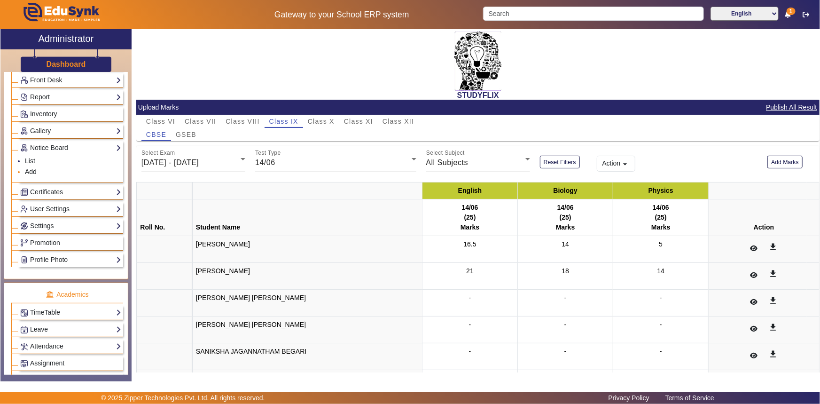
click at [29, 174] on link "Add" at bounding box center [31, 172] width 12 height 8
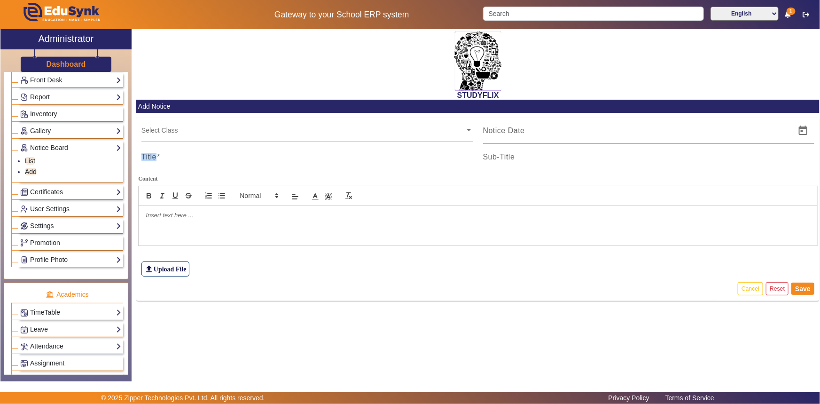
click at [160, 157] on div "Title" at bounding box center [307, 157] width 332 height 26
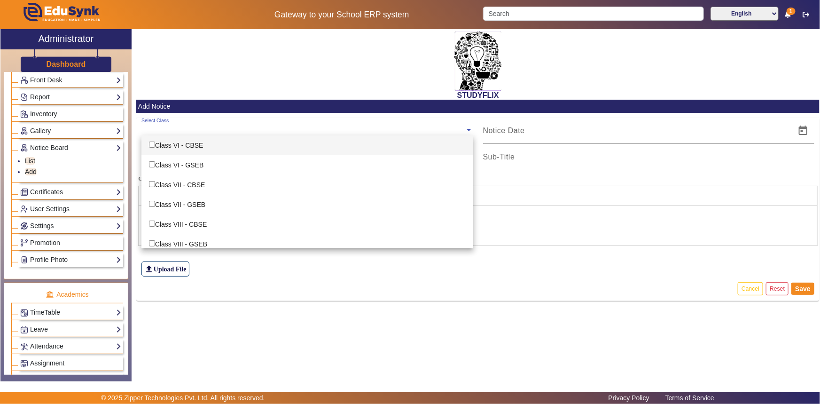
click at [173, 127] on input "text" at bounding box center [302, 129] width 323 height 9
click at [167, 145] on div "Class VI - CBSE" at bounding box center [307, 145] width 332 height 20
checkbox input "true"
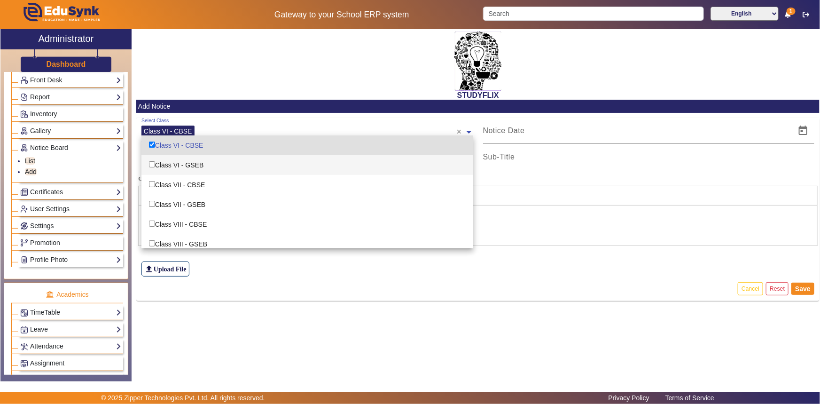
click at [163, 163] on div "Class VI - GSEB" at bounding box center [307, 165] width 332 height 20
checkbox input "true"
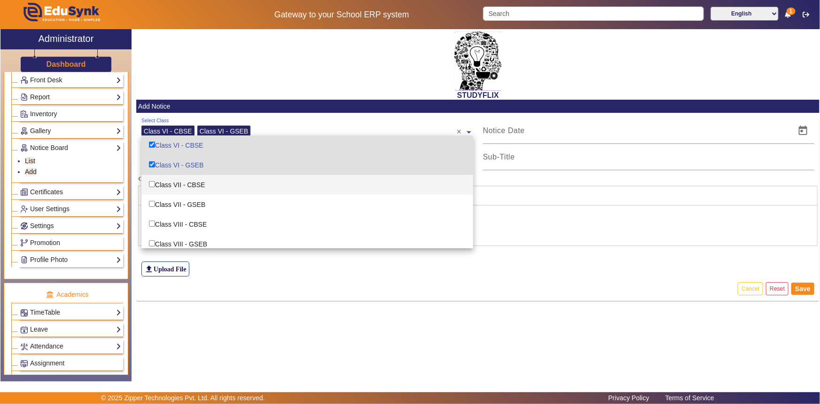
click at [163, 185] on div "Class VII - CBSE" at bounding box center [307, 185] width 332 height 20
checkbox input "true"
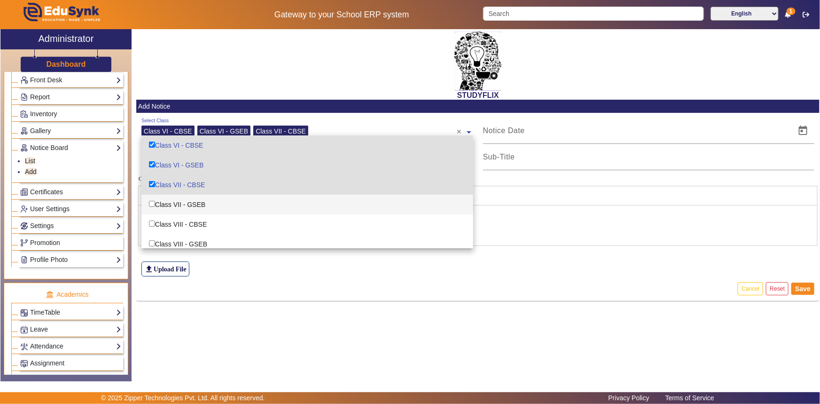
click at [160, 205] on div "Class VII - GSEB" at bounding box center [307, 205] width 332 height 20
checkbox input "true"
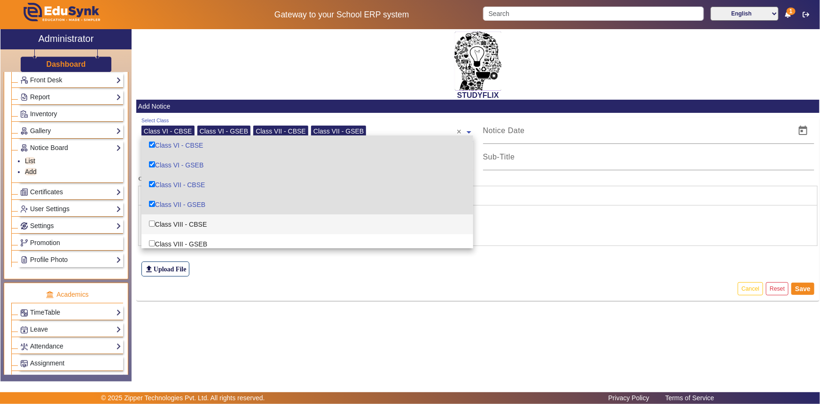
click at [160, 220] on div "Class VIII - CBSE" at bounding box center [307, 224] width 332 height 20
checkbox input "true"
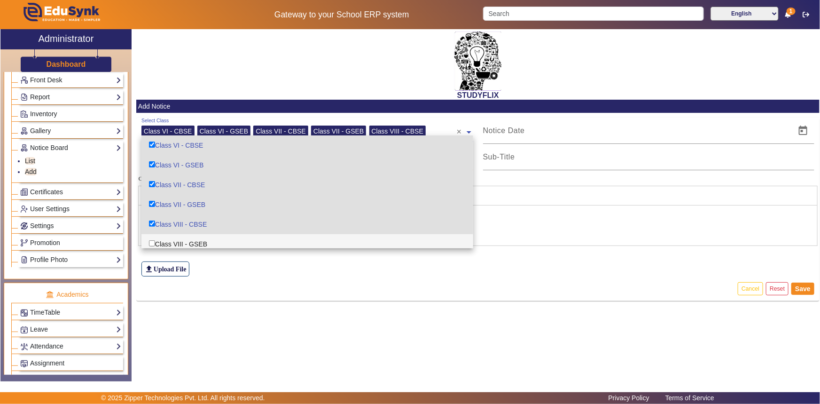
click at [159, 238] on div "Class VIII - GSEB" at bounding box center [307, 244] width 332 height 20
checkbox input "true"
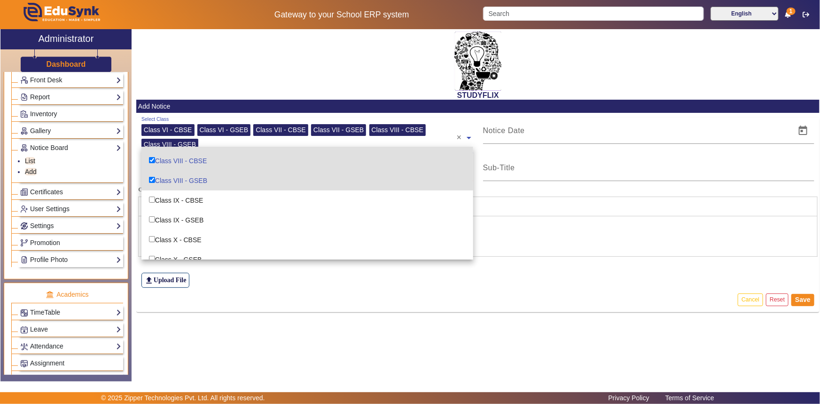
scroll to position [85, 0]
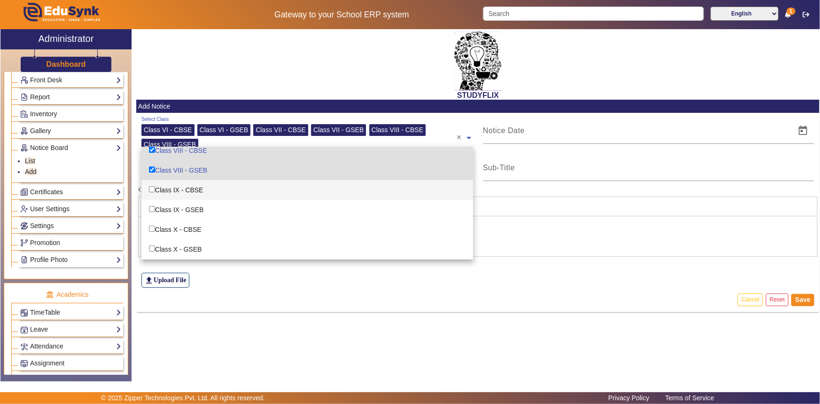
click at [173, 189] on div "Class IX - CBSE" at bounding box center [307, 190] width 332 height 20
checkbox input "true"
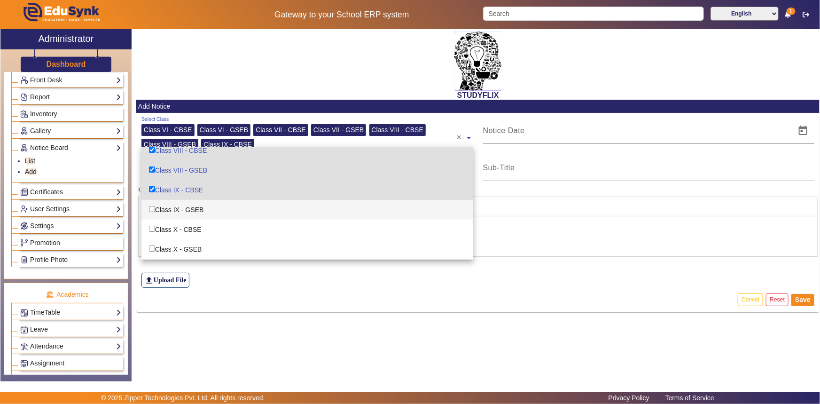
click at [172, 207] on div "Class IX - GSEB" at bounding box center [307, 210] width 332 height 20
checkbox input "true"
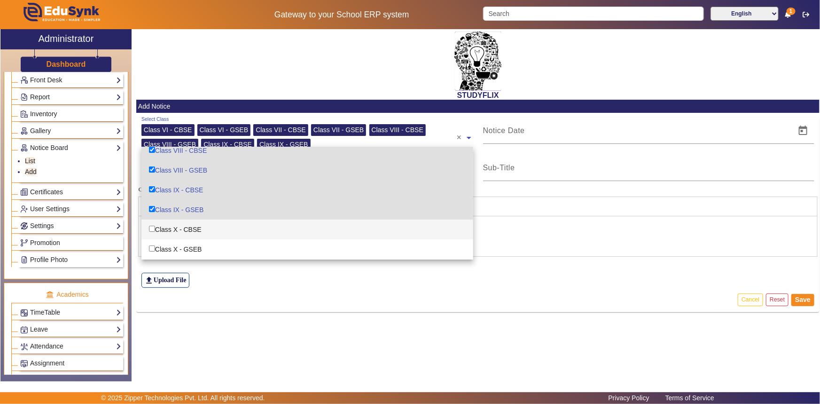
click at [169, 219] on div "Class X - CBSE" at bounding box center [307, 229] width 332 height 20
checkbox input "true"
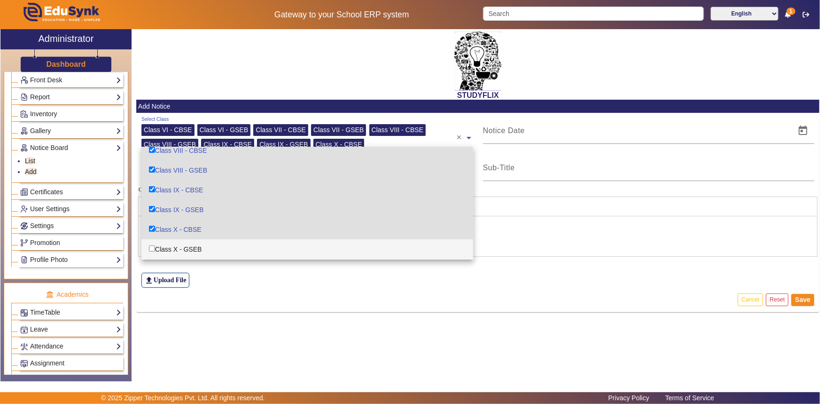
click at [166, 245] on div "Class X - GSEB" at bounding box center [307, 249] width 332 height 20
checkbox input "true"
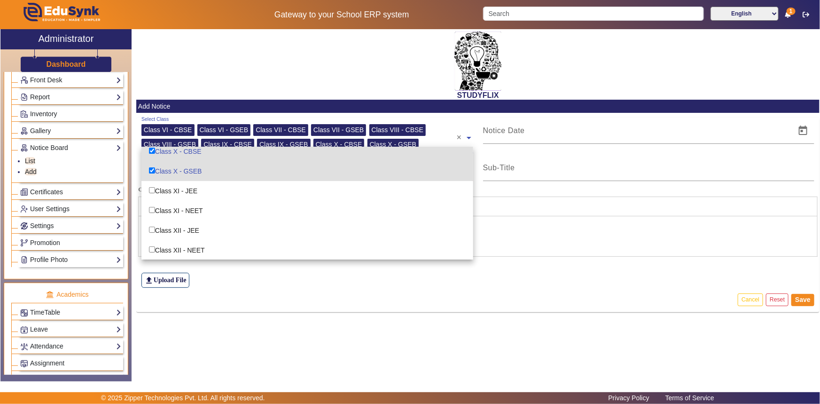
scroll to position [164, 0]
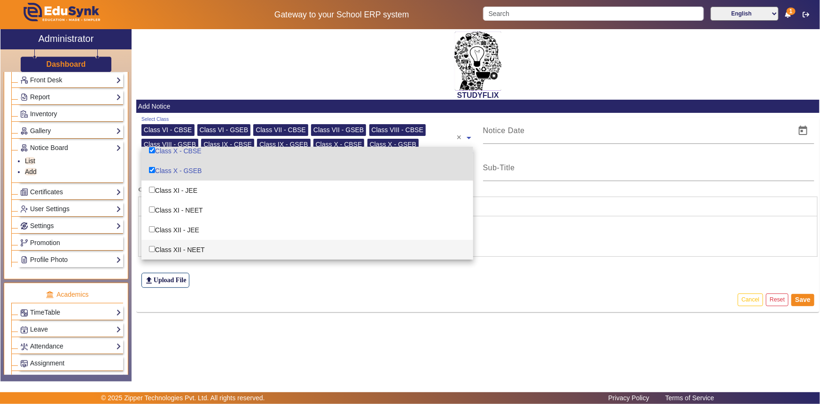
click at [169, 244] on div "Class XII - NEET" at bounding box center [307, 250] width 332 height 20
checkbox input "true"
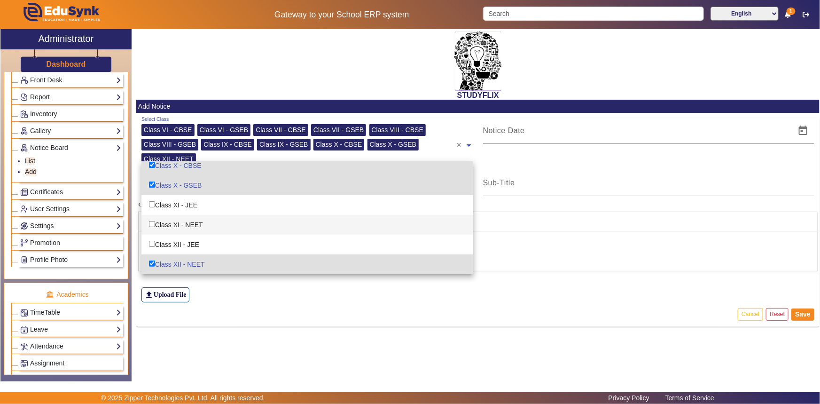
click at [169, 229] on div "Class XI - NEET" at bounding box center [307, 225] width 332 height 20
checkbox input "true"
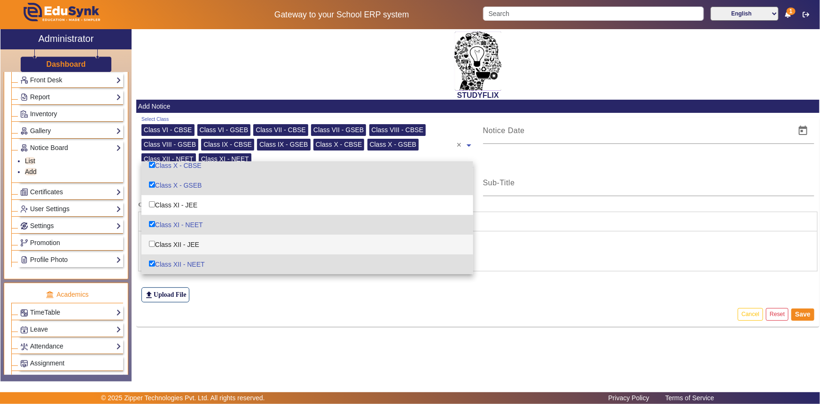
click at [169, 236] on div "Class XII - JEE" at bounding box center [307, 245] width 332 height 20
checkbox input "true"
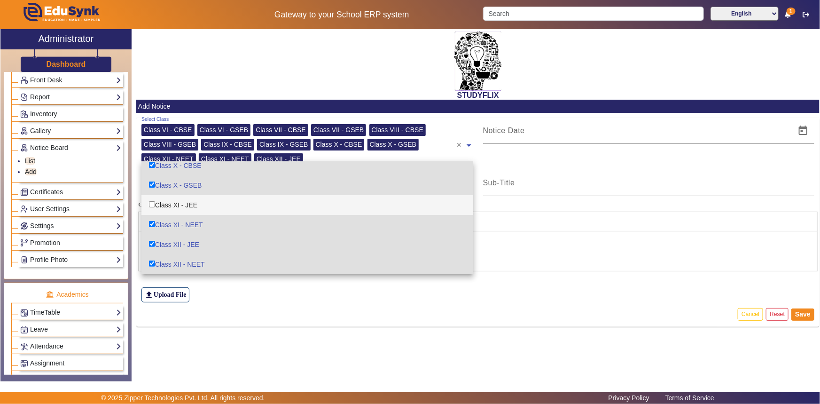
click at [174, 204] on div "Class XI - JEE" at bounding box center [307, 205] width 332 height 20
checkbox input "true"
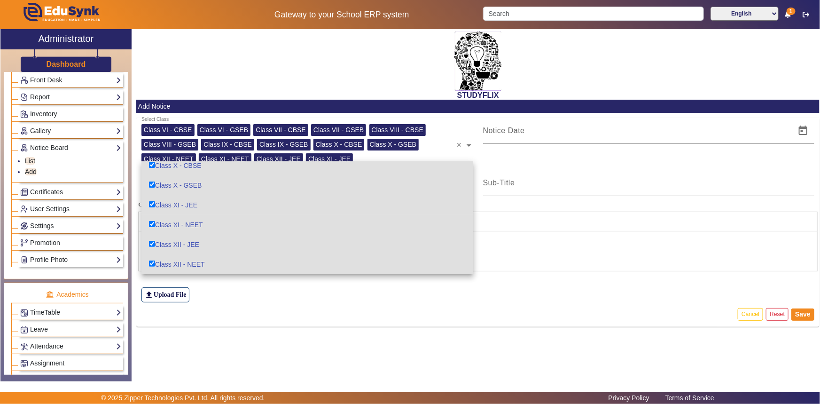
click at [275, 290] on div "file_upload Upload File" at bounding box center [477, 277] width 673 height 49
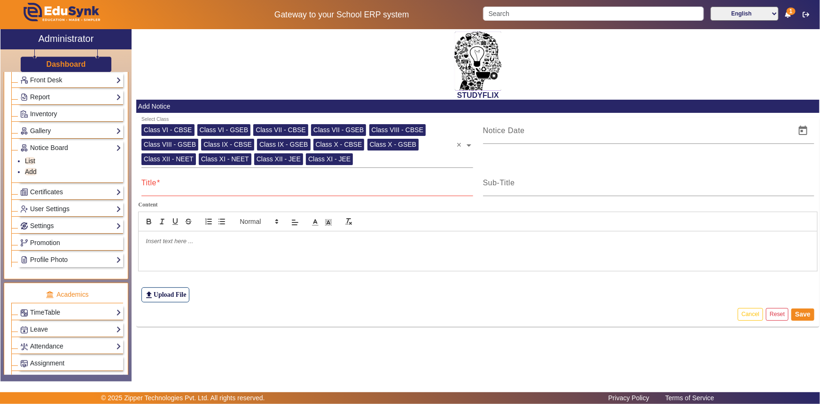
click at [200, 189] on input "Title" at bounding box center [307, 186] width 332 height 11
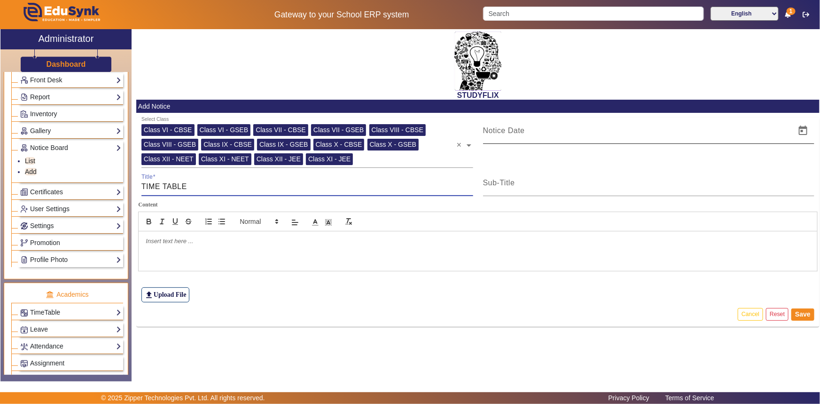
type input "TIME TABLE"
click at [520, 135] on input at bounding box center [636, 130] width 307 height 11
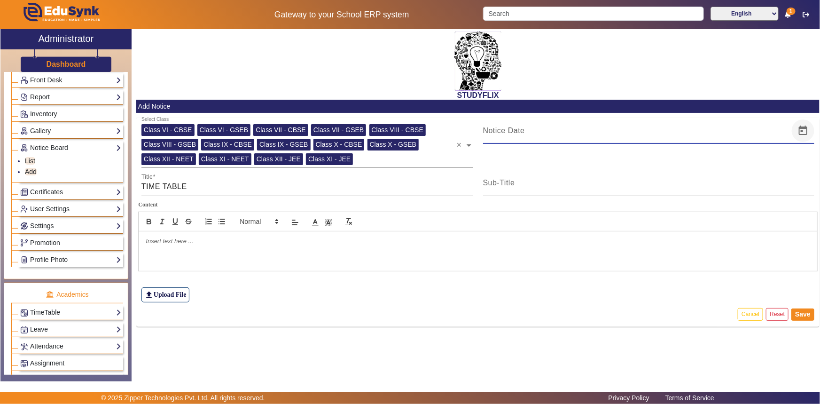
click at [794, 123] on span "Open calendar" at bounding box center [803, 130] width 23 height 23
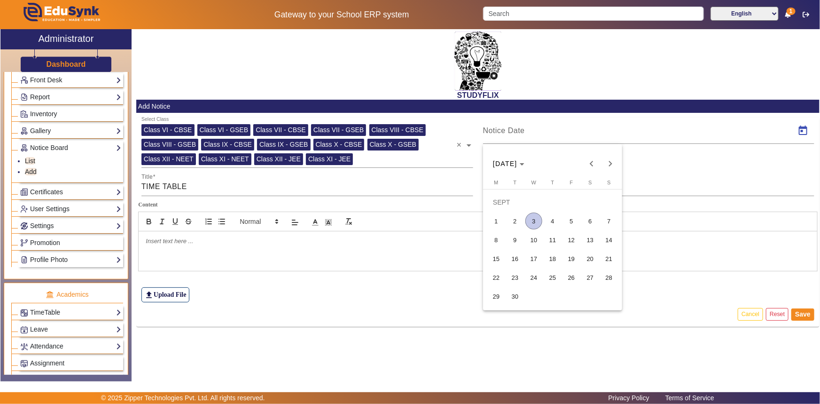
click at [541, 222] on span "3" at bounding box center [533, 220] width 17 height 17
type input "[DATE]"
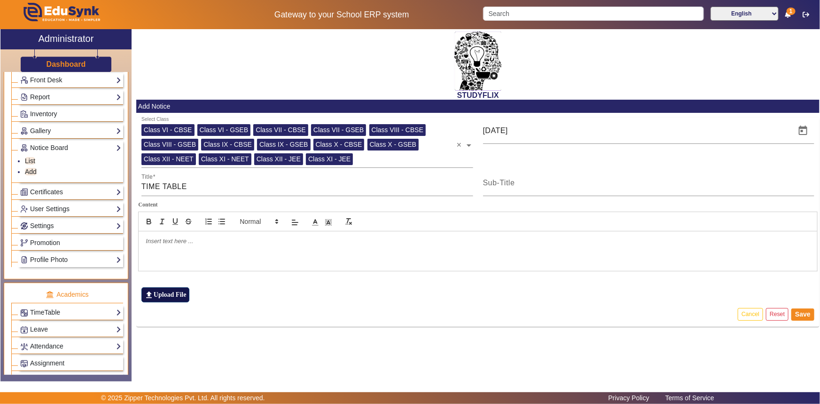
click at [177, 290] on label "file_upload Upload File" at bounding box center [165, 294] width 48 height 15
click at [0, 0] on input "file_upload Upload File" at bounding box center [0, 0] width 0 height 0
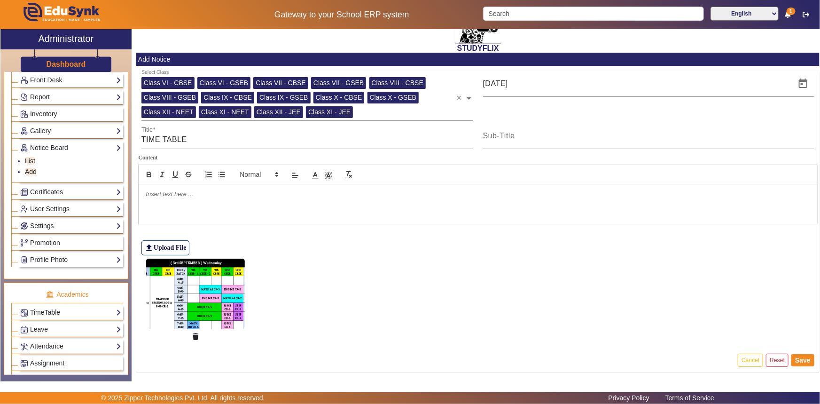
scroll to position [51, 0]
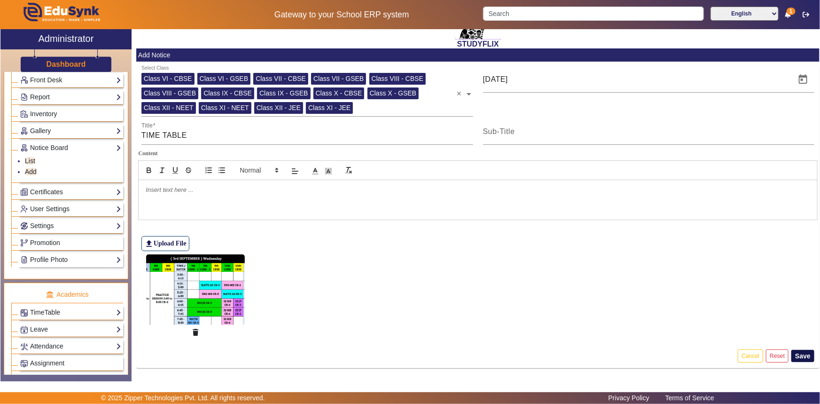
click at [796, 357] on button "Save" at bounding box center [802, 356] width 23 height 12
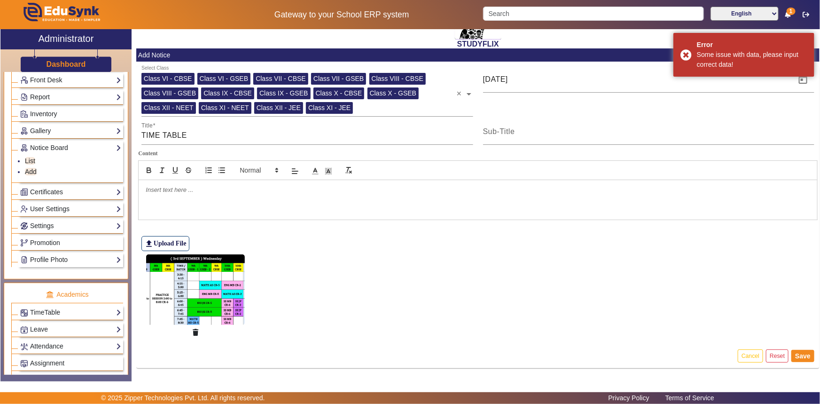
click at [255, 198] on div at bounding box center [478, 199] width 679 height 39
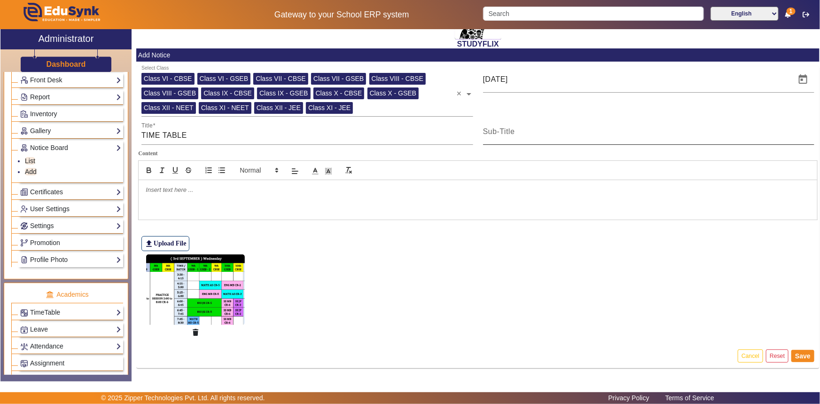
click at [495, 133] on mat-label "Sub-Title" at bounding box center [499, 131] width 32 height 8
click at [495, 133] on input "Sub-Title" at bounding box center [649, 135] width 332 height 11
click at [803, 352] on button "Save" at bounding box center [802, 356] width 23 height 12
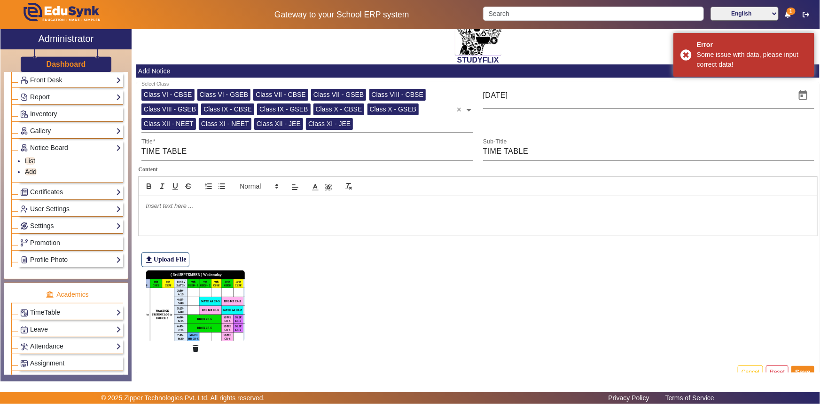
scroll to position [8, 0]
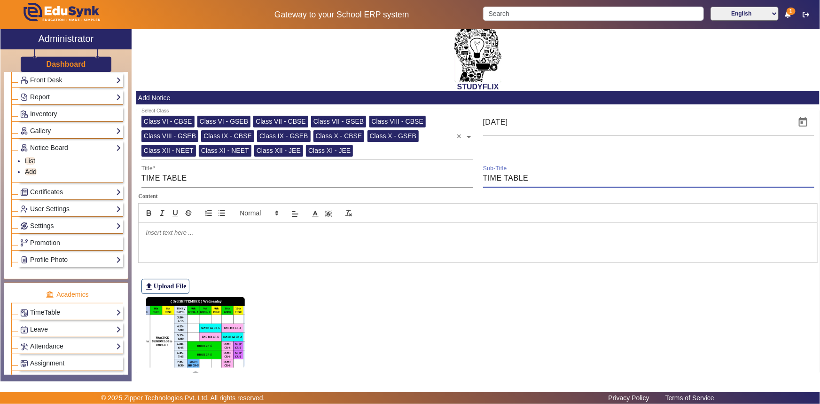
click at [509, 177] on input "TIME TABLE" at bounding box center [649, 177] width 332 height 11
click at [526, 173] on input "TIME TABLE" at bounding box center [649, 177] width 332 height 11
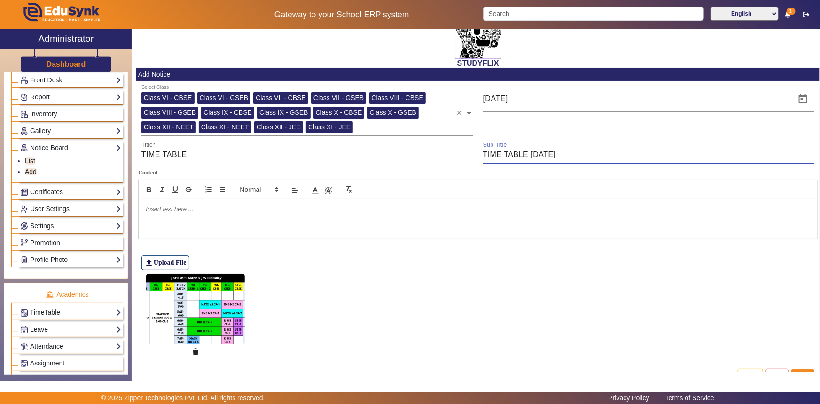
scroll to position [51, 0]
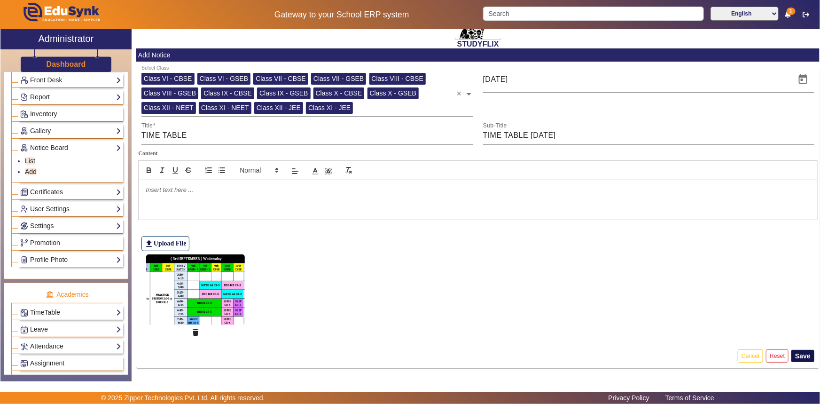
click at [799, 355] on button "Save" at bounding box center [802, 356] width 23 height 12
click at [191, 140] on input "TIME TABLE" at bounding box center [307, 135] width 332 height 11
click at [142, 136] on input "TIME TABLE" at bounding box center [307, 135] width 332 height 11
drag, startPoint x: 526, startPoint y: 133, endPoint x: 479, endPoint y: 136, distance: 47.6
click at [479, 136] on div "Sub-Title TIME TABLE [DATE]" at bounding box center [649, 131] width 342 height 26
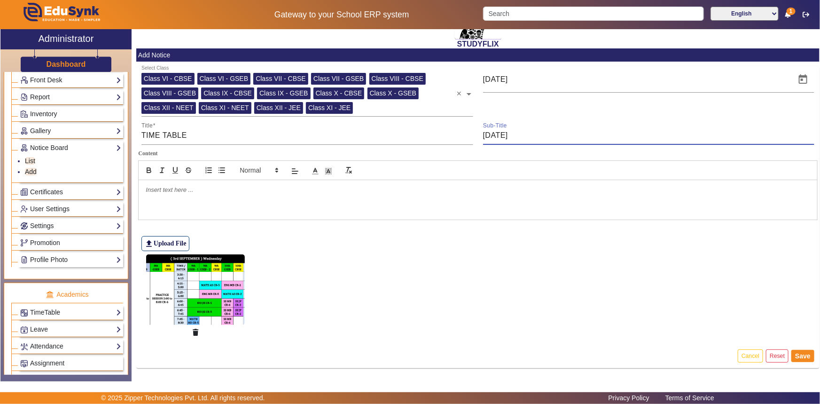
click at [517, 130] on input "[DATE]" at bounding box center [649, 135] width 332 height 11
paste input "TIME TABLE"
type input "[DATE] TIME TABLE"
click at [143, 136] on input "TIME TABLE" at bounding box center [307, 135] width 332 height 11
drag, startPoint x: 509, startPoint y: 134, endPoint x: 479, endPoint y: 139, distance: 30.9
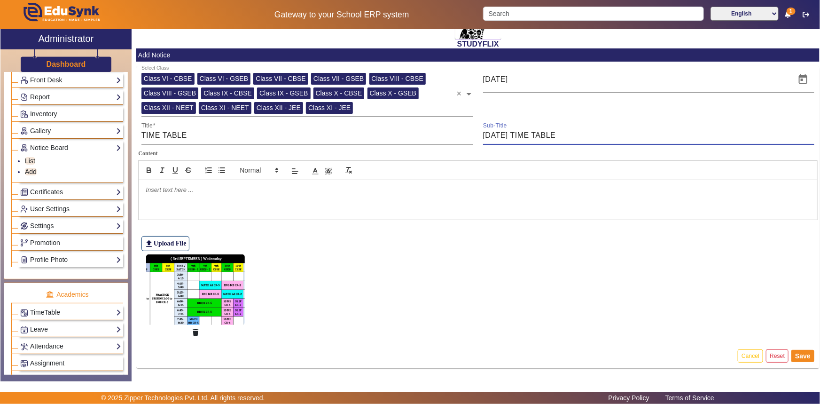
click at [479, 139] on div "Sub-Title [DATE] TIME TABLE" at bounding box center [649, 131] width 342 height 26
click at [166, 141] on div "Title TIME TABLE" at bounding box center [307, 131] width 332 height 26
paste input "[DATE]"
type input "[DATE] TIME TABLE"
click at [794, 356] on button "Save" at bounding box center [802, 356] width 23 height 12
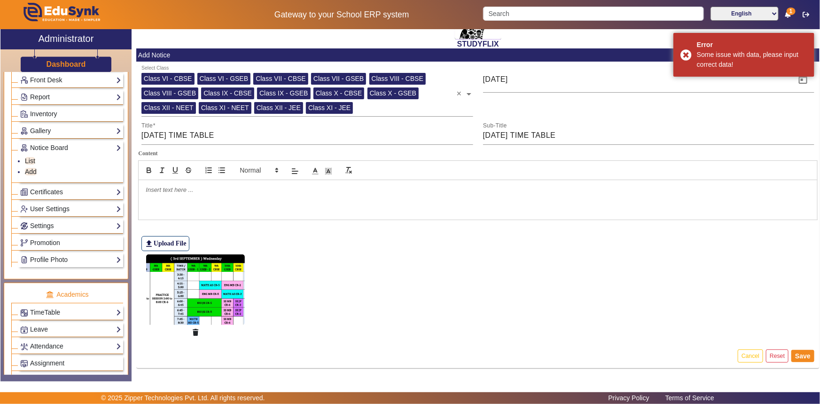
click at [590, 249] on div "file_upload Upload File" at bounding box center [477, 226] width 673 height 49
drag, startPoint x: 512, startPoint y: 137, endPoint x: 479, endPoint y: 136, distance: 32.9
click at [479, 136] on div "Sub-Title [DATE] TIME TABLE" at bounding box center [649, 131] width 342 height 26
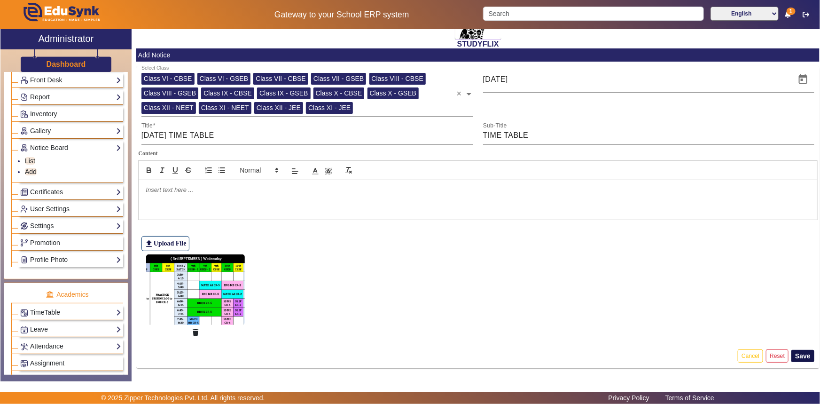
click at [797, 356] on button "Save" at bounding box center [802, 356] width 23 height 12
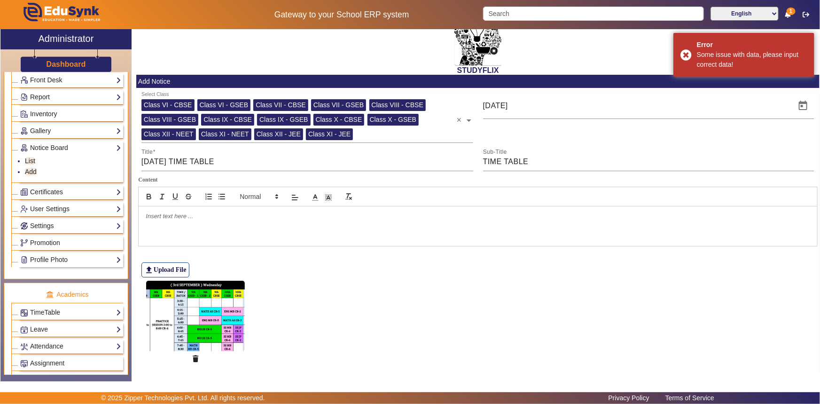
scroll to position [0, 0]
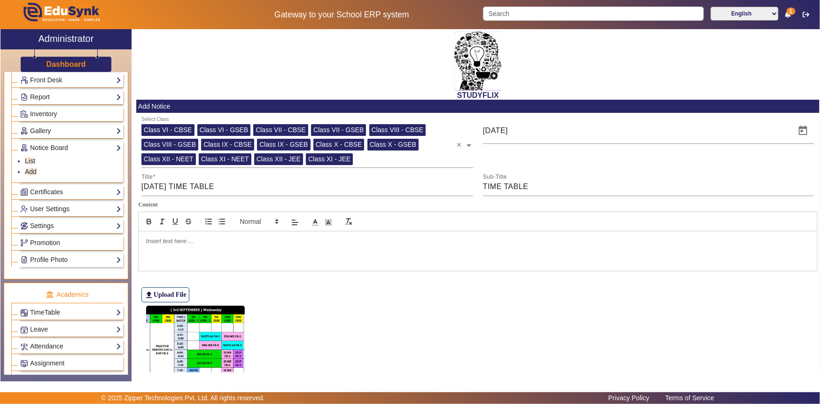
click at [173, 243] on p at bounding box center [478, 241] width 665 height 8
drag, startPoint x: 486, startPoint y: 186, endPoint x: 555, endPoint y: 183, distance: 68.7
click at [555, 183] on input "TIME TABLE" at bounding box center [649, 186] width 332 height 11
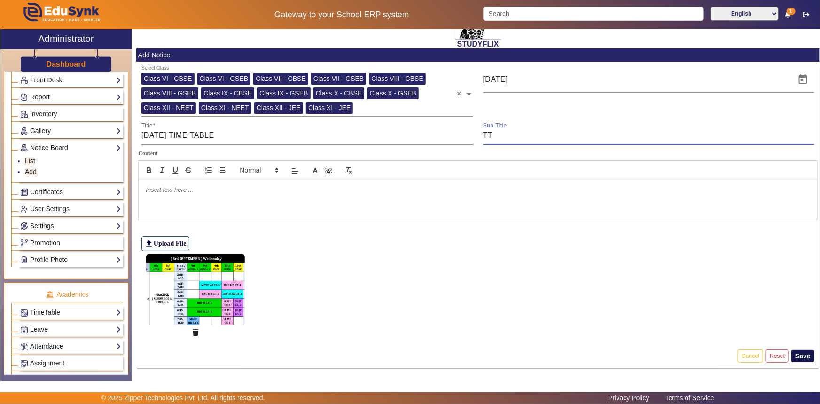
type input "TT"
click at [801, 355] on button "Save" at bounding box center [802, 356] width 23 height 12
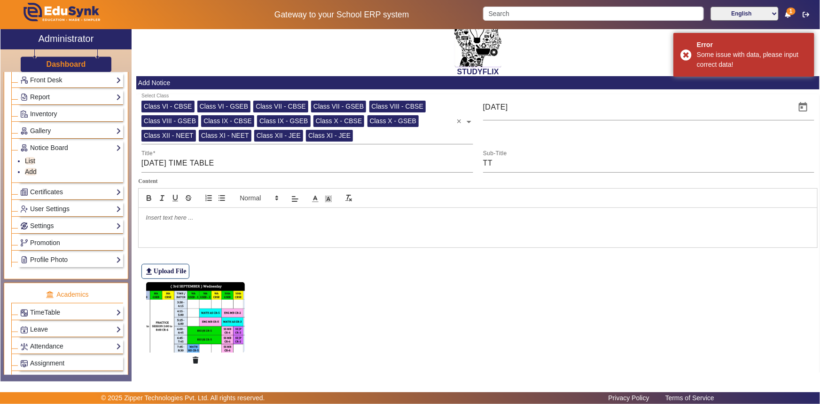
scroll to position [8, 0]
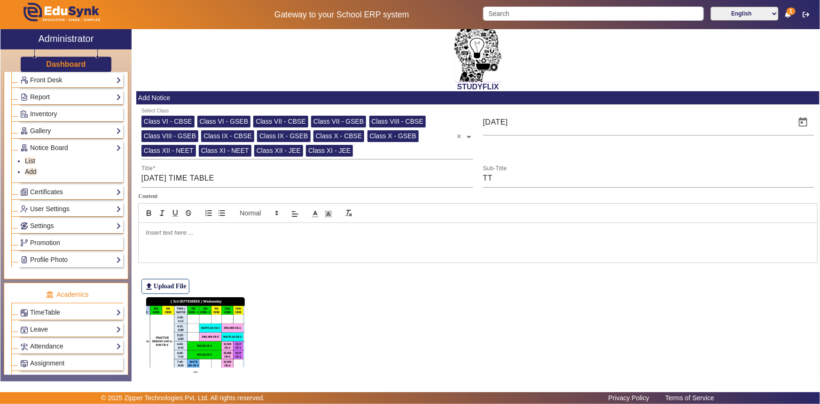
click at [208, 240] on div at bounding box center [478, 242] width 679 height 39
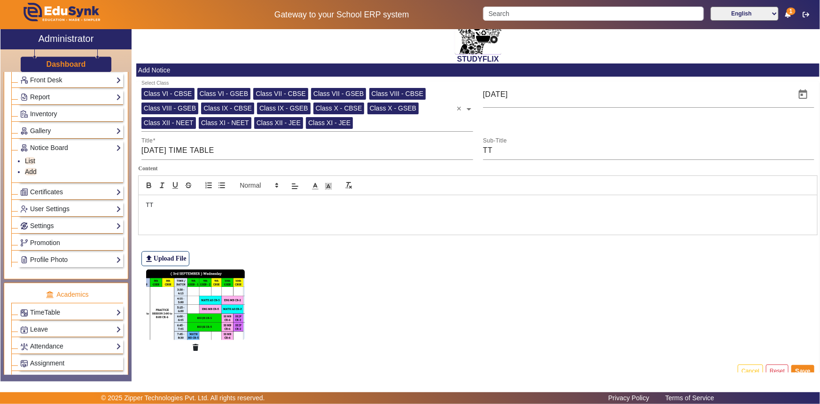
scroll to position [51, 0]
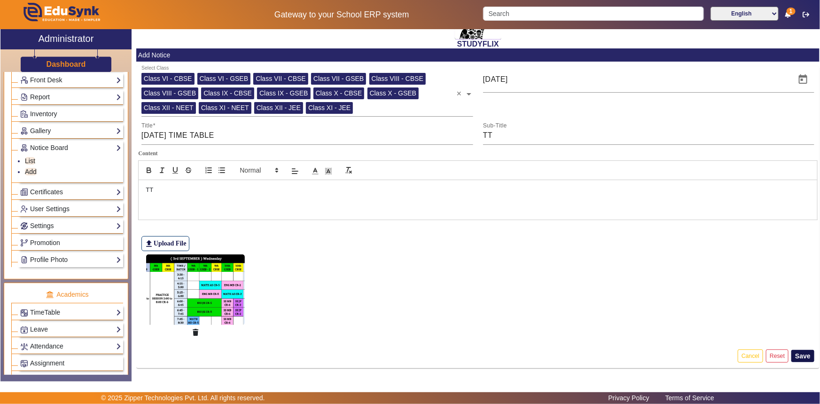
click at [796, 354] on button "Save" at bounding box center [802, 356] width 23 height 12
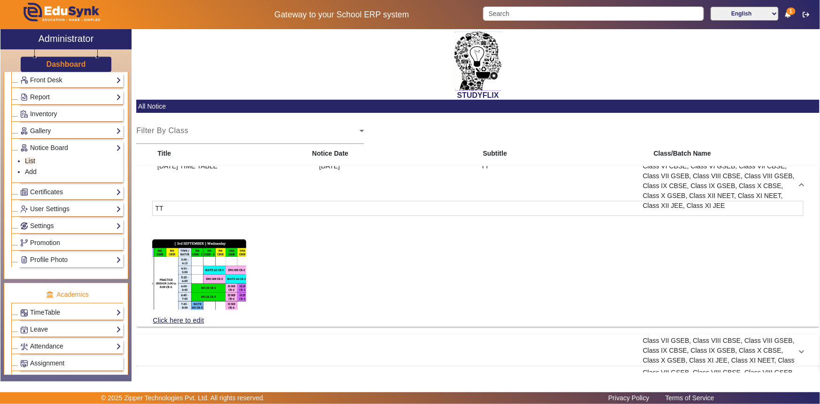
click at [800, 183] on span at bounding box center [802, 186] width 4 height 10
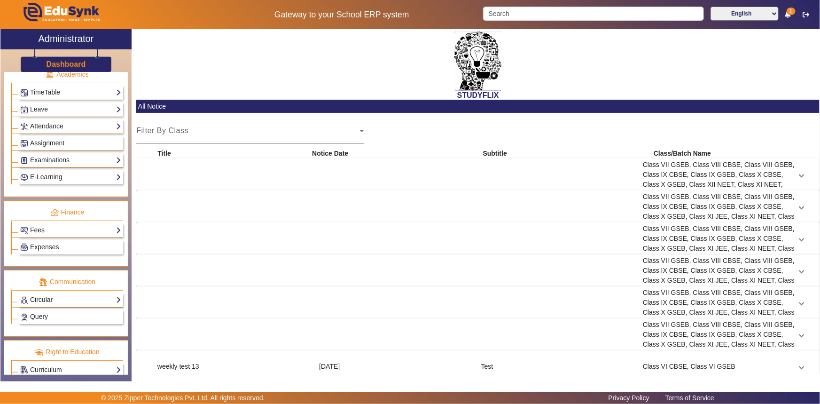
scroll to position [409, 0]
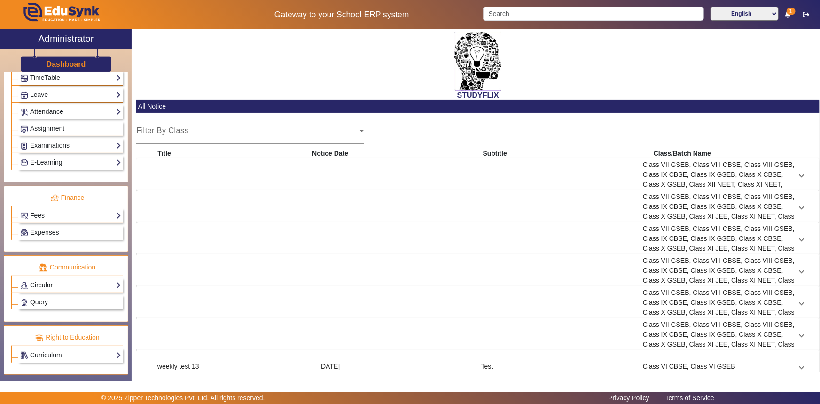
click at [40, 290] on link "Circular" at bounding box center [70, 285] width 101 height 11
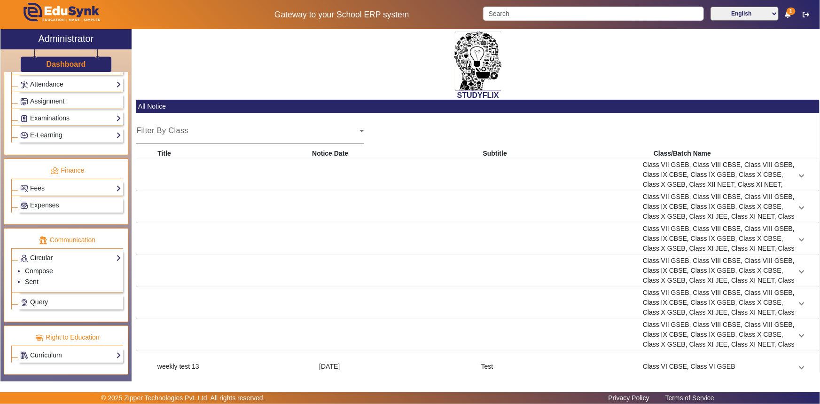
scroll to position [382, 0]
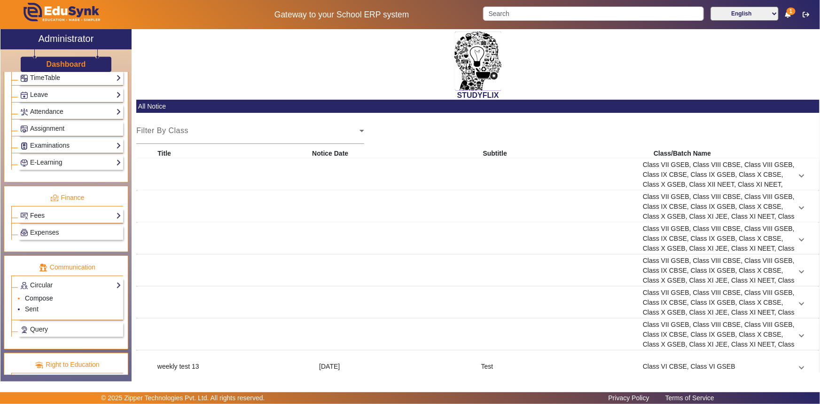
click at [40, 298] on link "Compose" at bounding box center [39, 298] width 28 height 8
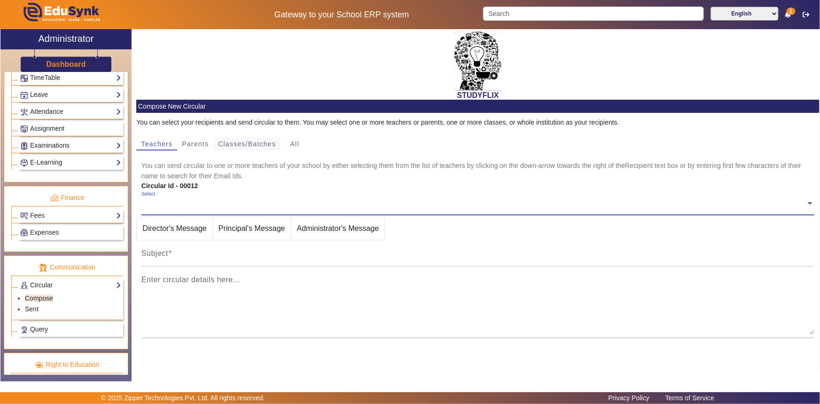
click at [235, 146] on span "Classes/Batches" at bounding box center [247, 144] width 58 height 7
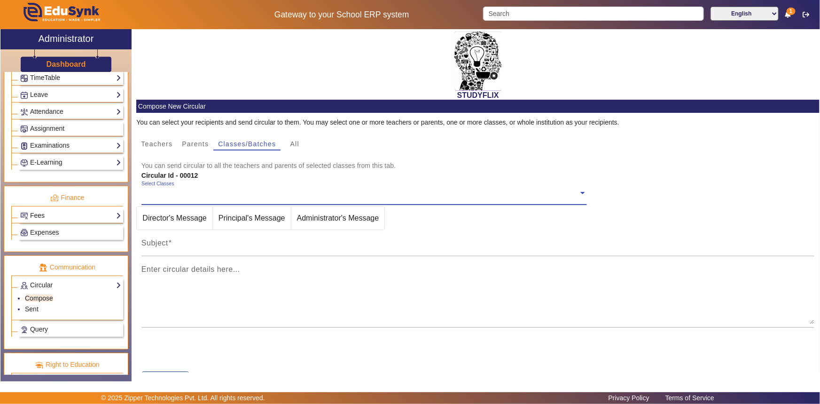
click at [194, 188] on div "Select Classes" at bounding box center [359, 190] width 437 height 20
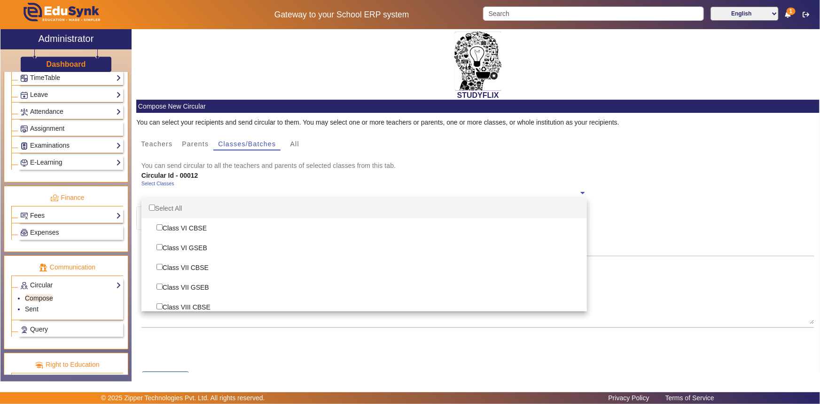
click at [169, 206] on div "Select All" at bounding box center [364, 208] width 446 height 20
checkbox input "true"
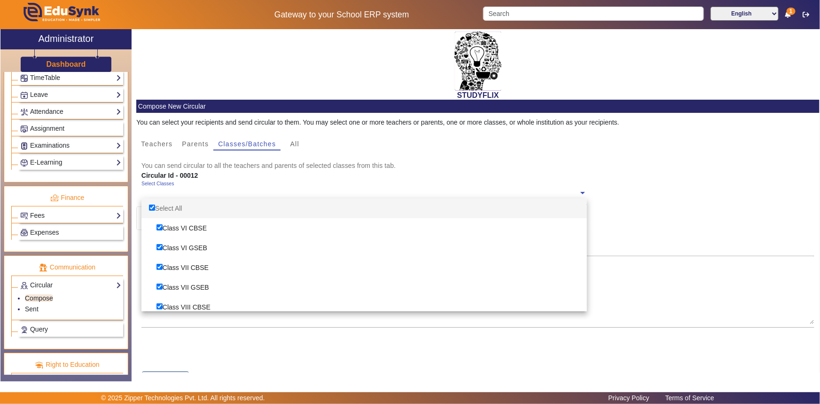
checkbox input "true"
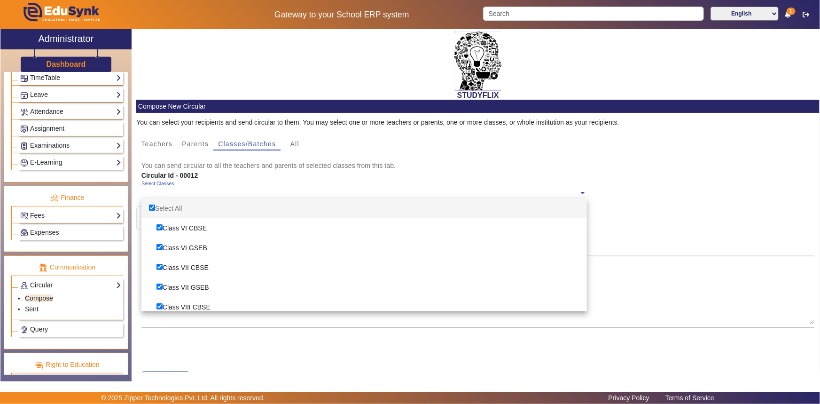
checkbox input "true"
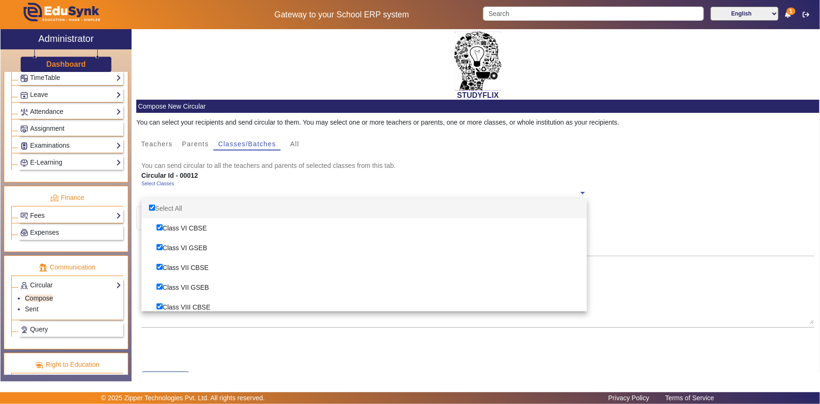
checkbox input "true"
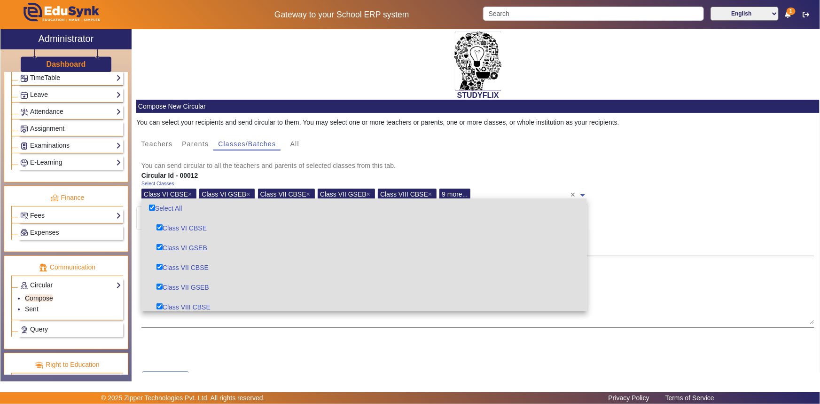
click at [620, 267] on textarea "Enter circular details here..." at bounding box center [477, 295] width 673 height 56
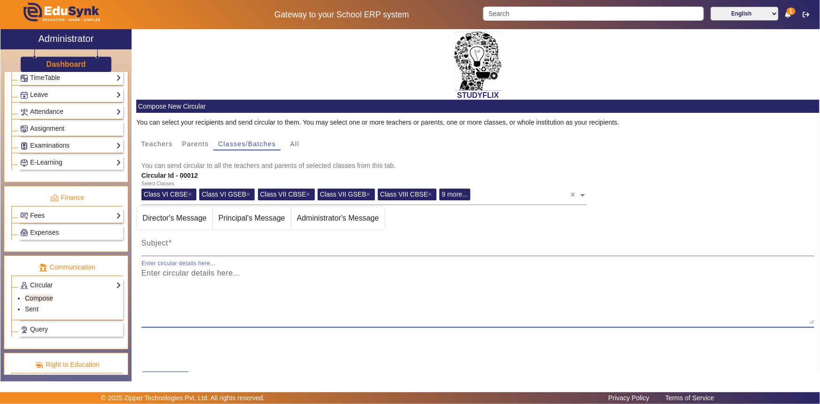
click at [204, 245] on input "Subject" at bounding box center [477, 246] width 673 height 11
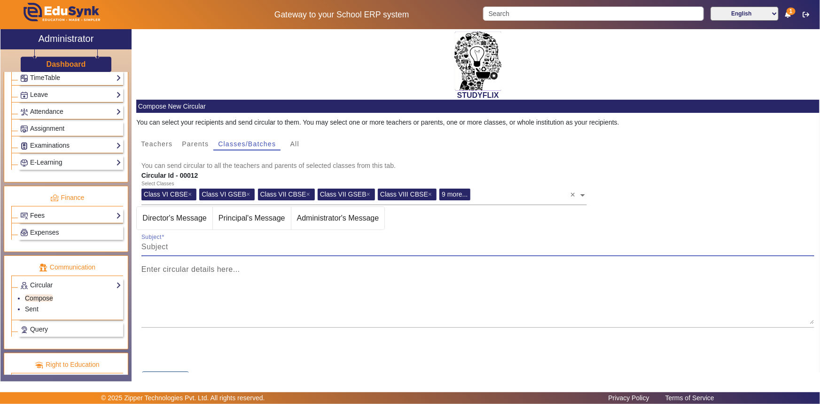
type input "TIME TABLE [DATE]"
click at [190, 278] on textarea "Enter circular details here..." at bounding box center [477, 295] width 673 height 56
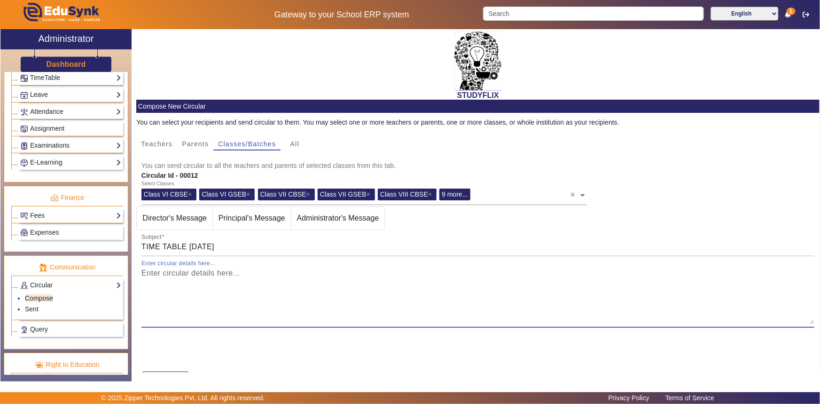
scroll to position [42, 0]
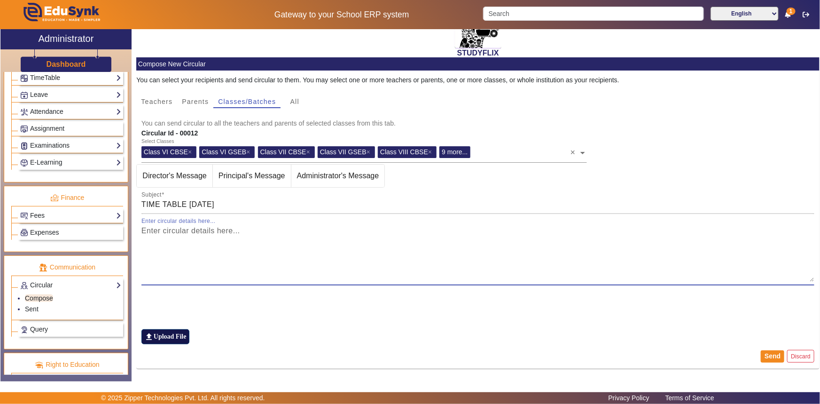
click at [167, 336] on label "file_upload Upload File" at bounding box center [165, 336] width 48 height 15
click at [0, 0] on input "file_upload Upload File" at bounding box center [0, 0] width 0 height 0
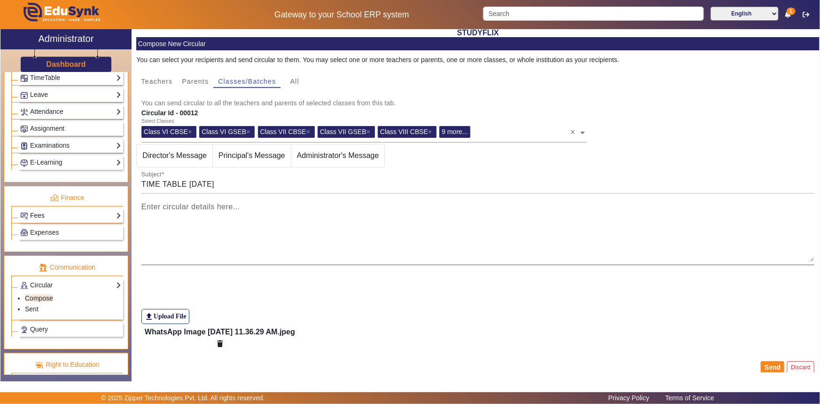
scroll to position [74, 0]
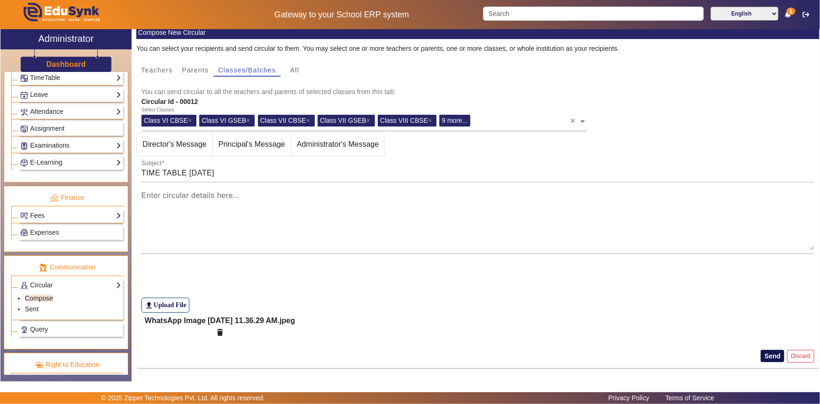
click at [774, 356] on button "Send" at bounding box center [772, 356] width 23 height 12
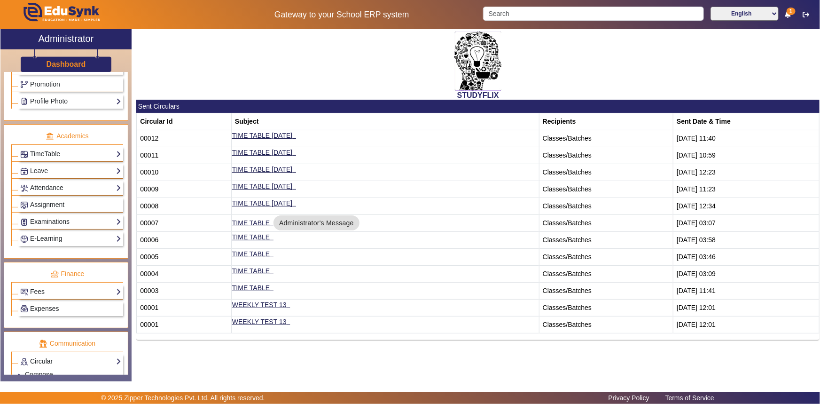
scroll to position [297, 0]
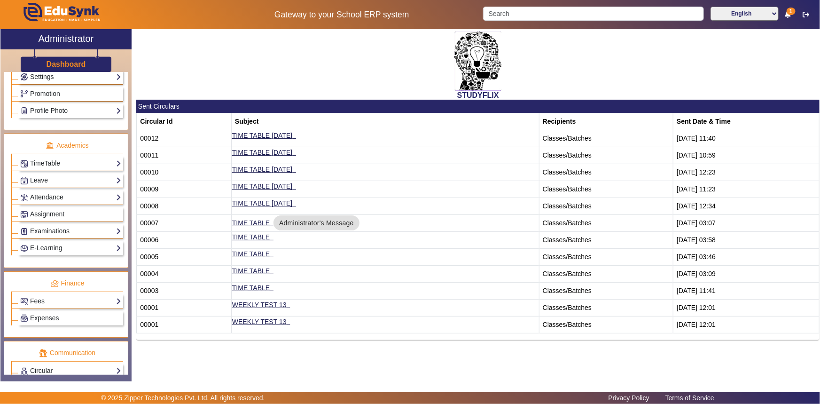
click at [58, 201] on link "Attendance" at bounding box center [70, 197] width 101 height 11
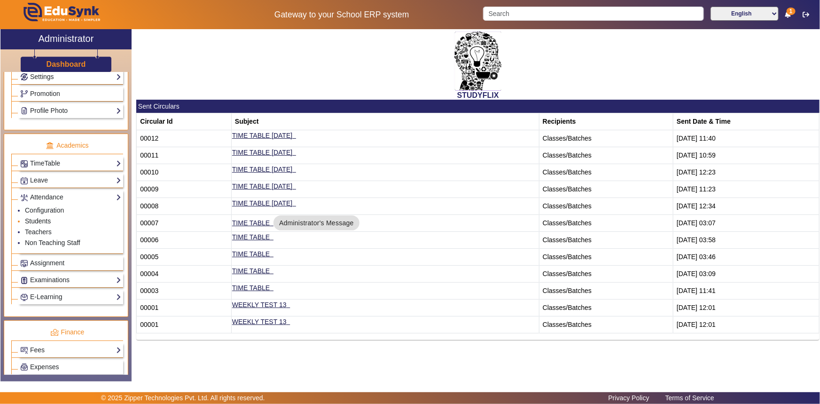
click at [44, 220] on link "Students" at bounding box center [38, 221] width 26 height 8
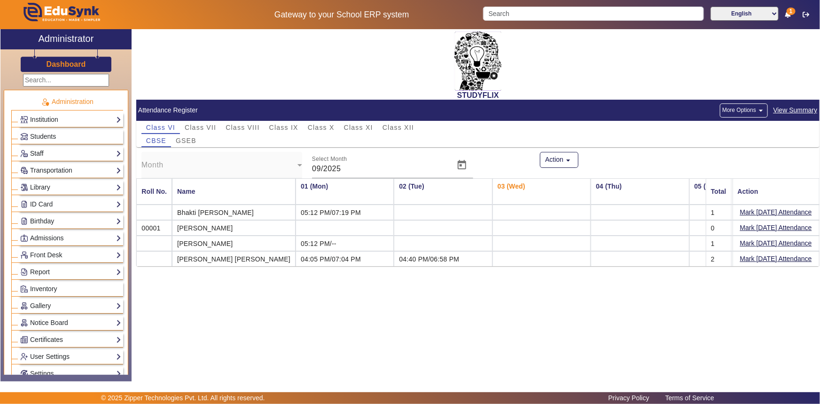
click at [75, 150] on link "Staff" at bounding box center [70, 153] width 101 height 11
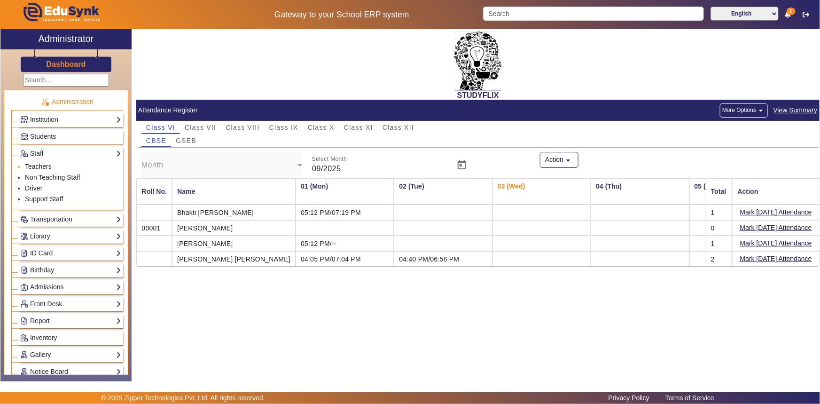
click at [39, 165] on link "Teachers" at bounding box center [38, 167] width 27 height 8
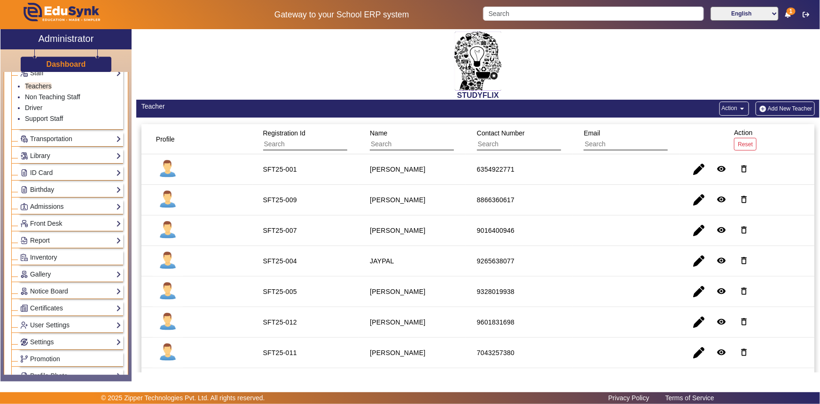
scroll to position [85, 0]
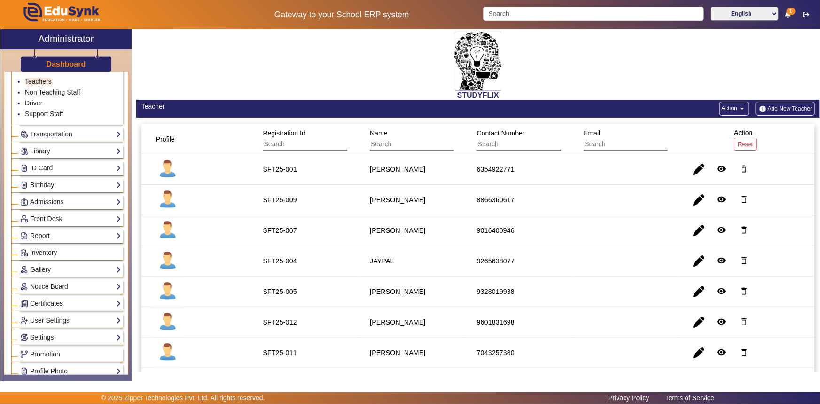
click at [86, 217] on link "Front Desk" at bounding box center [70, 218] width 101 height 11
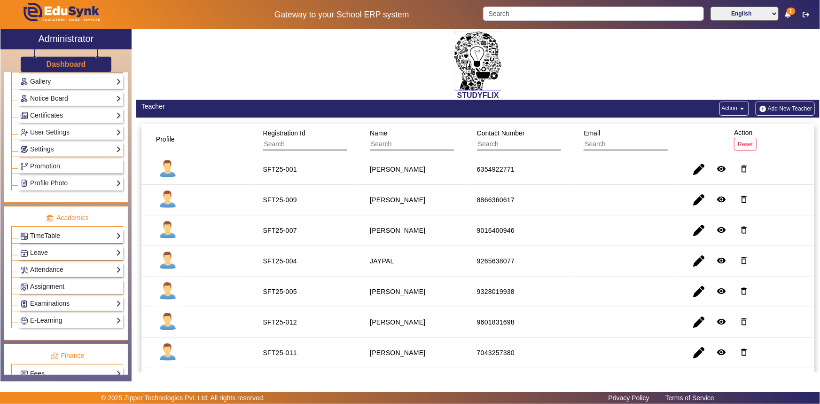
scroll to position [342, 0]
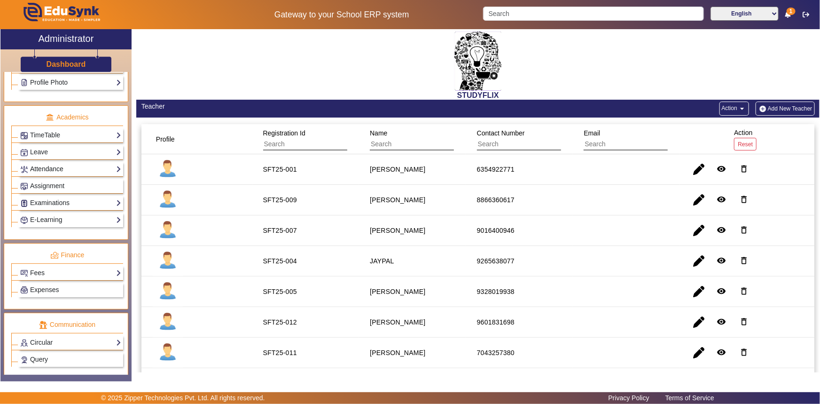
click at [66, 165] on link "Attendance" at bounding box center [70, 169] width 101 height 11
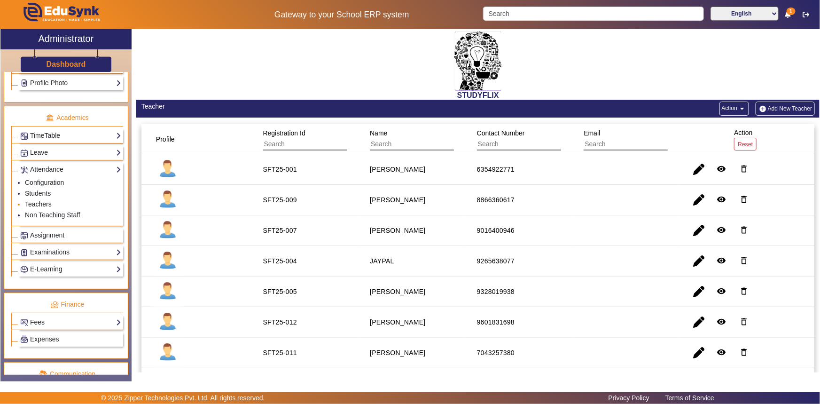
click at [39, 203] on link "Teachers" at bounding box center [38, 204] width 27 height 8
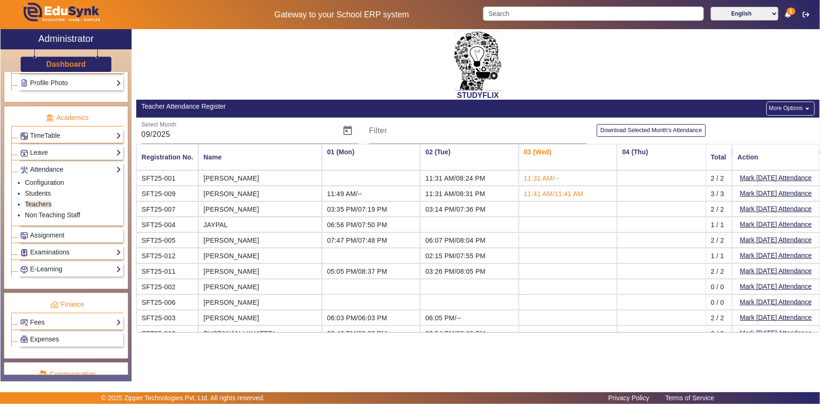
click at [524, 193] on span "11:41 AM/11:41 AM" at bounding box center [553, 194] width 59 height 8
click at [42, 265] on link "E-Learning" at bounding box center [70, 269] width 101 height 11
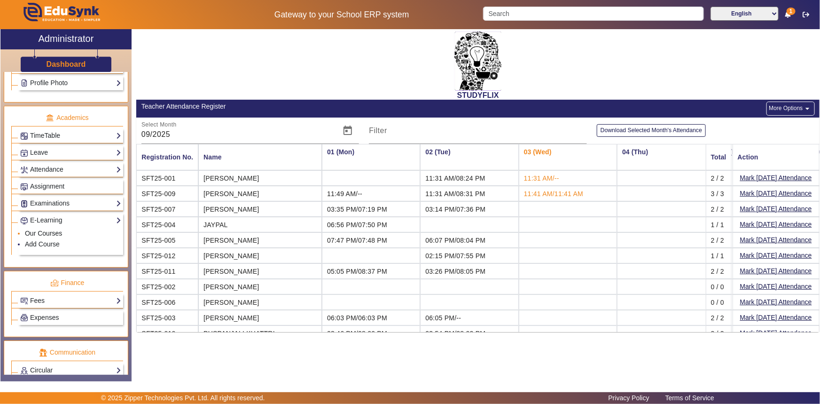
click at [61, 235] on link "Our Courses" at bounding box center [43, 233] width 37 height 8
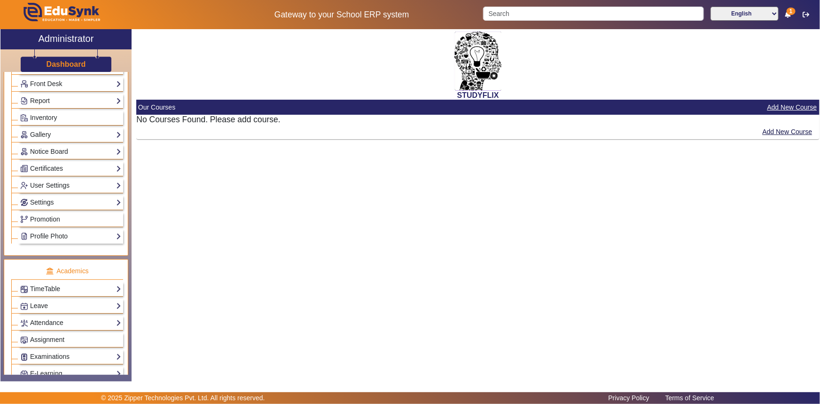
scroll to position [154, 0]
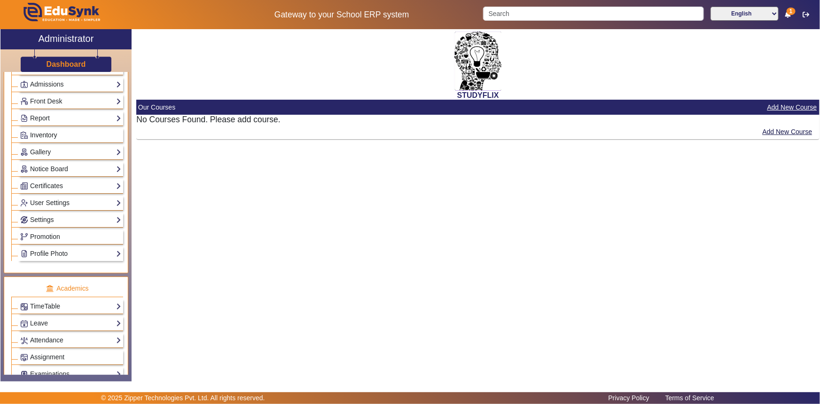
click at [102, 131] on link "Inventory" at bounding box center [70, 135] width 101 height 11
